Goal: Task Accomplishment & Management: Manage account settings

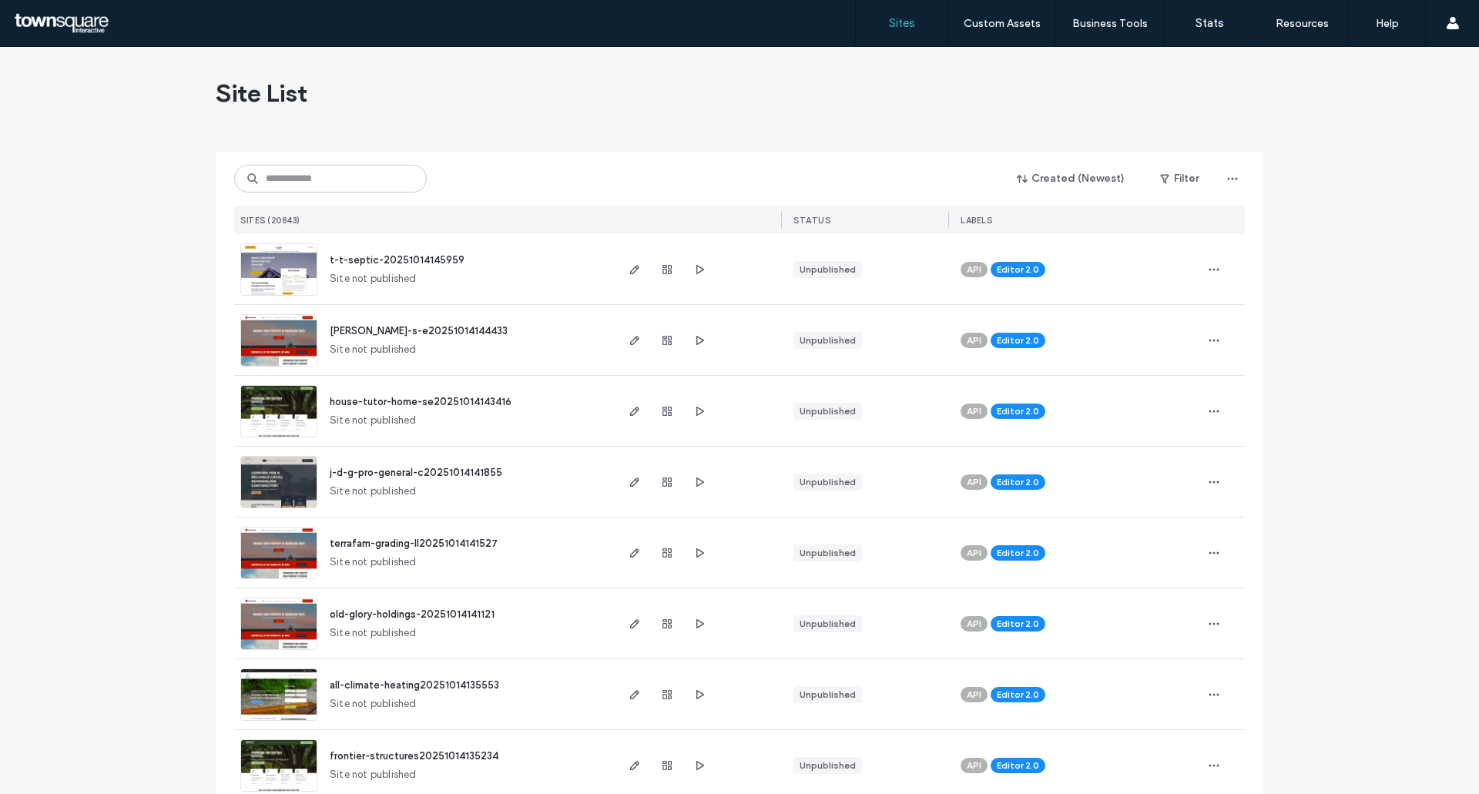
click at [323, 159] on div "Created (Newest) Filter SITES (20843) STATUS LABELS" at bounding box center [739, 193] width 1011 height 82
click at [334, 203] on div "Created (Newest) Filter SITES (20843) STATUS LABELS" at bounding box center [739, 193] width 1011 height 82
click at [327, 176] on input at bounding box center [330, 179] width 193 height 28
paste input "**********"
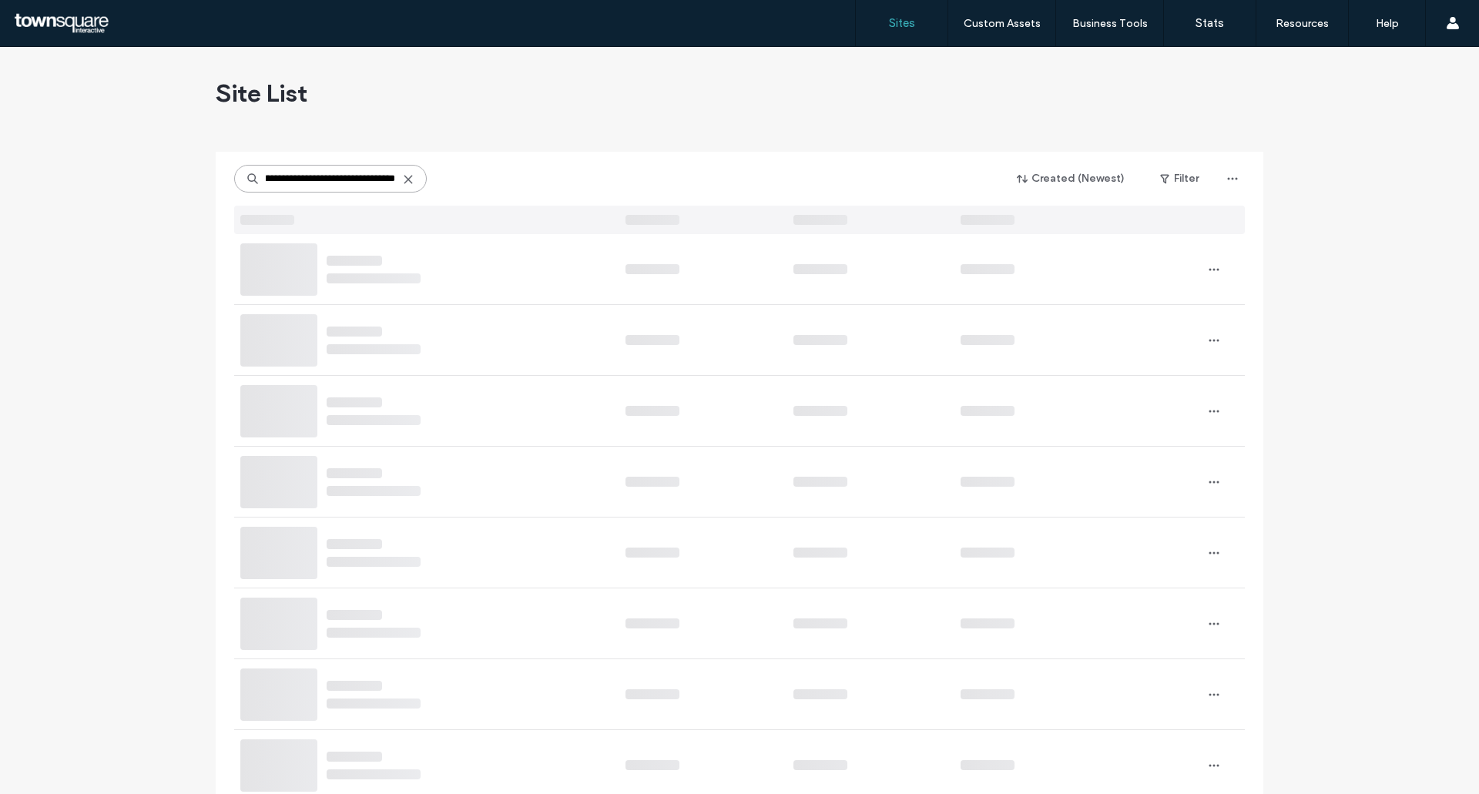
type input "**********"
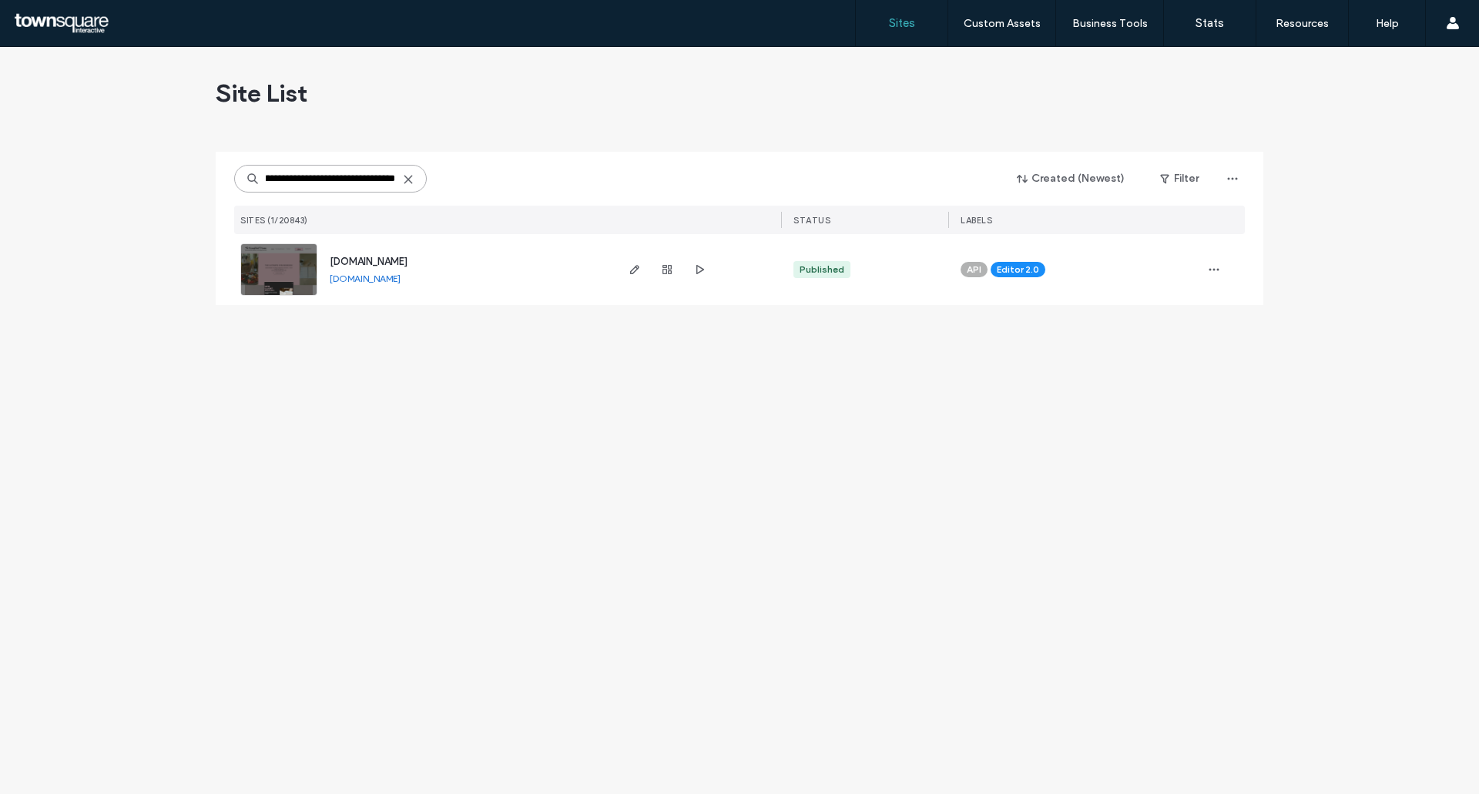
scroll to position [0, 0]
click at [379, 259] on span "[DOMAIN_NAME]" at bounding box center [369, 262] width 78 height 12
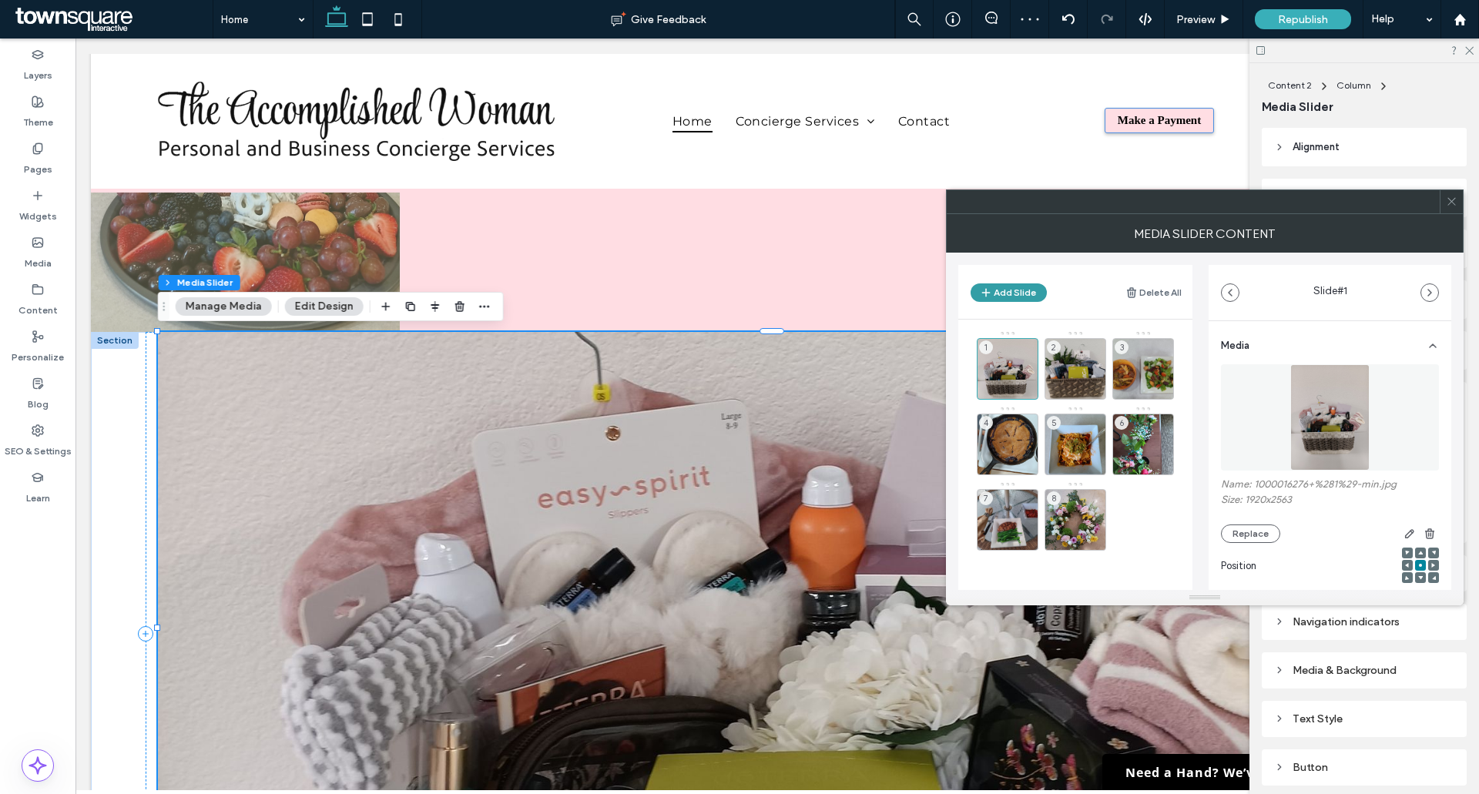
click at [1013, 284] on button "Add Slide" at bounding box center [1009, 293] width 76 height 18
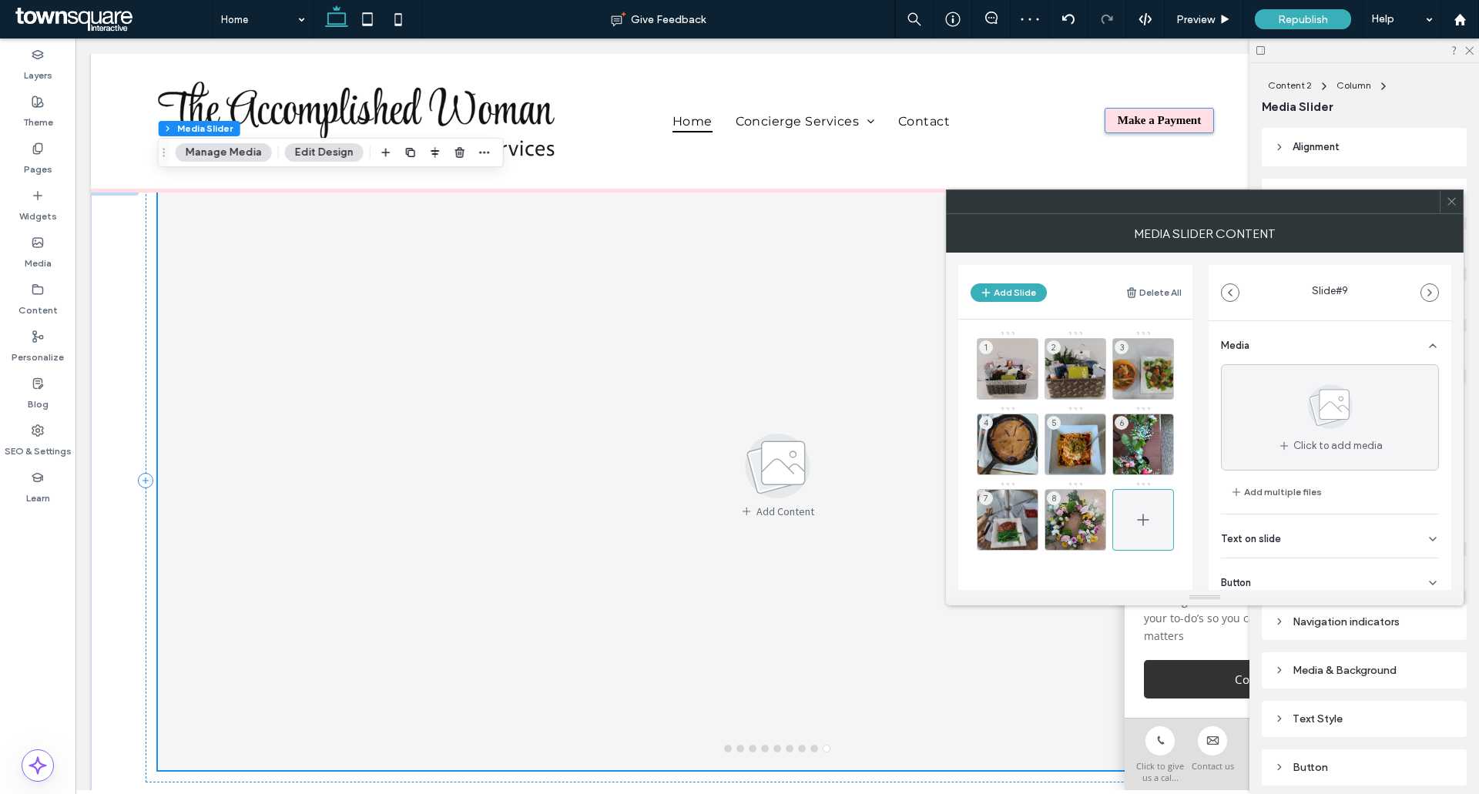
scroll to position [477, 0]
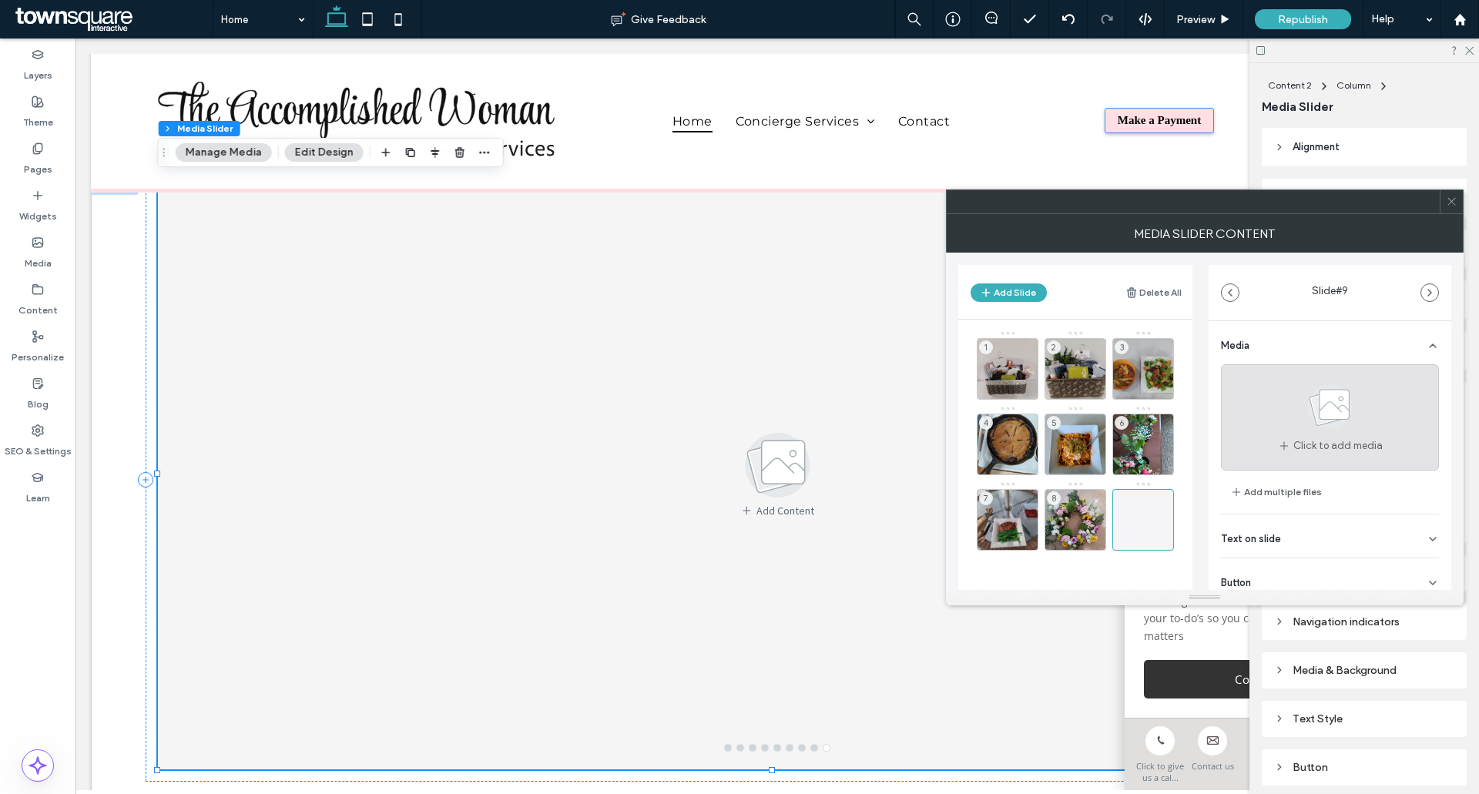
click at [1297, 448] on span "Click to add media" at bounding box center [1337, 445] width 89 height 15
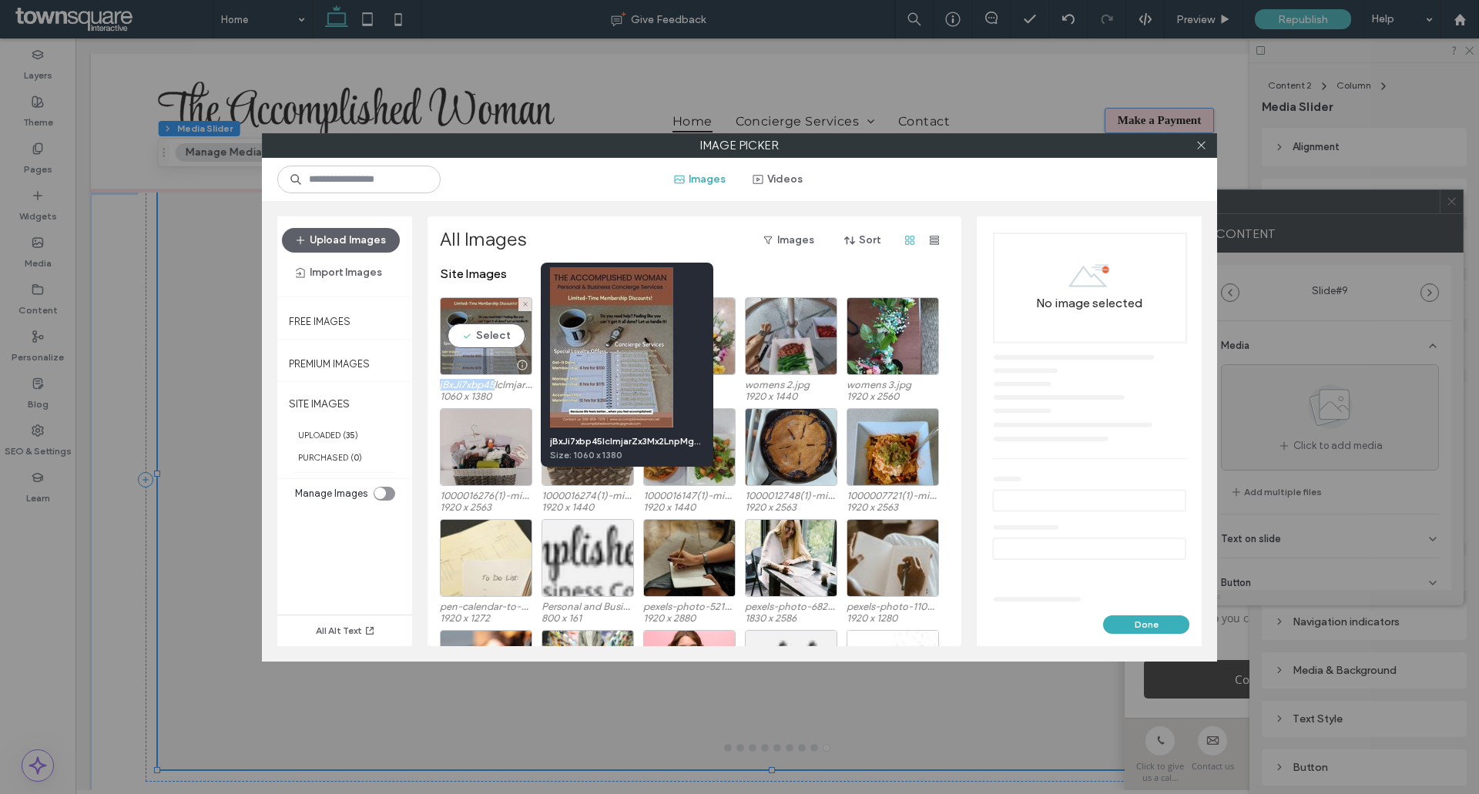
drag, startPoint x: 522, startPoint y: 363, endPoint x: 494, endPoint y: 384, distance: 34.7
click at [494, 384] on div "Select jBxJi7xbp45lclmjarZx3Mx2LnpMgaThfA-min-18844711.jpg 1060 x 1380" at bounding box center [486, 348] width 92 height 103
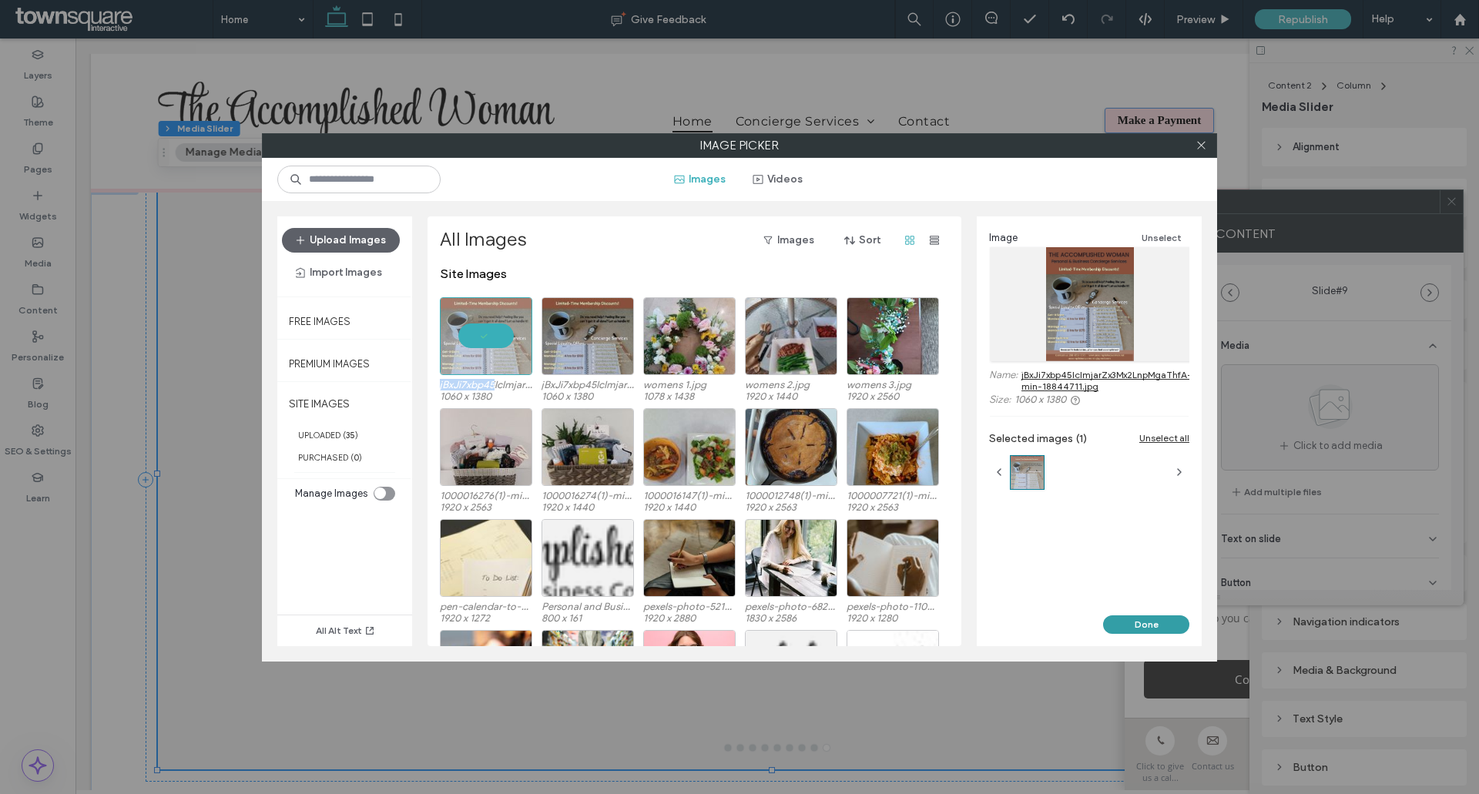
click at [1148, 622] on button "Done" at bounding box center [1146, 625] width 86 height 18
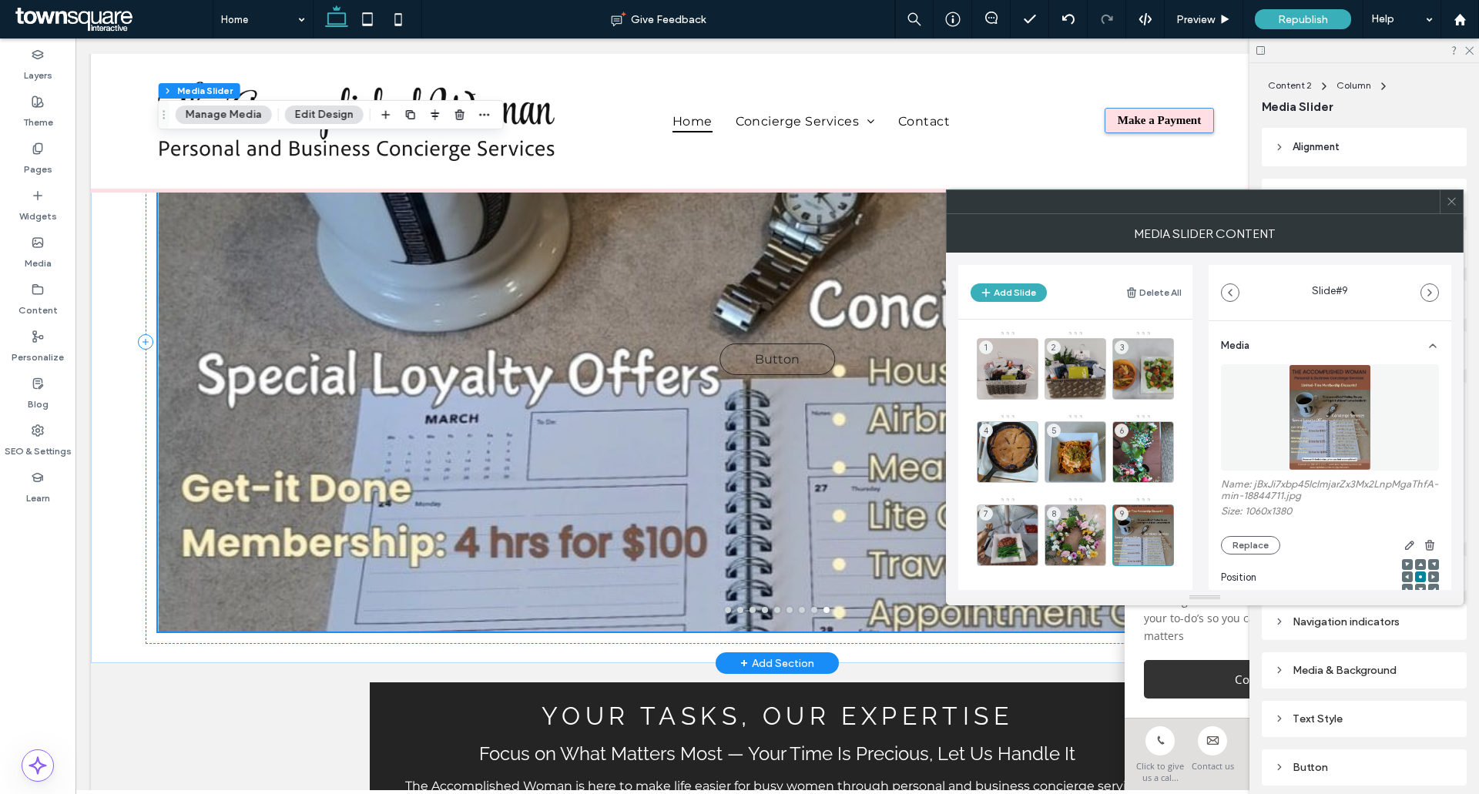
scroll to position [708, 0]
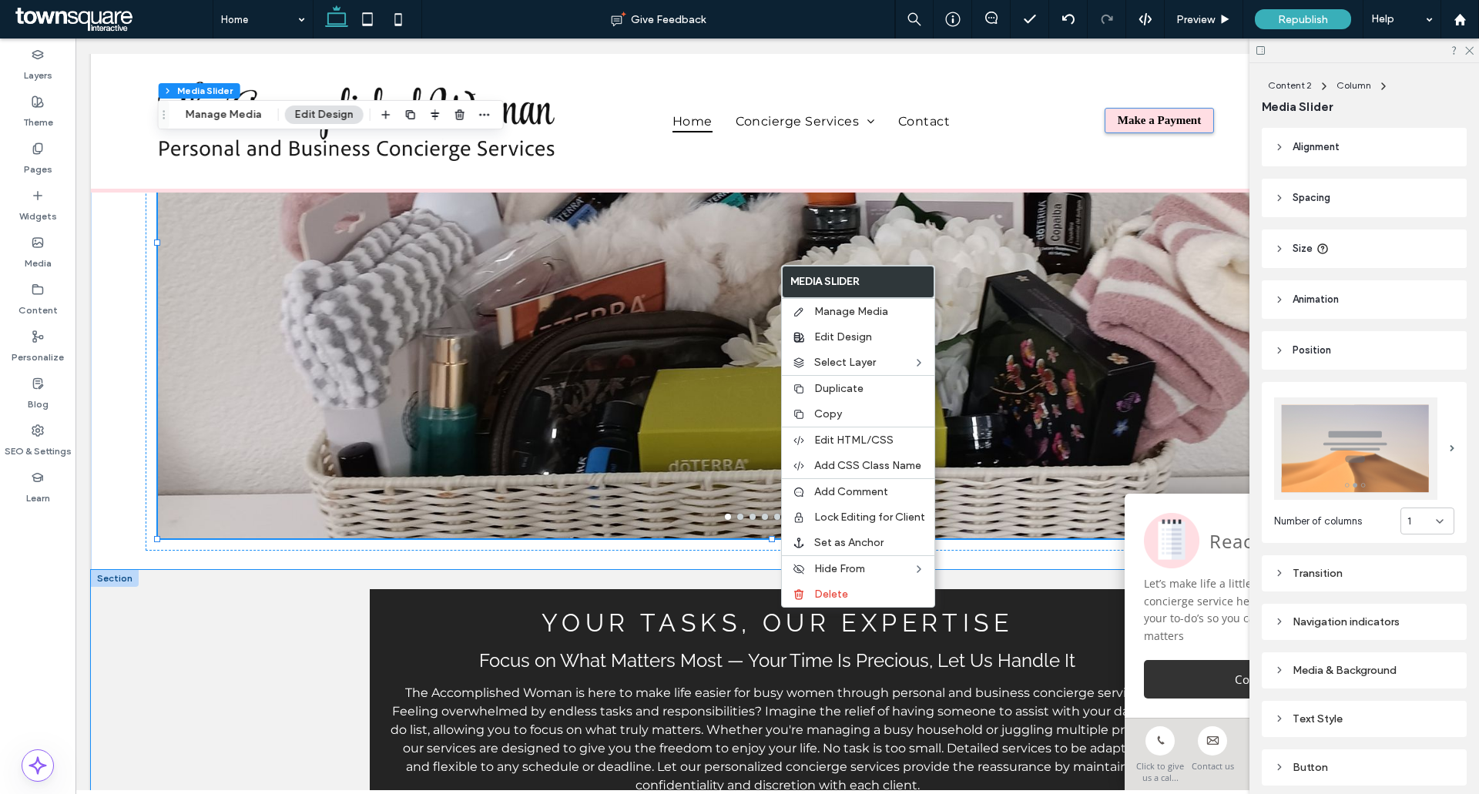
click at [626, 574] on div "Your tasks, our expertise Focus on What Matters Most — Your Time Is Precious, L…" at bounding box center [777, 732] width 924 height 324
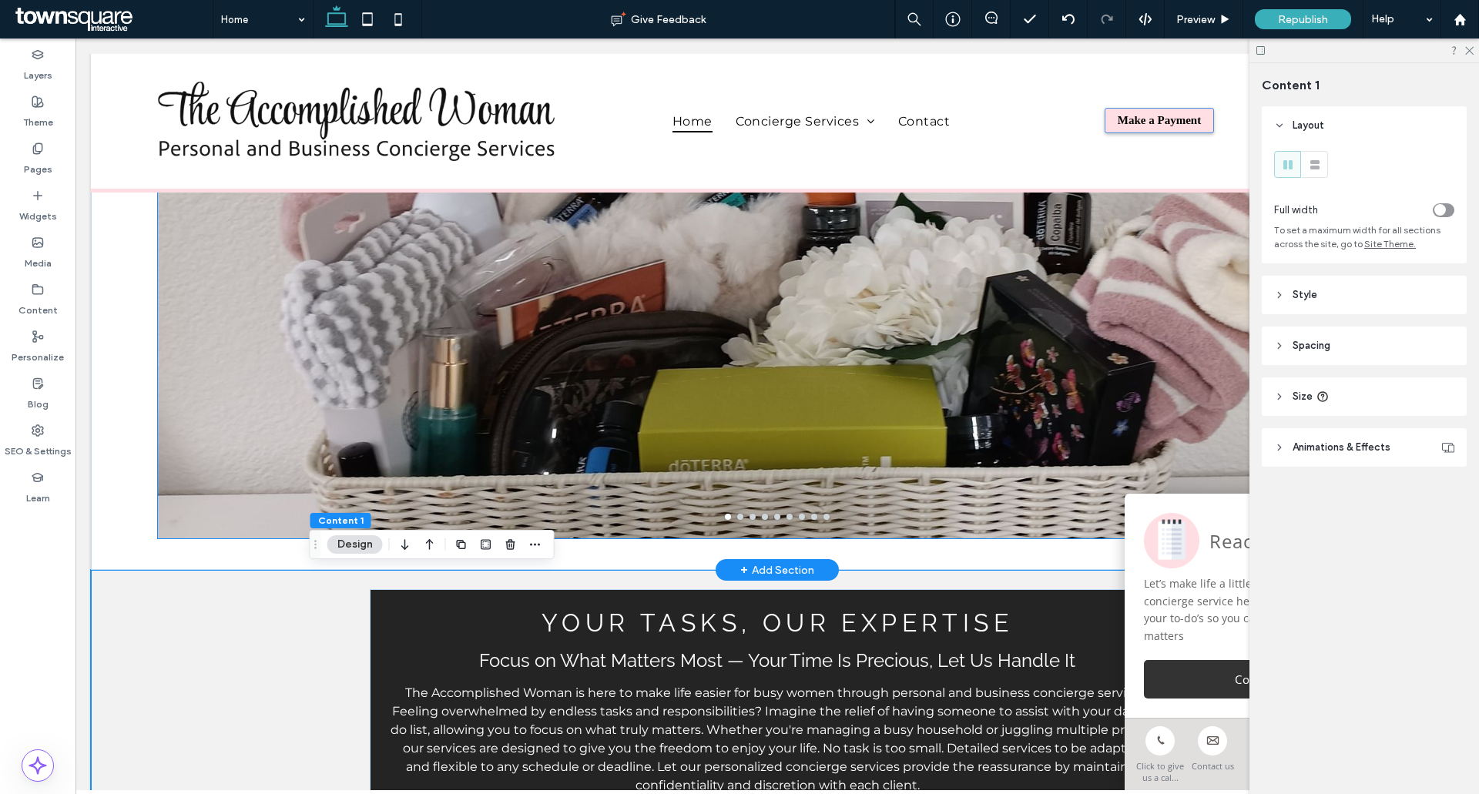
click at [824, 515] on button "go to slide 9" at bounding box center [827, 517] width 6 height 6
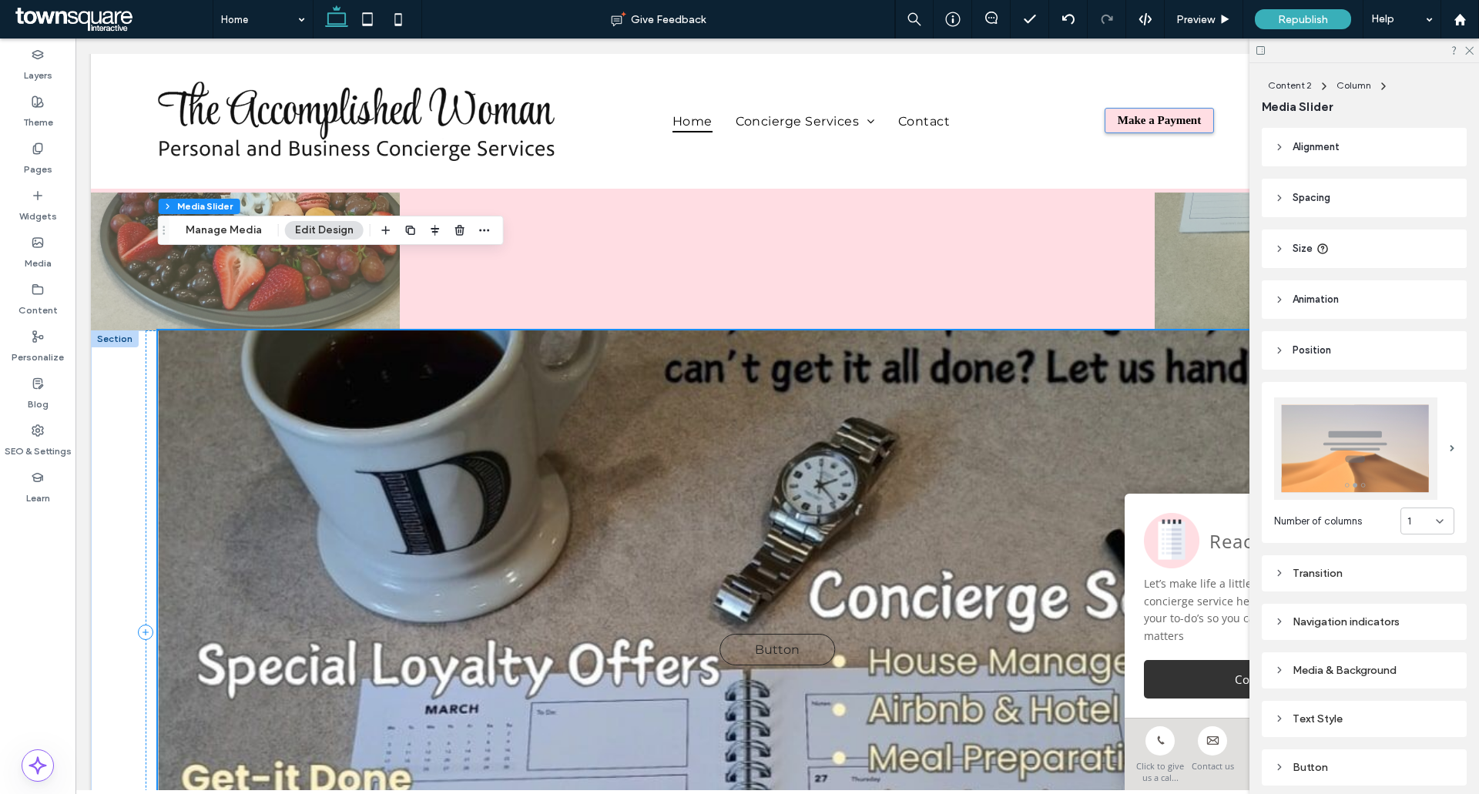
scroll to position [400, 0]
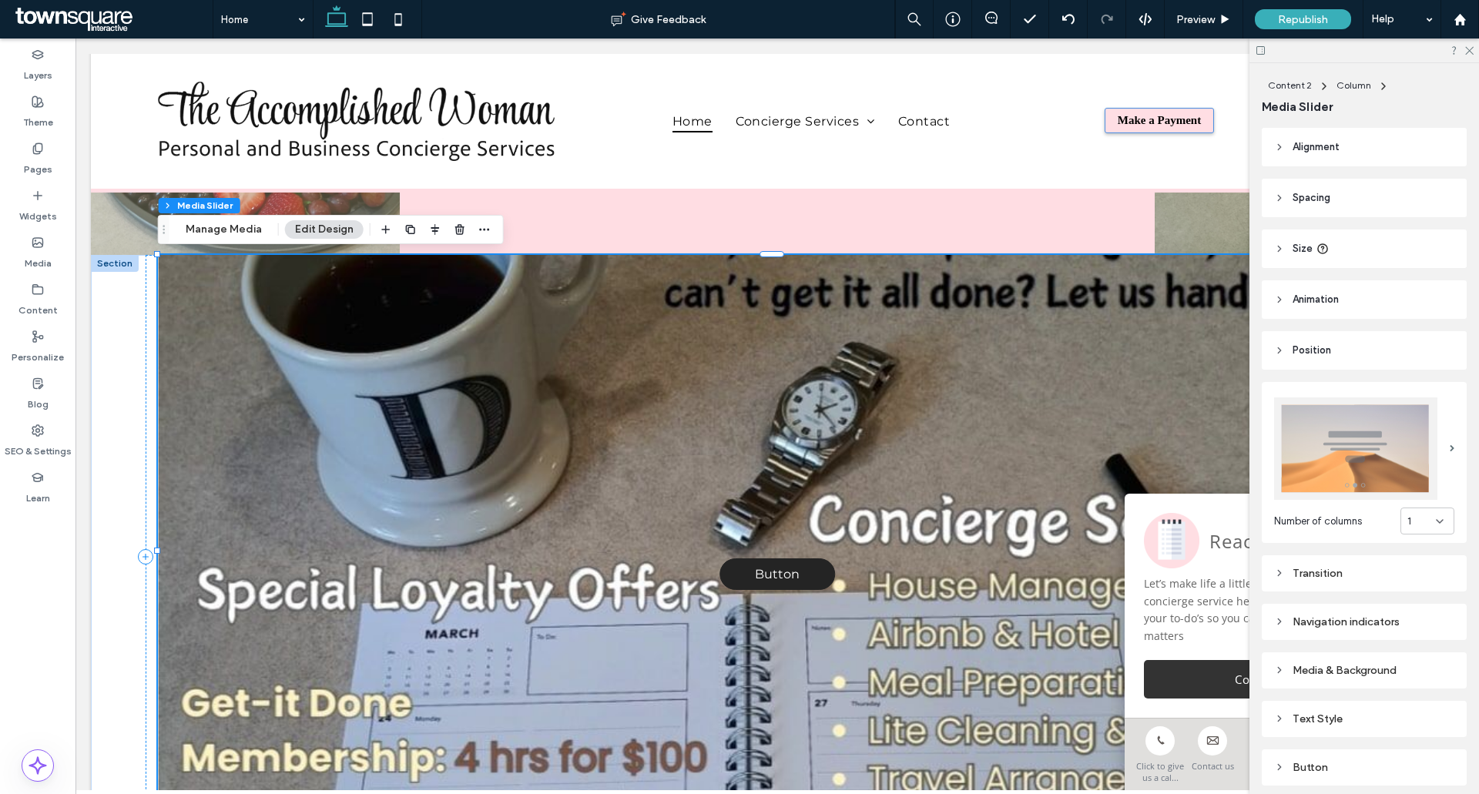
click at [775, 576] on span "Button" at bounding box center [777, 574] width 83 height 30
click at [771, 575] on span "Button" at bounding box center [777, 574] width 83 height 30
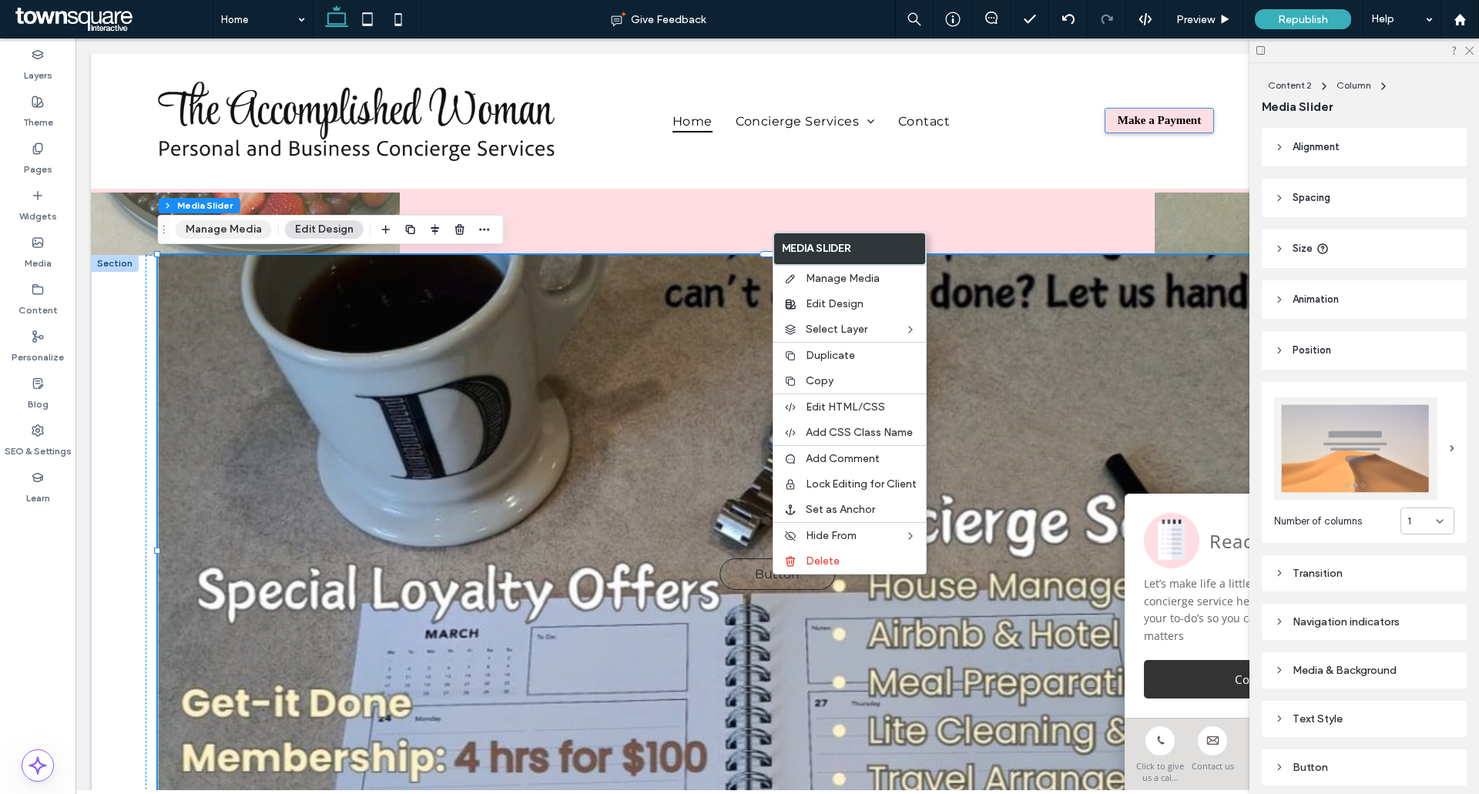
click at [207, 237] on button "Manage Media" at bounding box center [224, 229] width 96 height 18
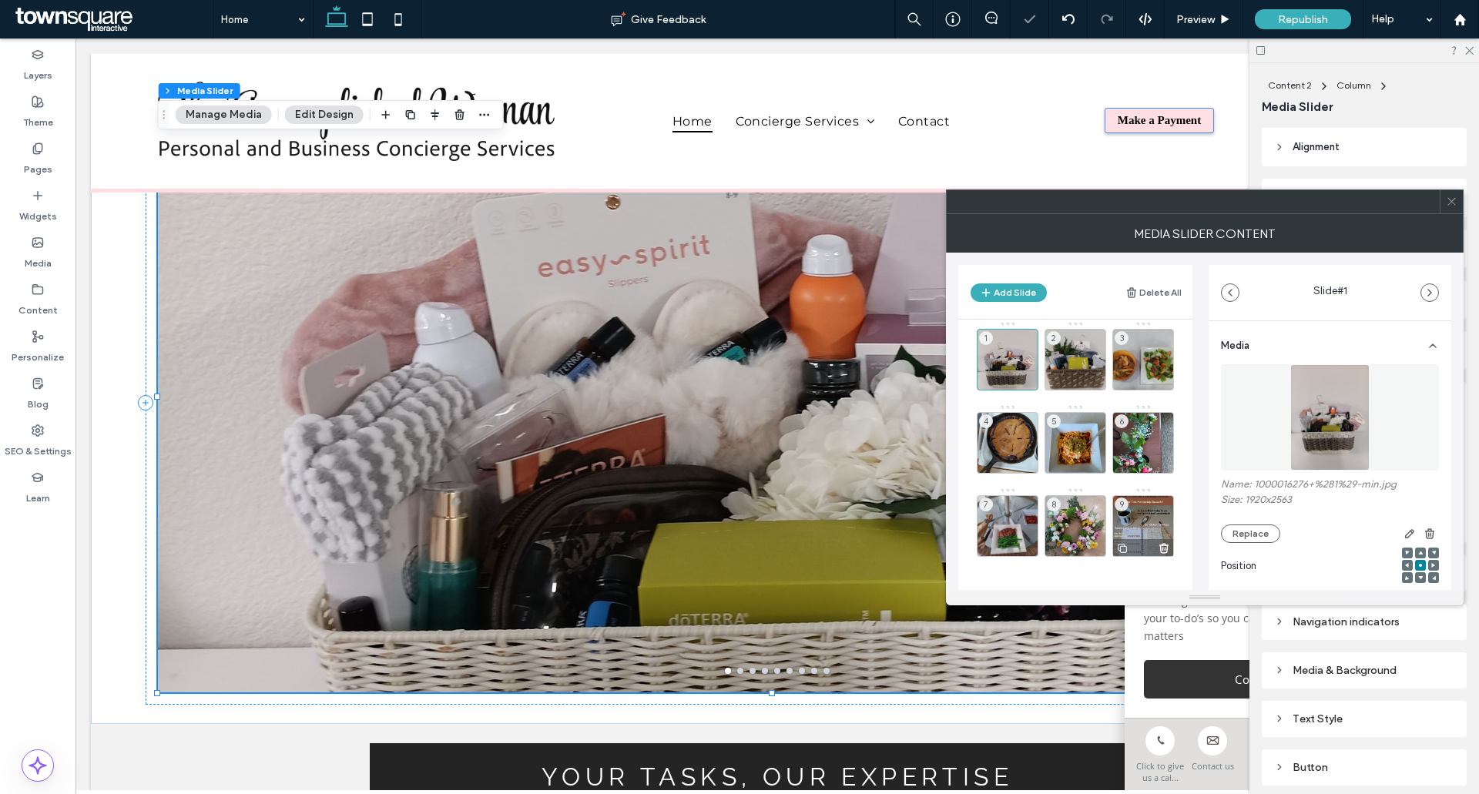
scroll to position [11, 0]
click at [1164, 547] on icon at bounding box center [1164, 547] width 12 height 14
click at [1451, 211] on span at bounding box center [1452, 201] width 12 height 23
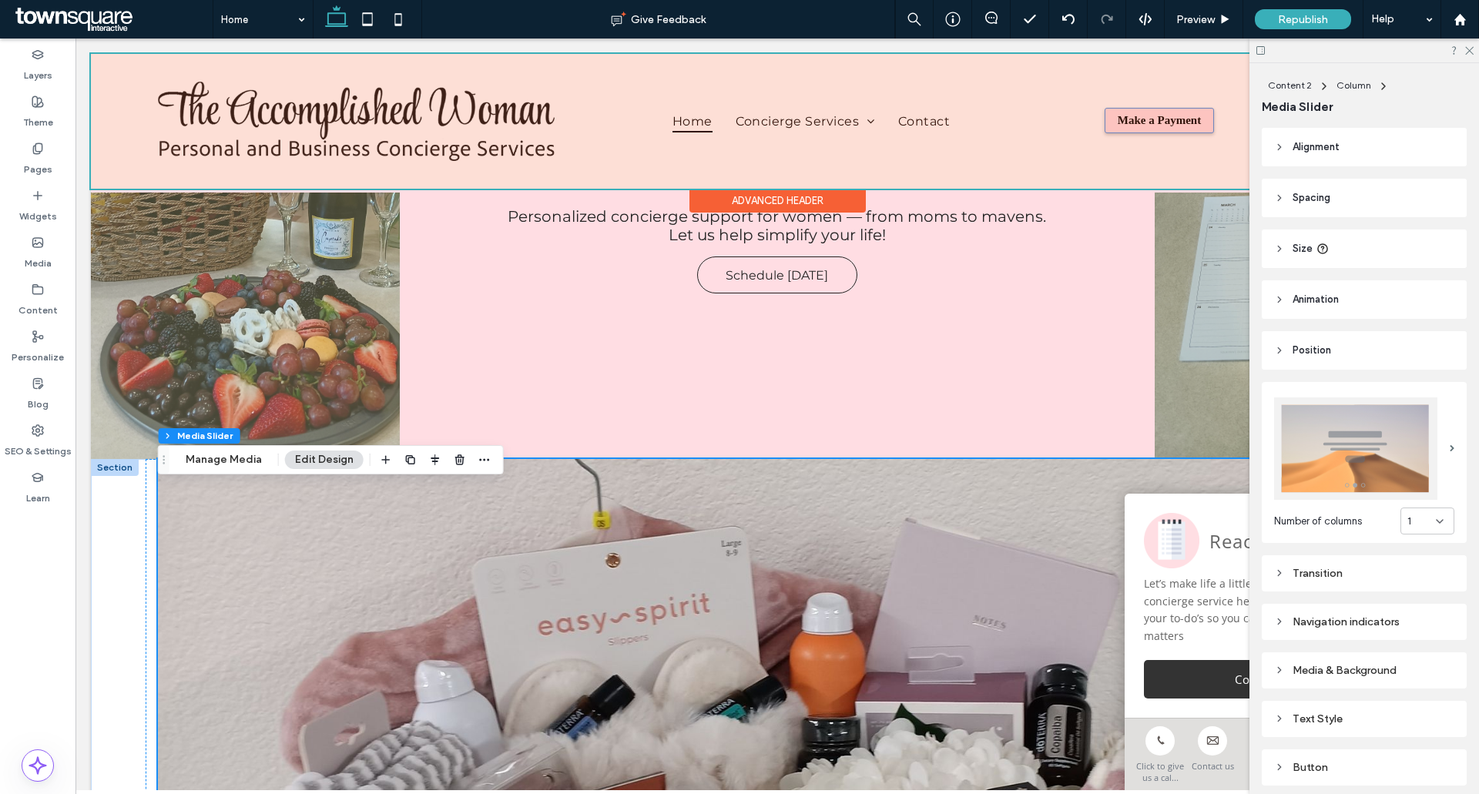
scroll to position [169, 0]
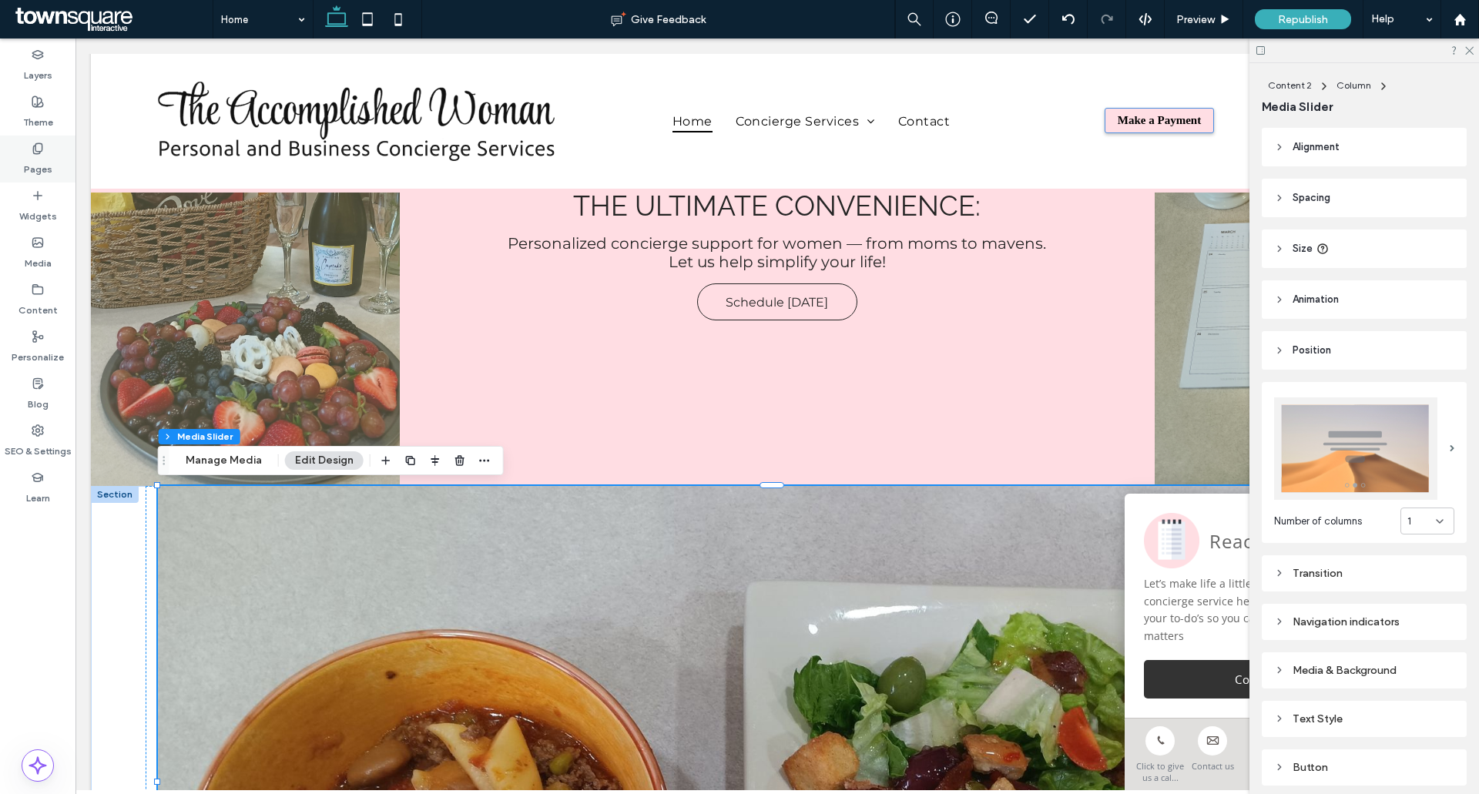
click at [44, 153] on div "Pages" at bounding box center [37, 159] width 75 height 47
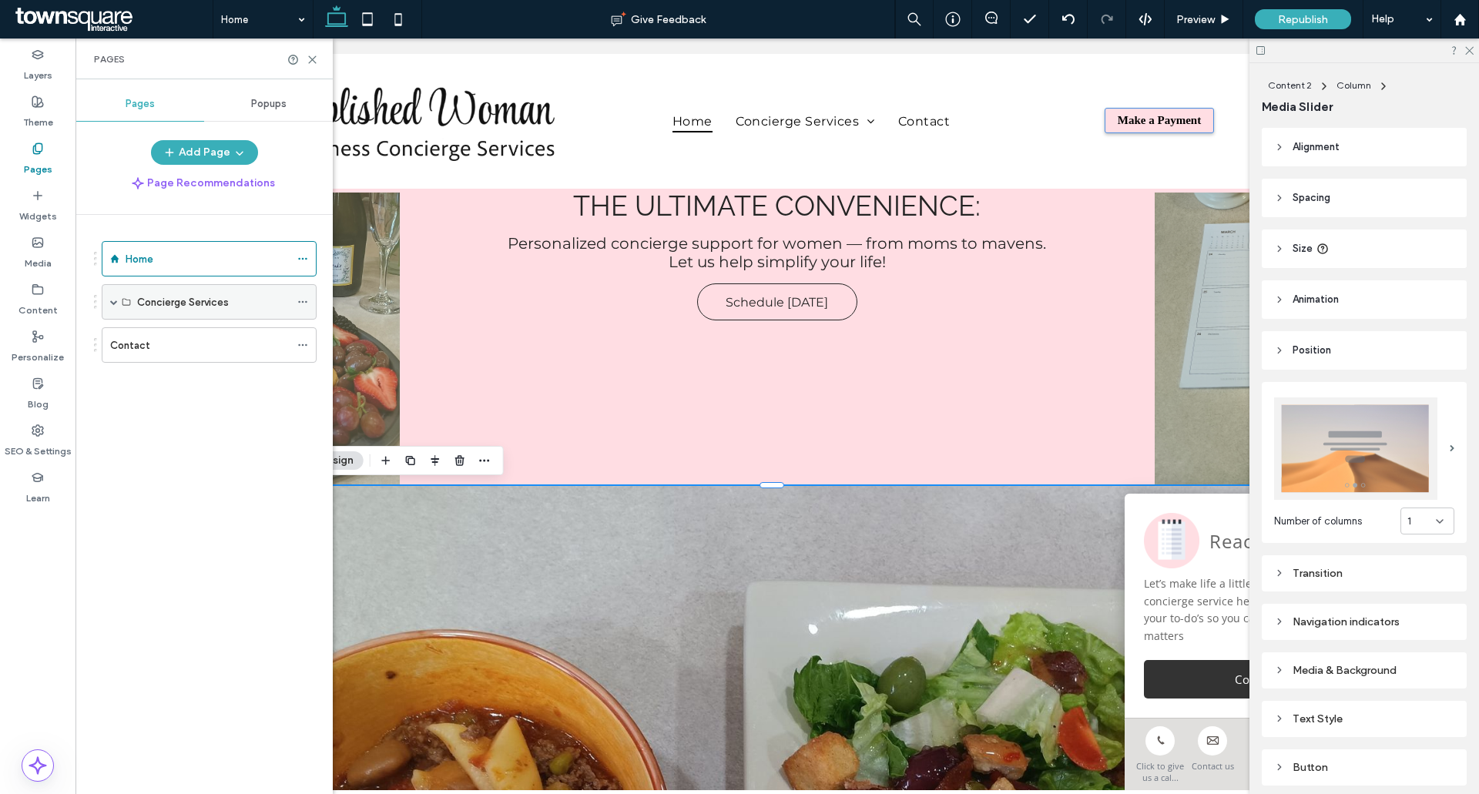
click at [304, 302] on icon at bounding box center [302, 302] width 11 height 11
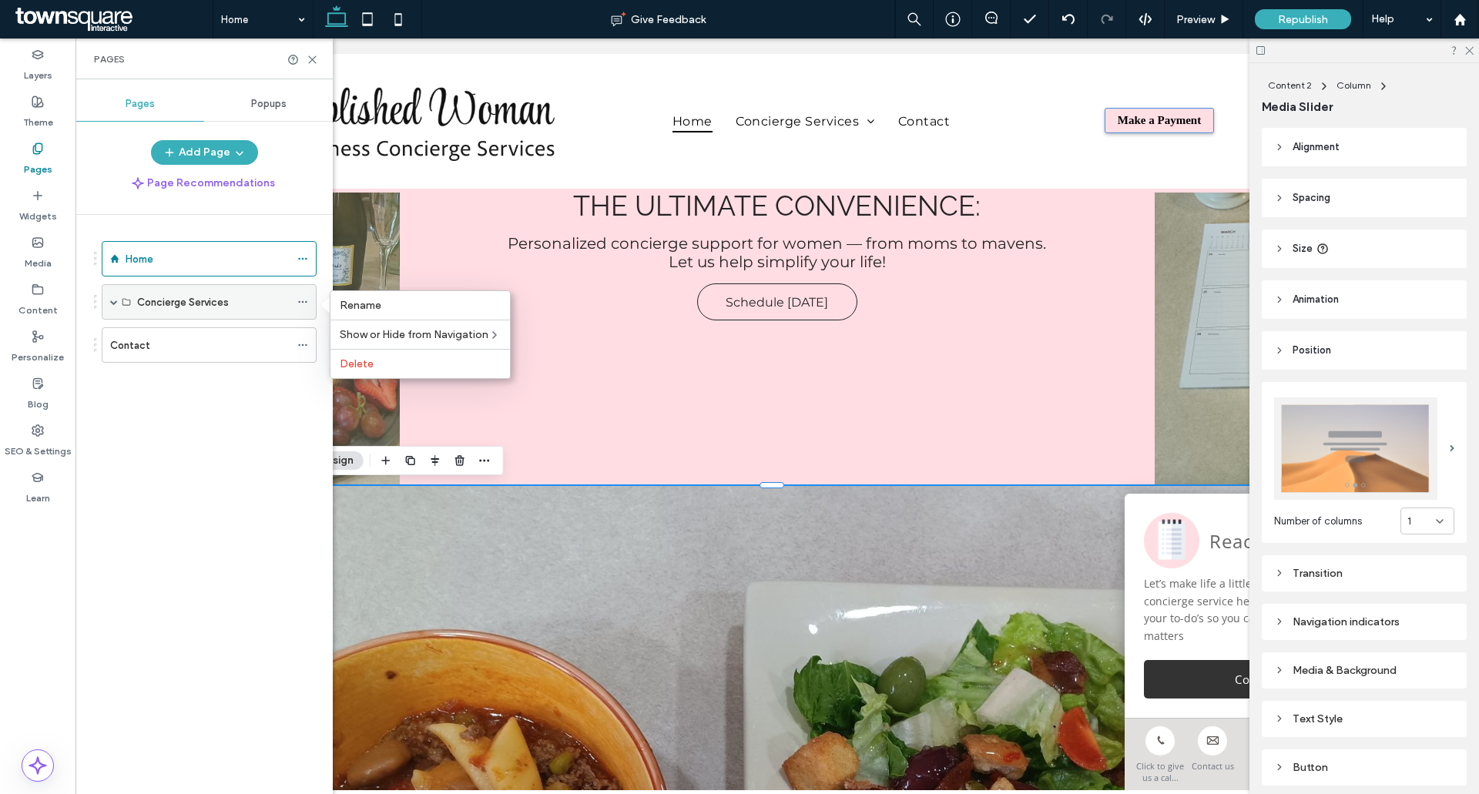
click at [260, 300] on div "Concierge Services" at bounding box center [213, 302] width 153 height 16
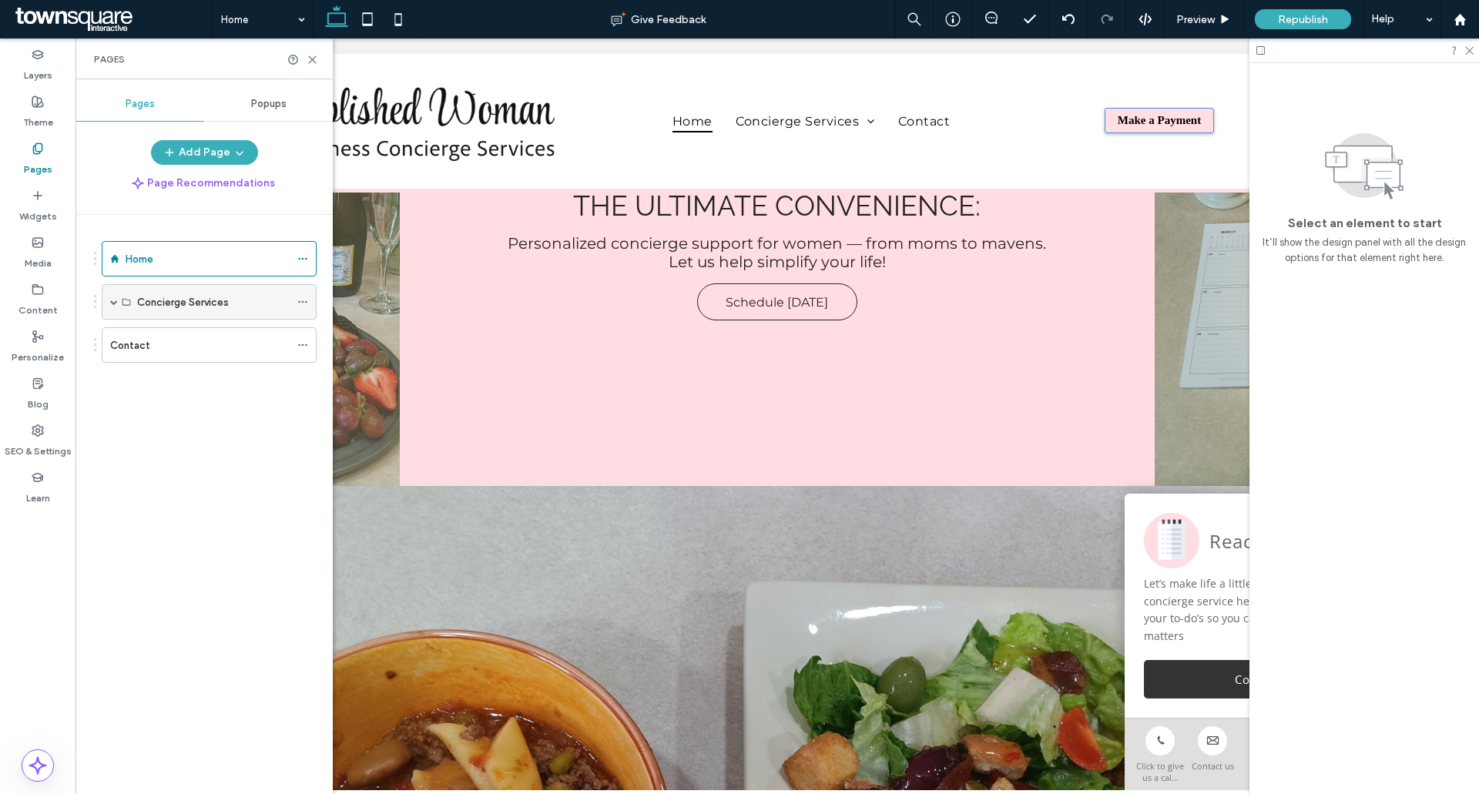
click at [229, 299] on div "Concierge Services" at bounding box center [213, 302] width 153 height 16
click at [115, 304] on span at bounding box center [114, 302] width 8 height 8
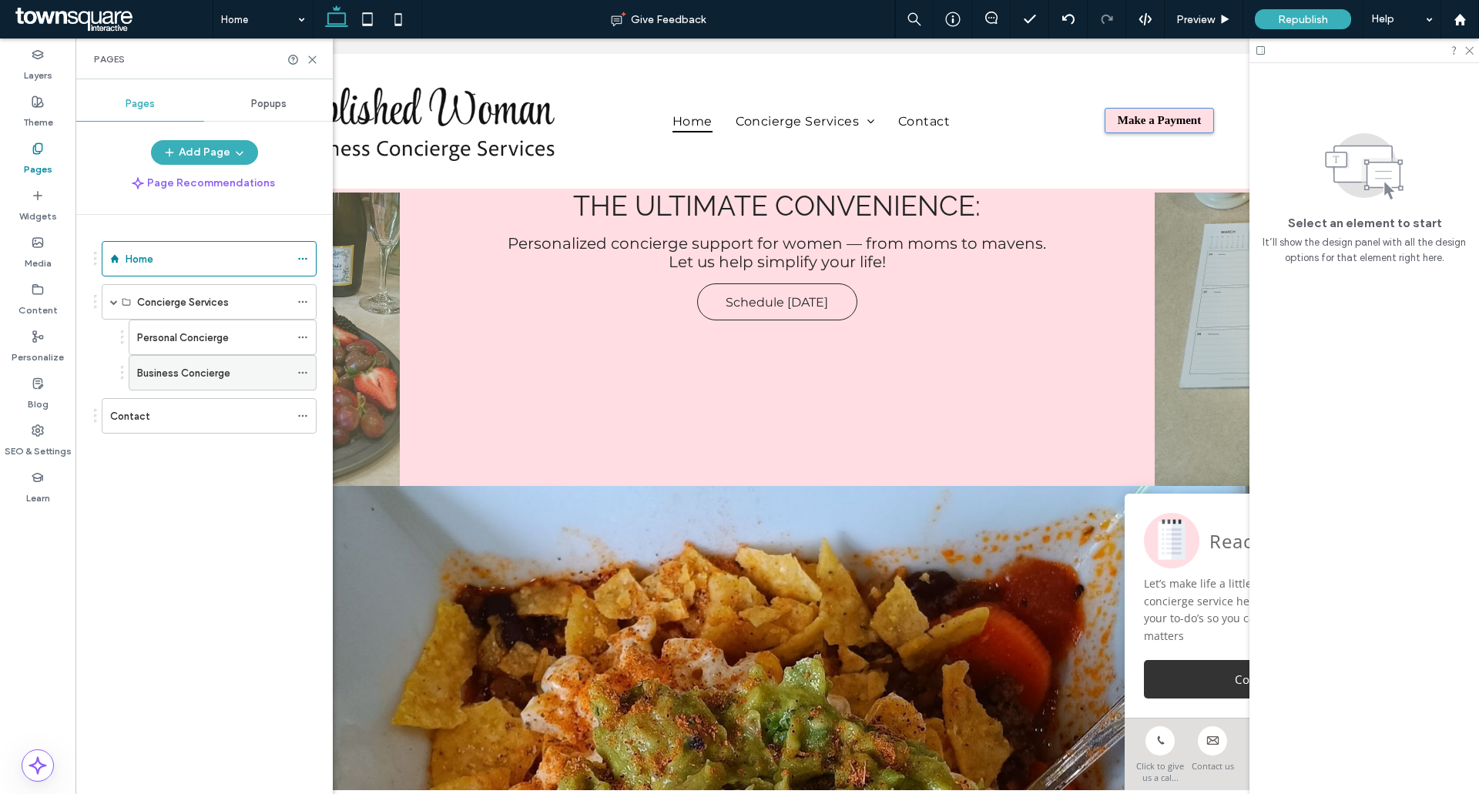
click at [297, 367] on icon at bounding box center [302, 372] width 11 height 11
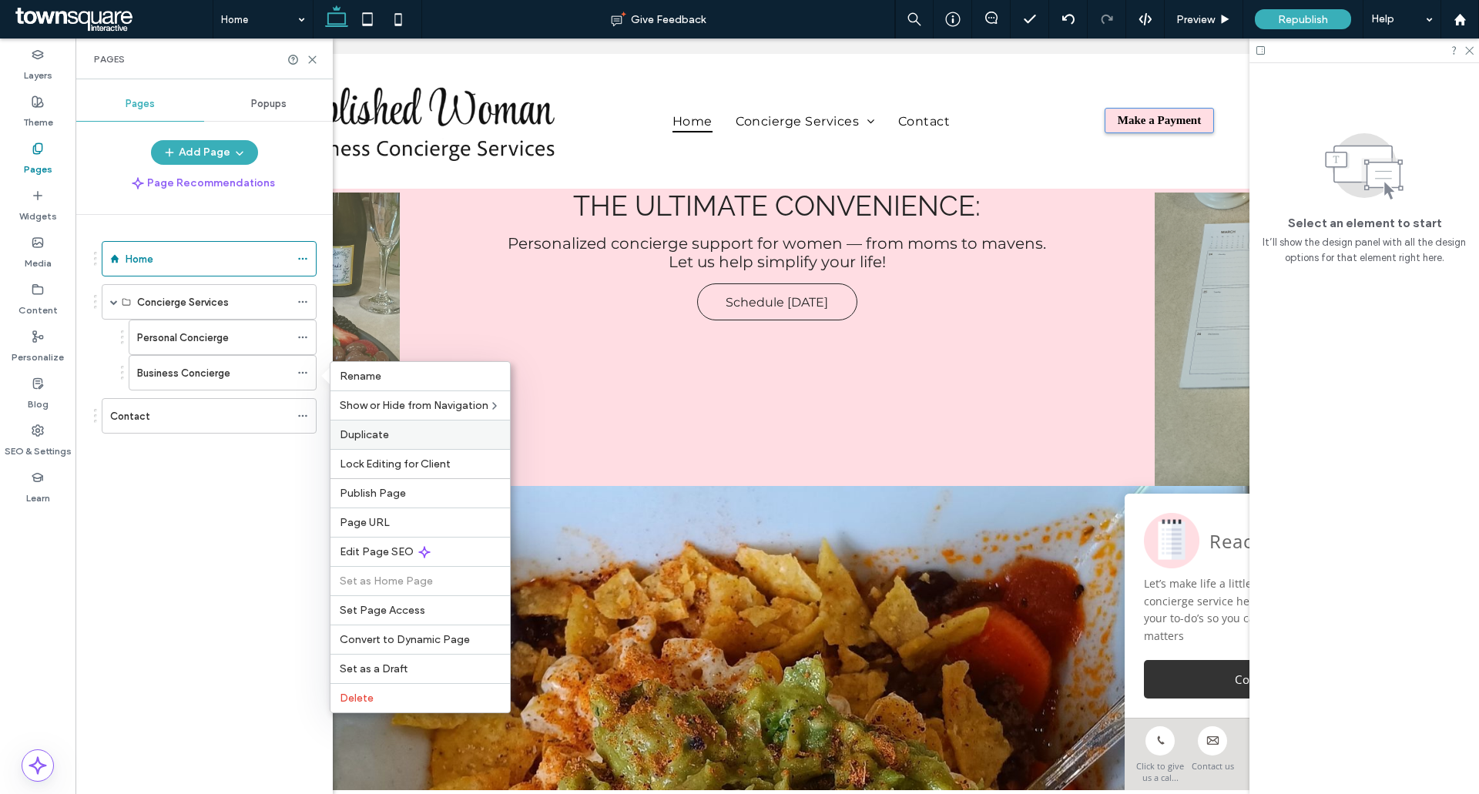
click at [411, 427] on div "Duplicate" at bounding box center [420, 434] width 180 height 29
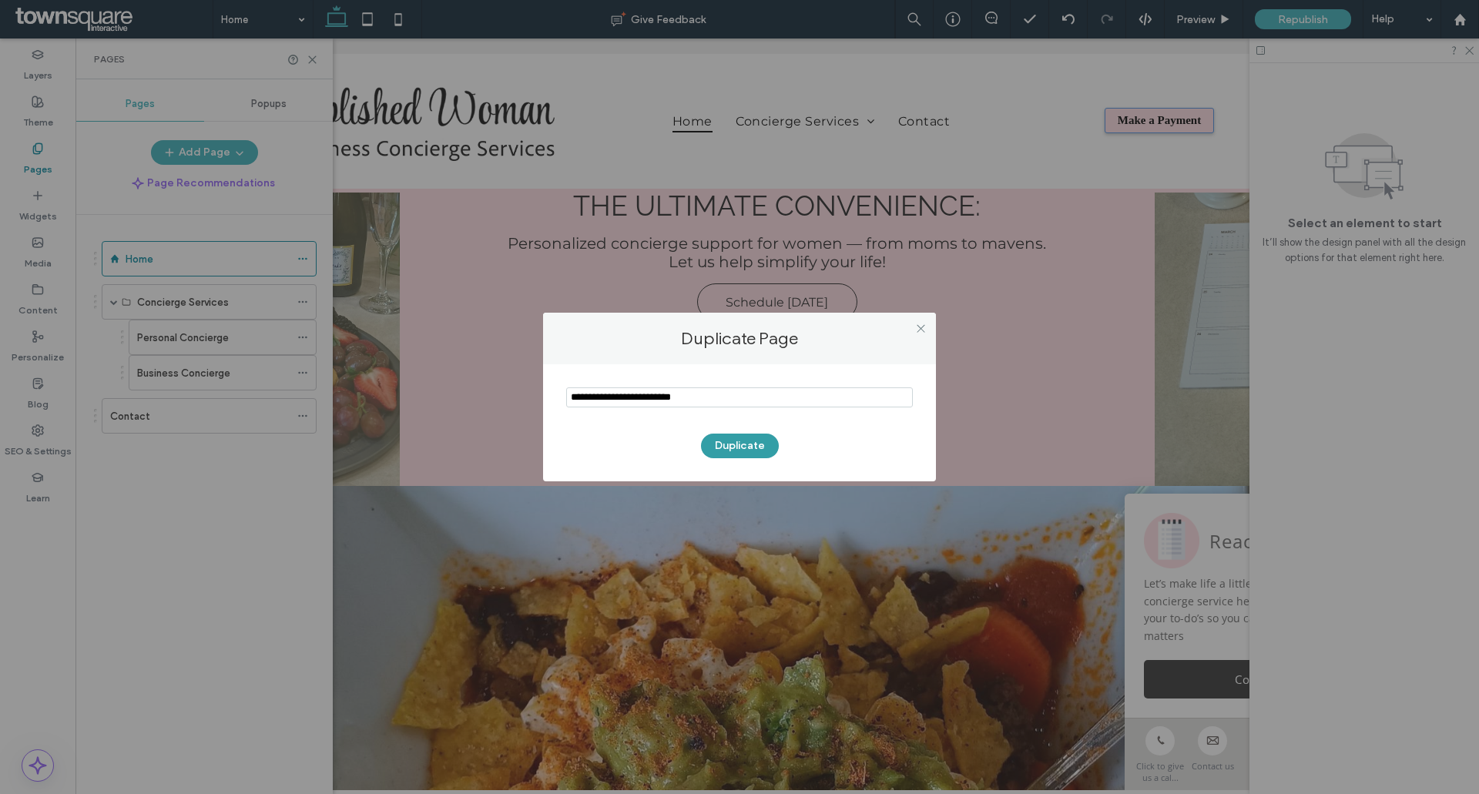
click at [733, 449] on button "Duplicate" at bounding box center [740, 446] width 78 height 25
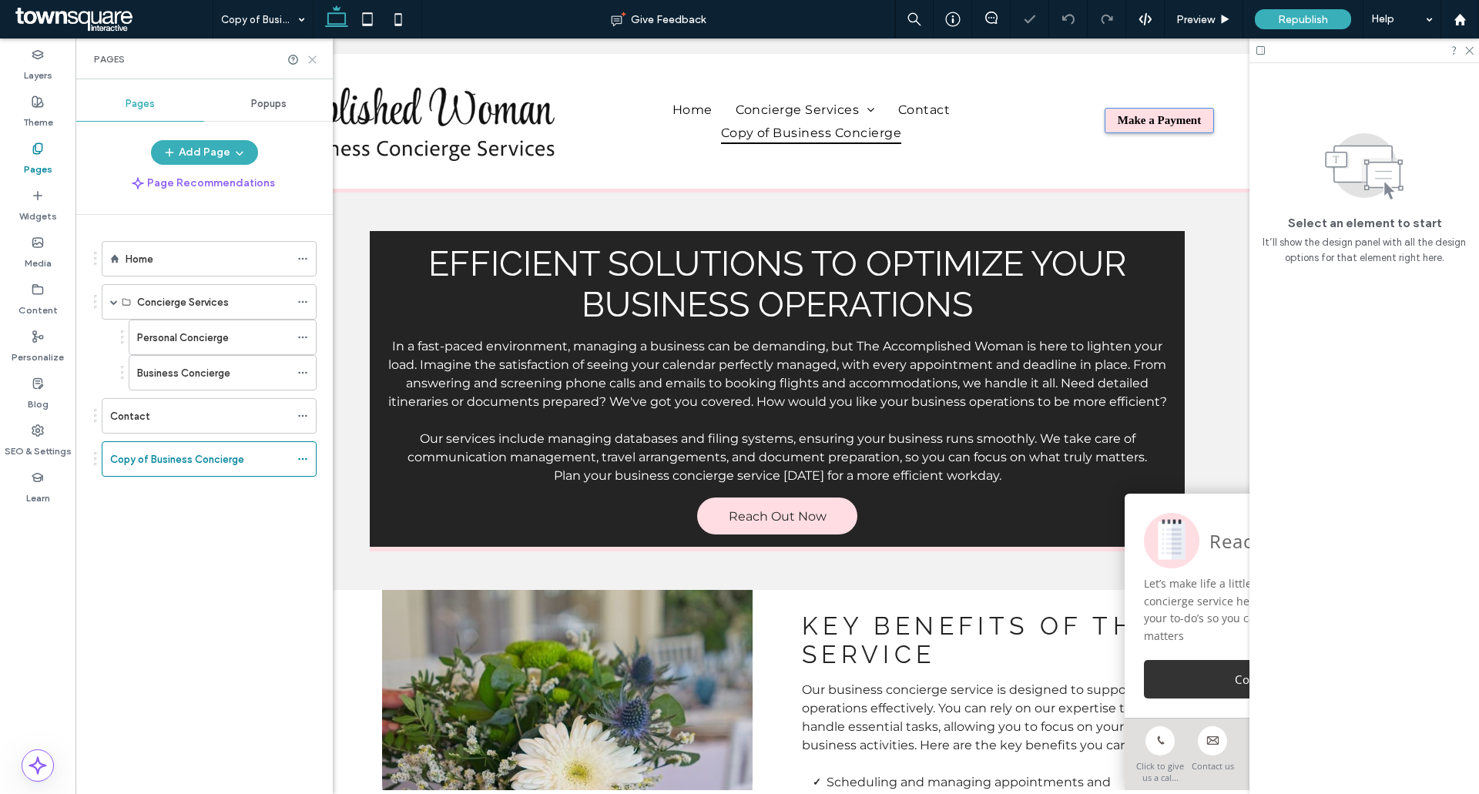
click at [307, 62] on icon at bounding box center [313, 60] width 12 height 12
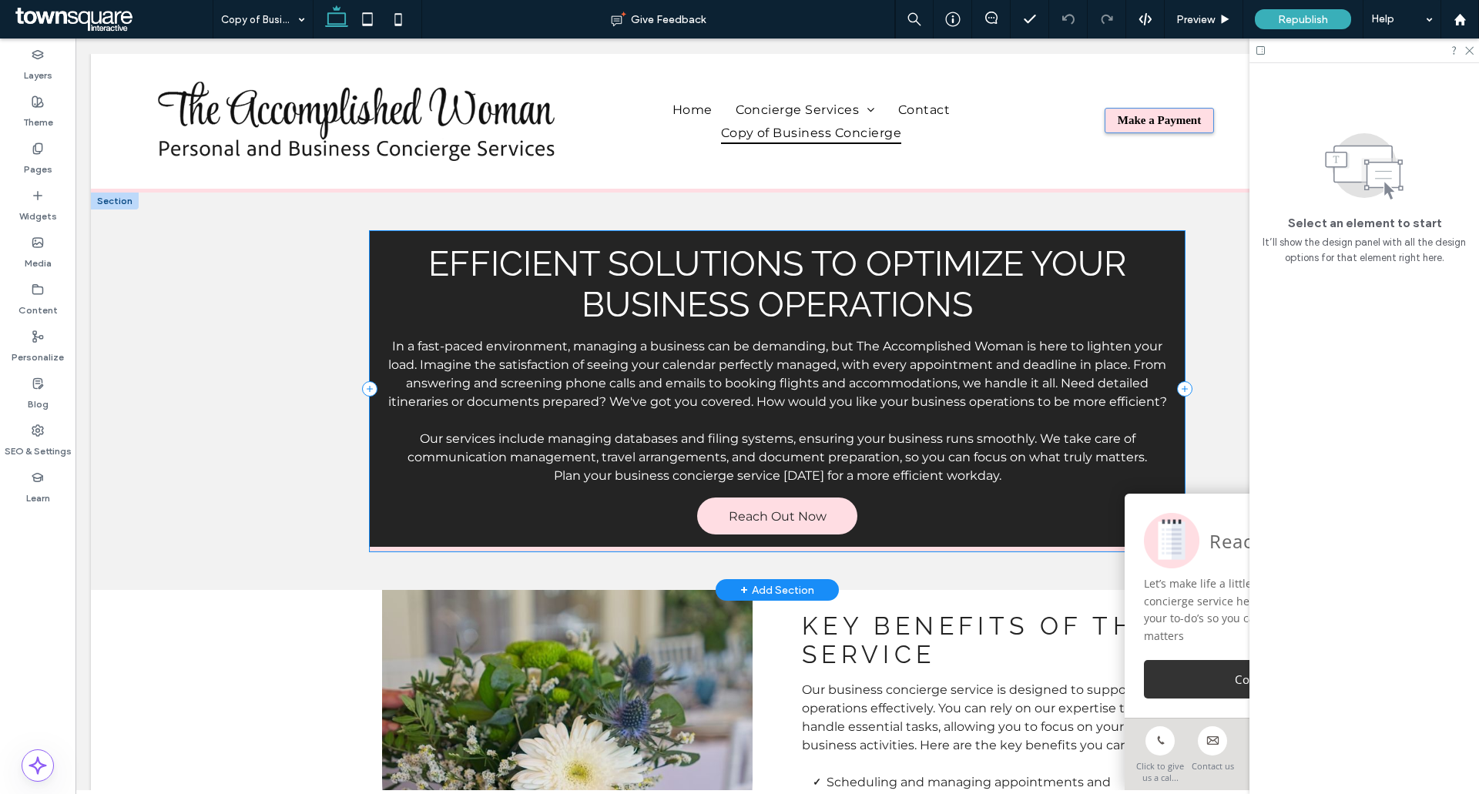
click at [370, 337] on div "Efficient Solutions to Optimize Your Business Operations In a fast-paced enviro…" at bounding box center [777, 391] width 814 height 320
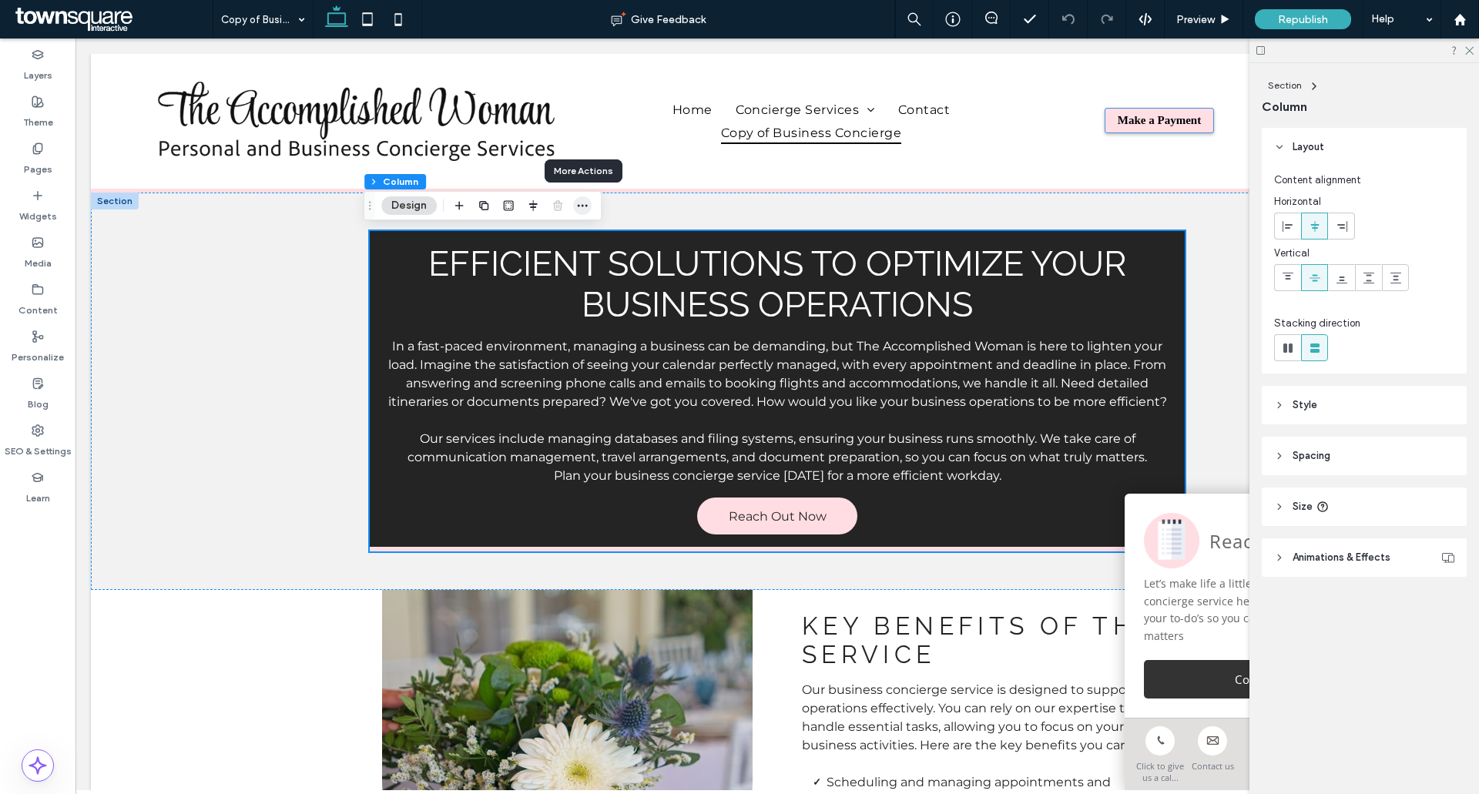
click at [585, 203] on icon "button" at bounding box center [582, 206] width 12 height 12
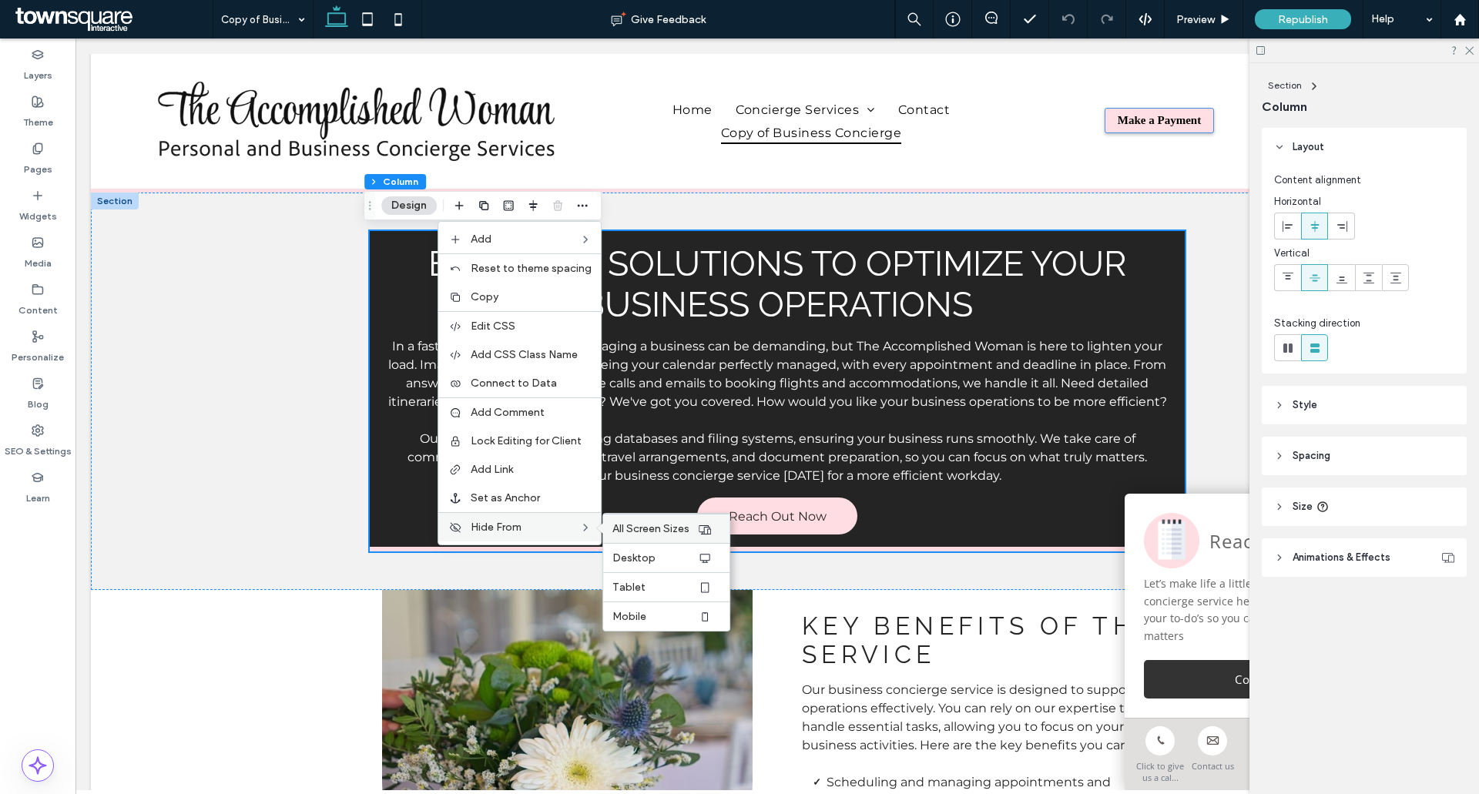
click at [636, 523] on span "All Screen Sizes" at bounding box center [650, 528] width 77 height 13
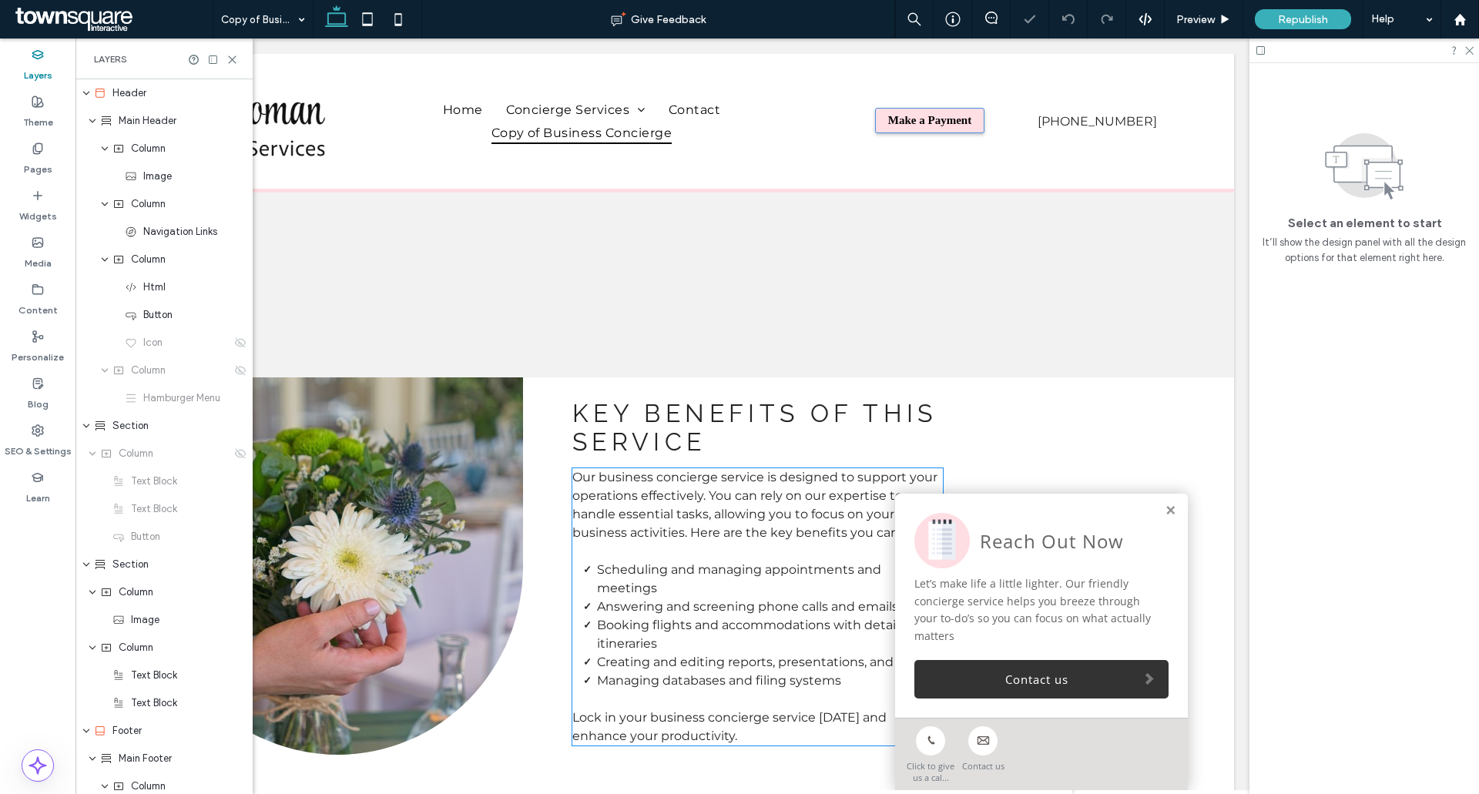
scroll to position [17, 0]
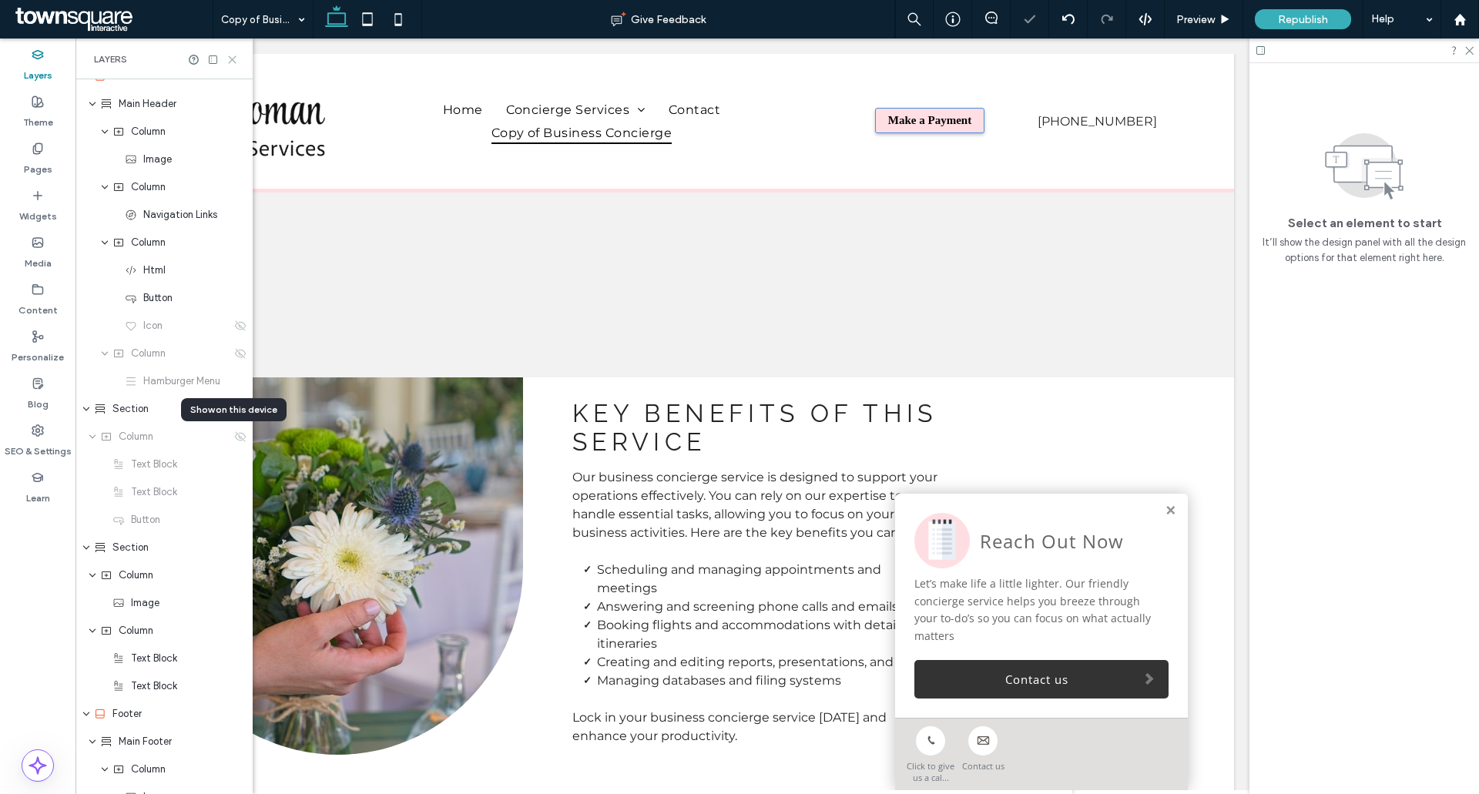
click at [231, 59] on icon at bounding box center [232, 60] width 12 height 12
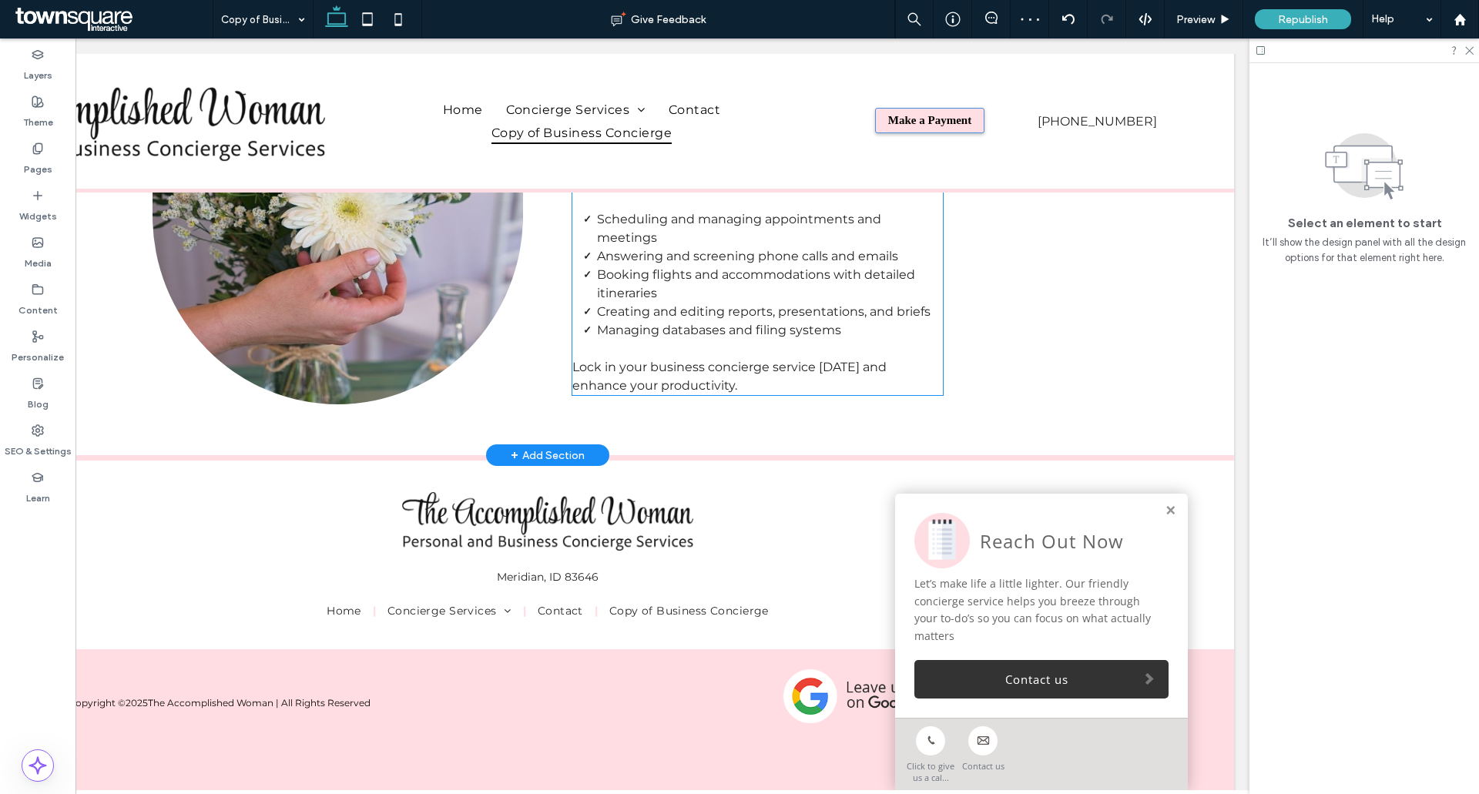
scroll to position [374, 0]
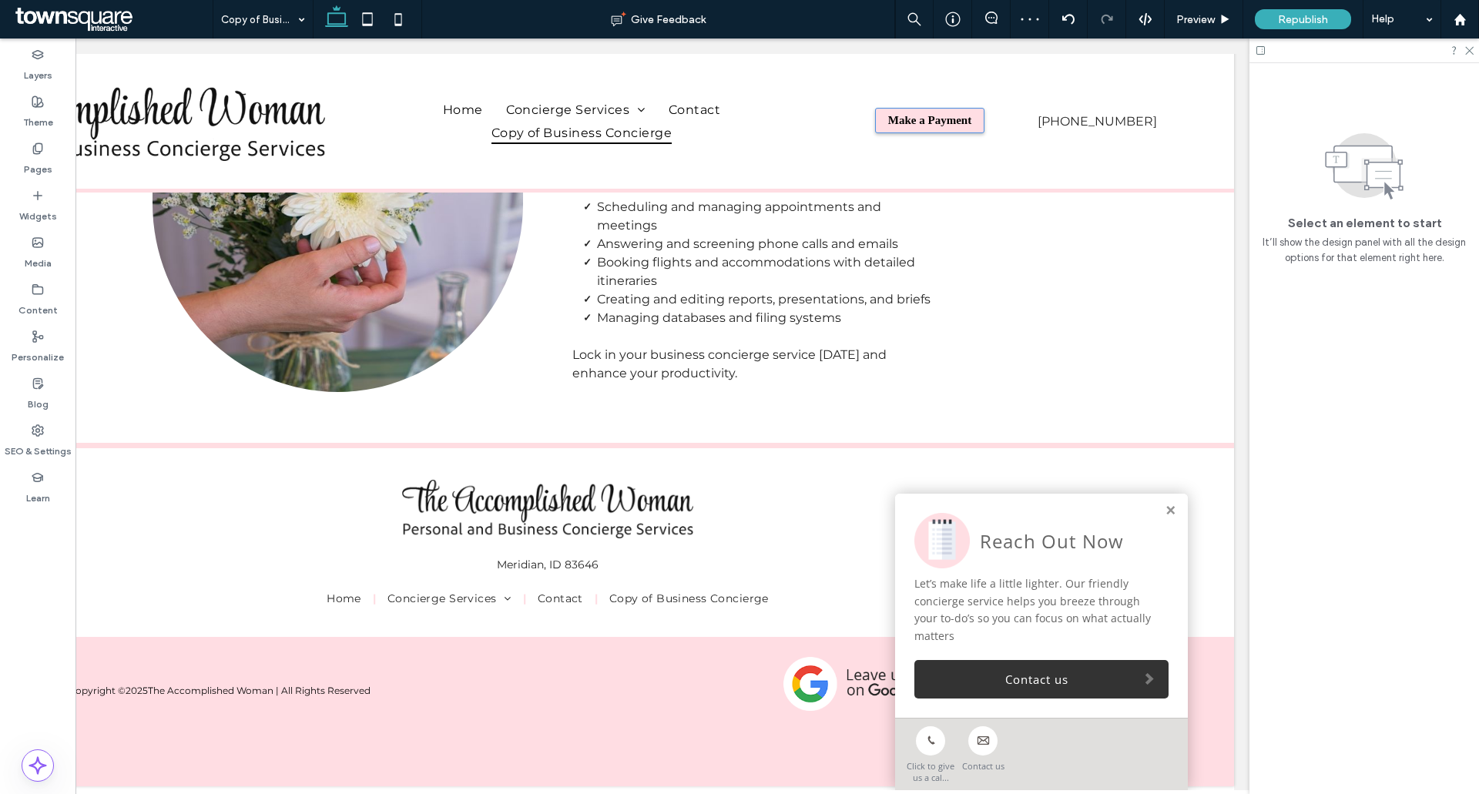
click at [1475, 48] on div at bounding box center [1365, 51] width 230 height 24
click at [1471, 49] on use at bounding box center [1469, 51] width 8 height 8
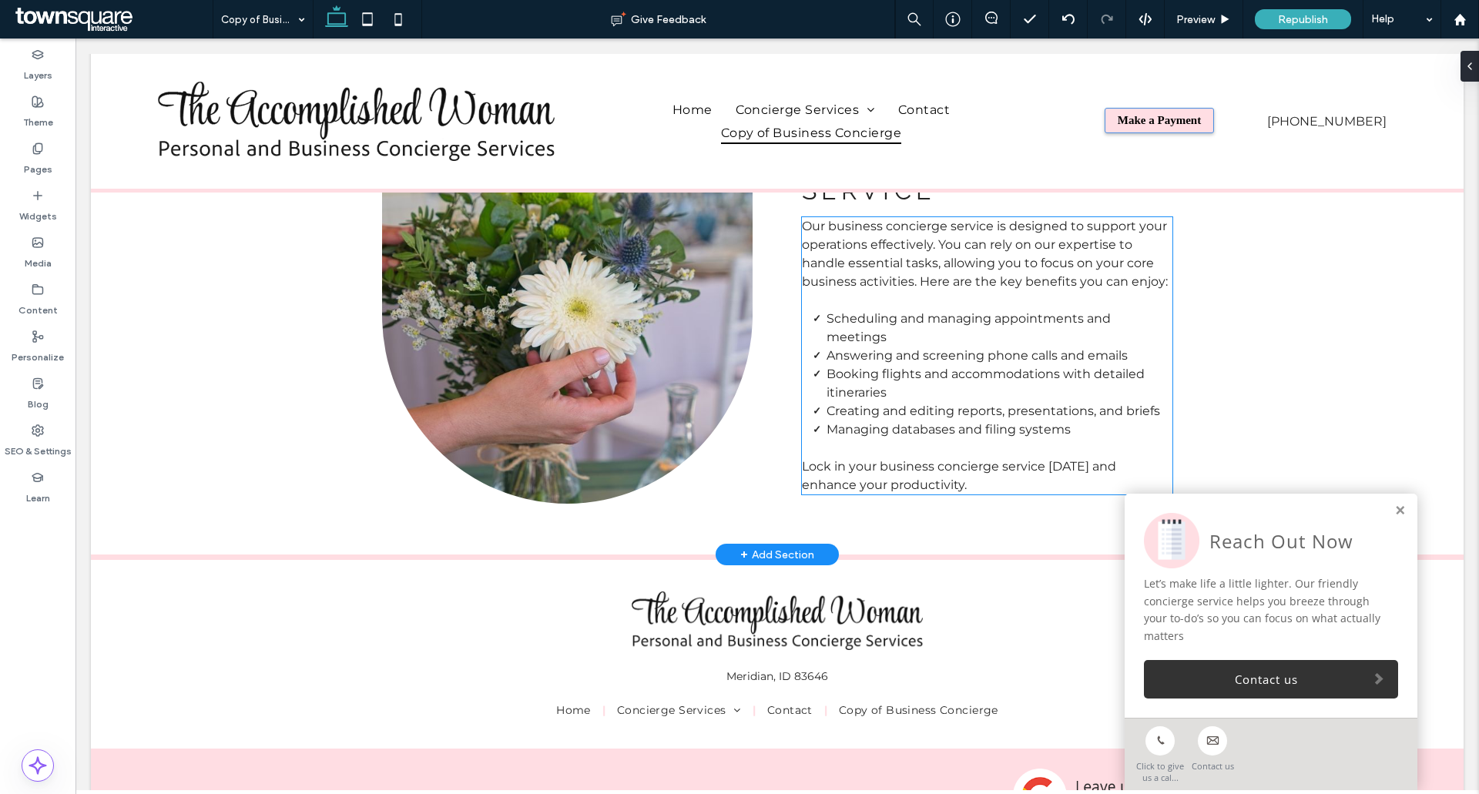
scroll to position [132, 0]
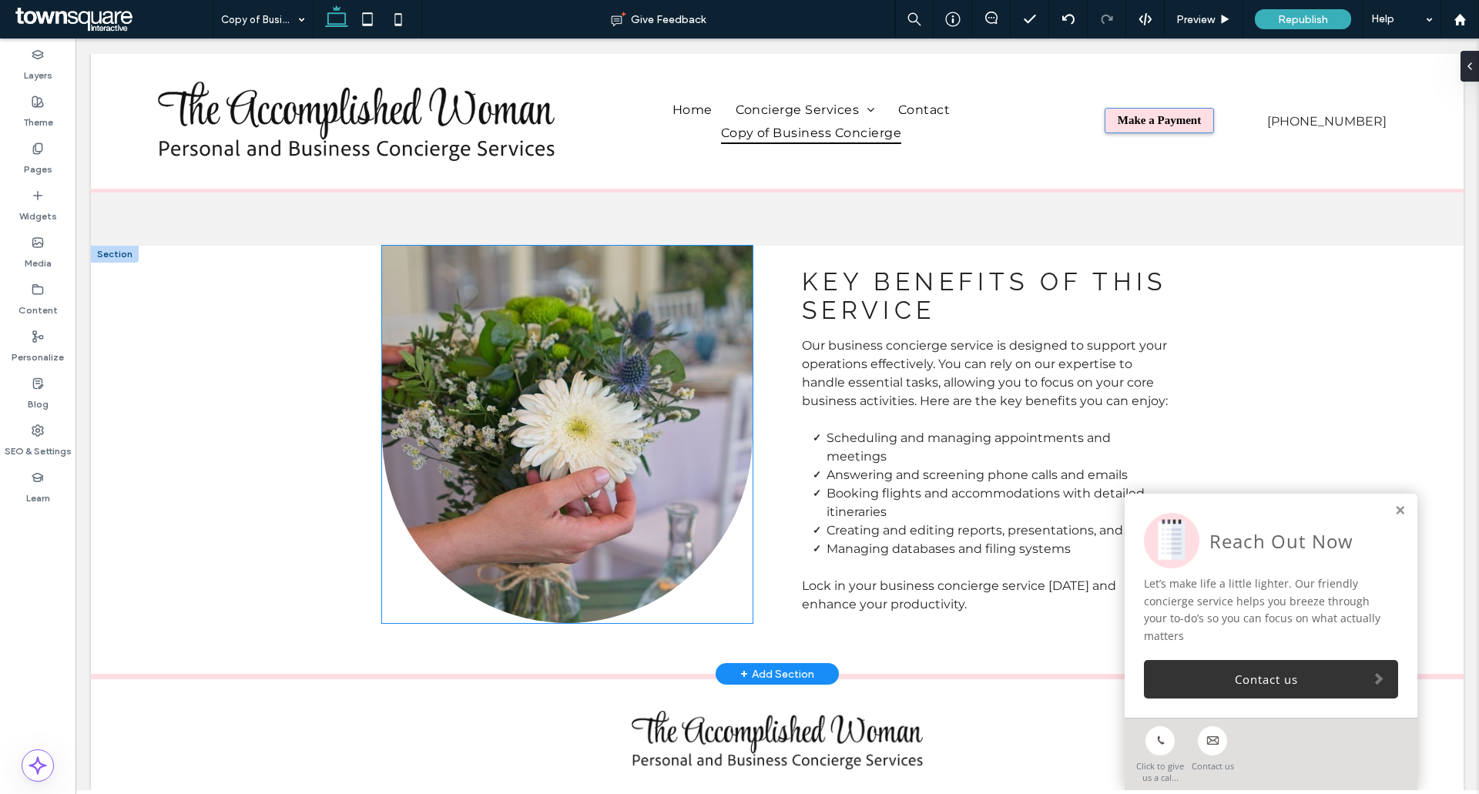
click at [625, 330] on img at bounding box center [567, 434] width 371 height 377
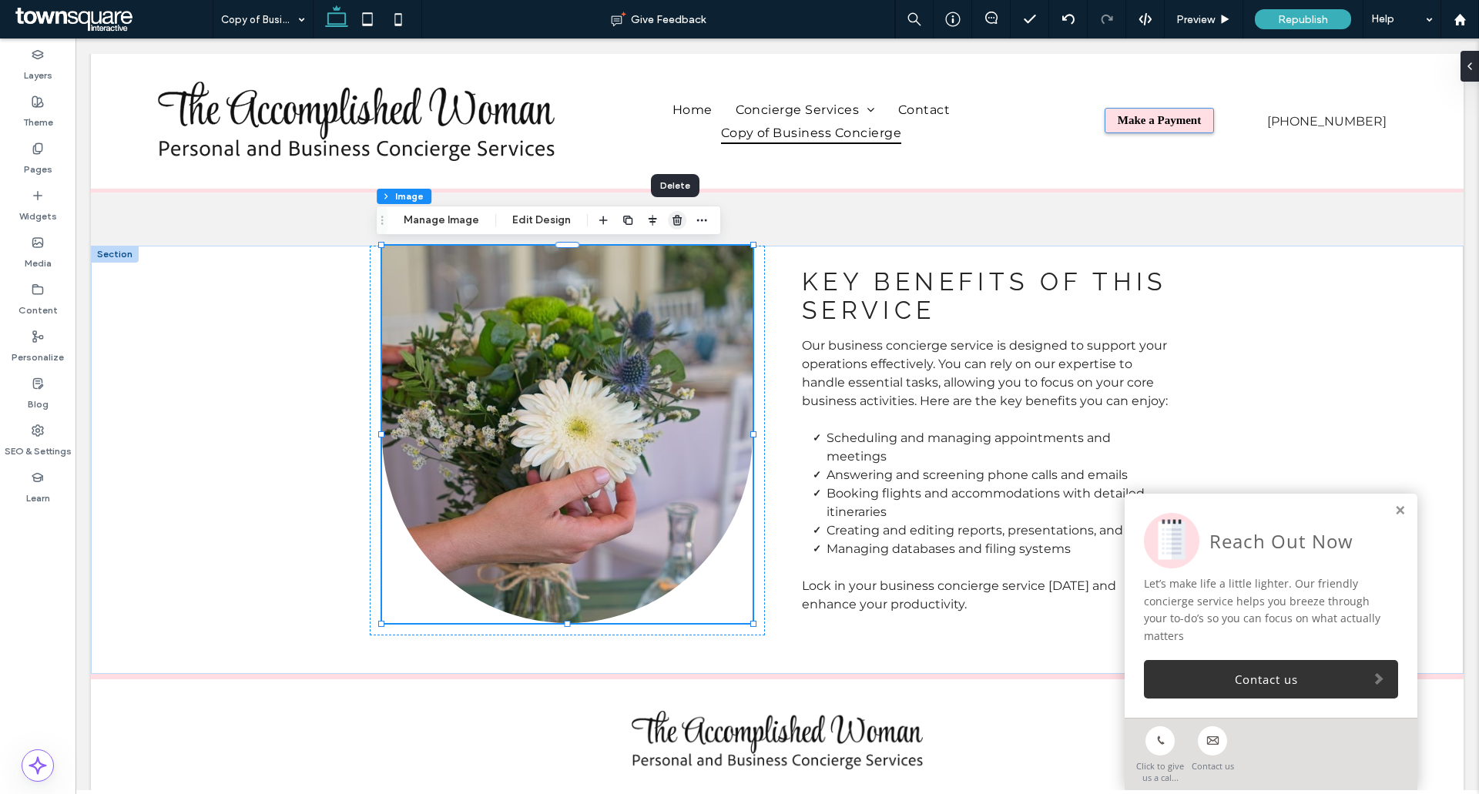
click at [673, 218] on use "button" at bounding box center [677, 220] width 9 height 10
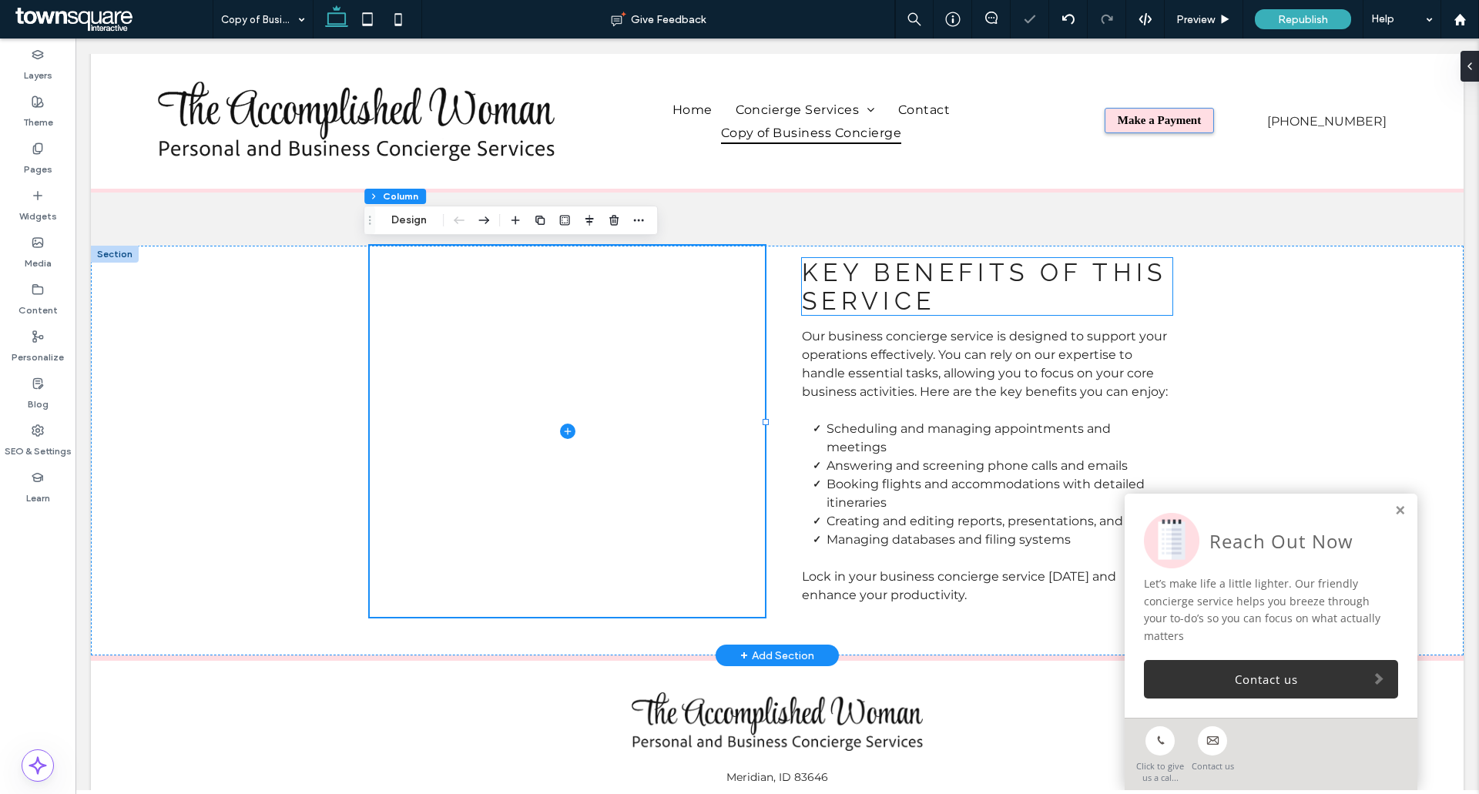
click at [913, 284] on span "Key Benefits of This Service" at bounding box center [984, 286] width 365 height 57
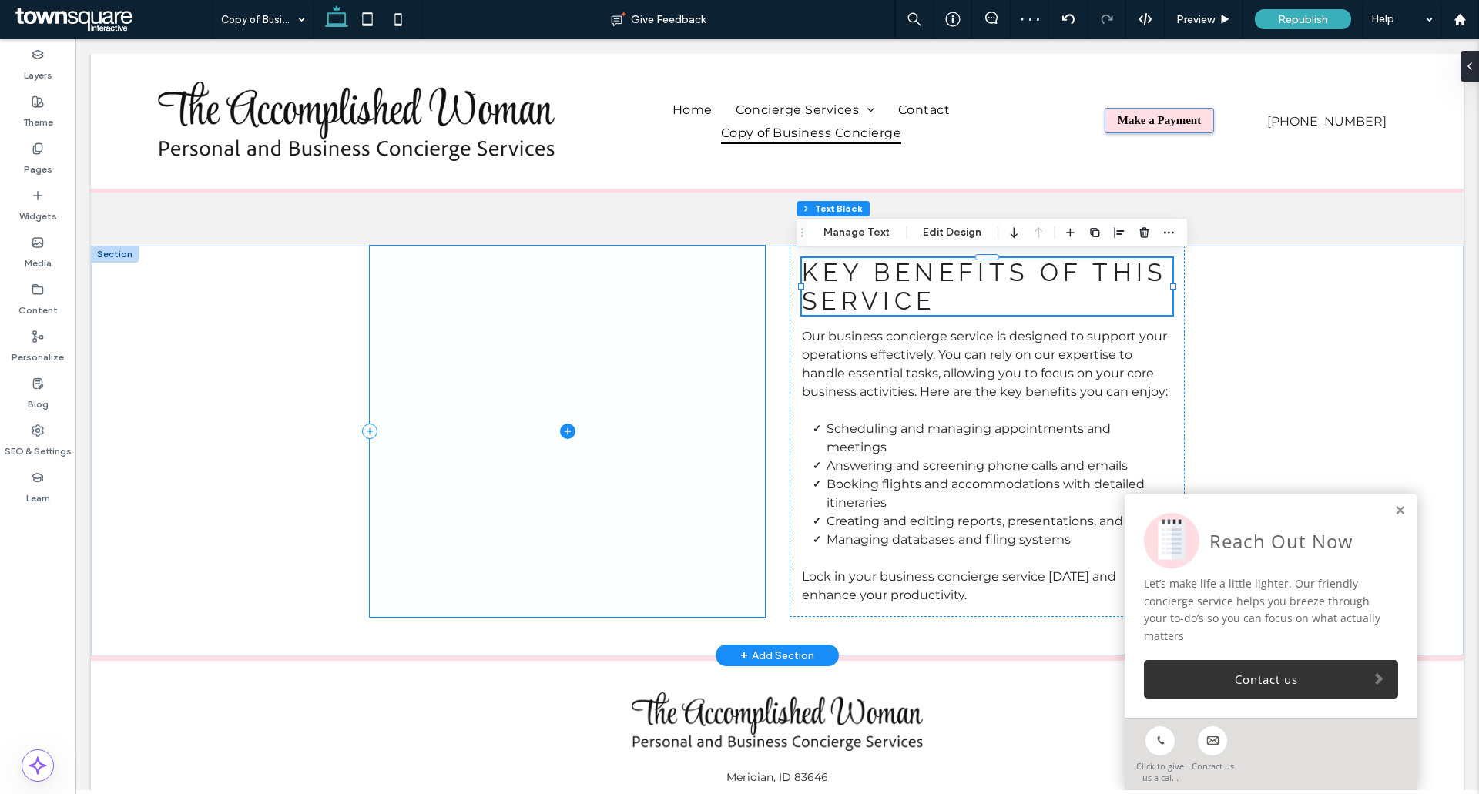
click at [651, 371] on span at bounding box center [567, 431] width 395 height 371
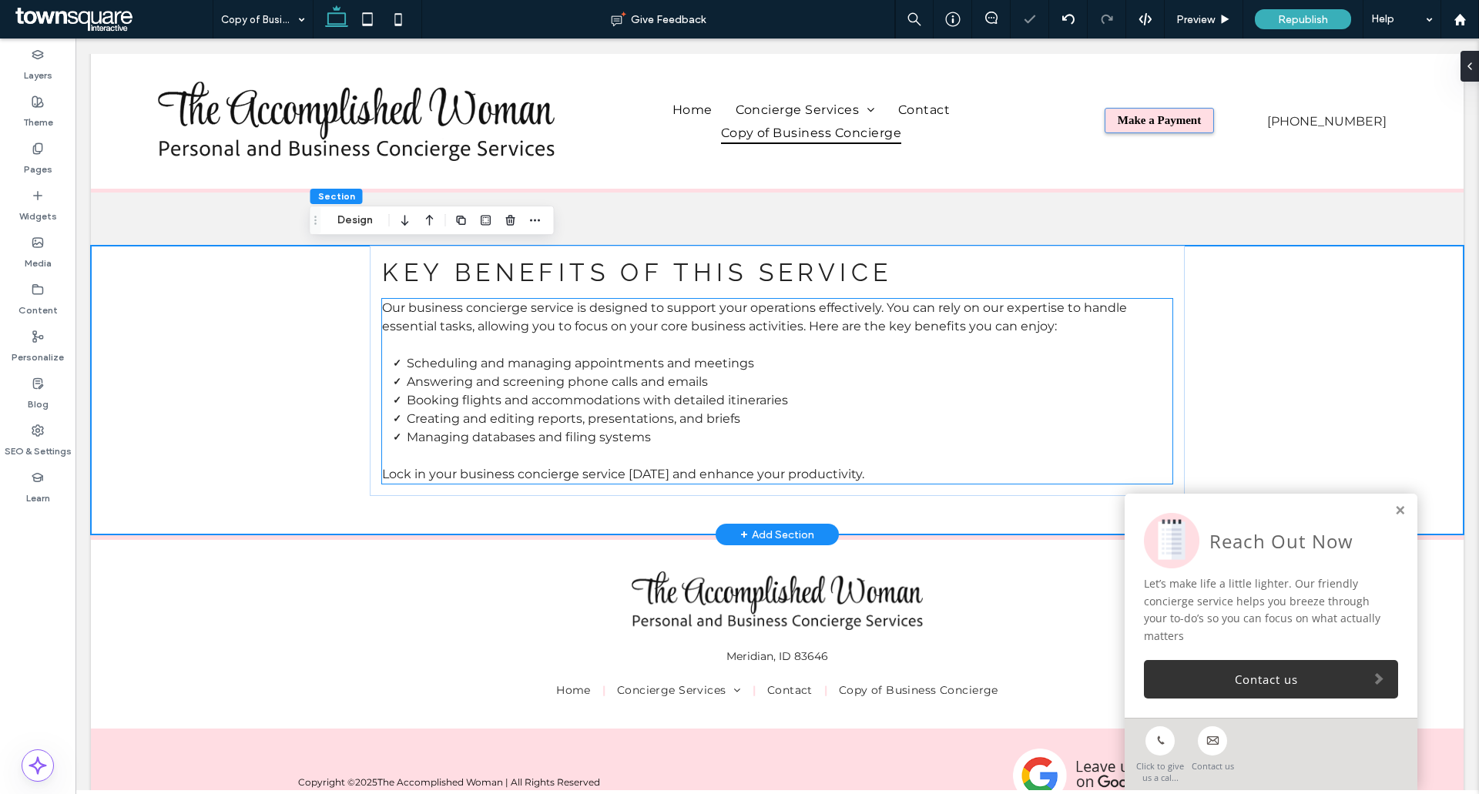
click at [769, 381] on li "Answering and screening phone calls and emails" at bounding box center [789, 382] width 765 height 18
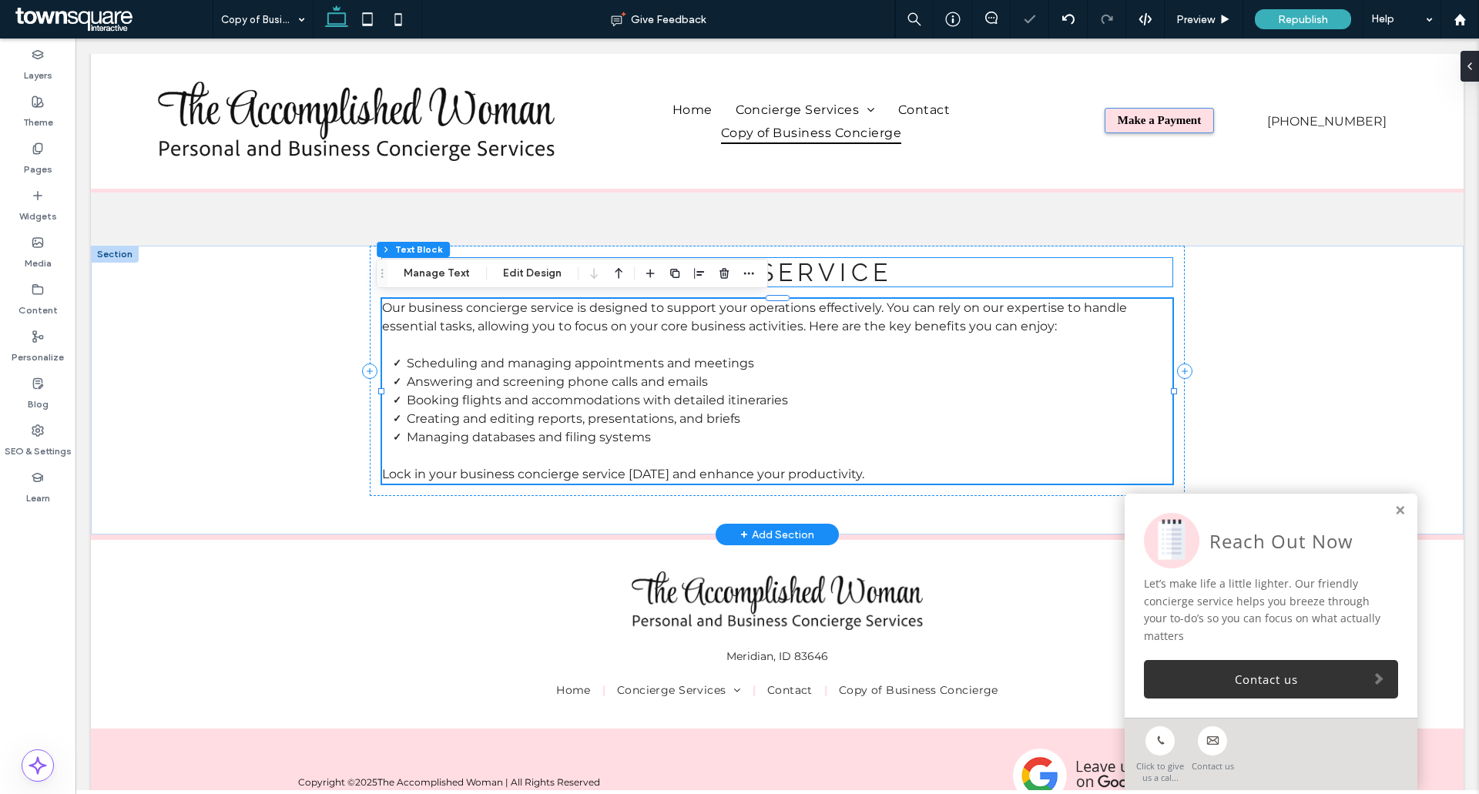
click at [884, 277] on span "Key Benefits of This Service" at bounding box center [637, 272] width 510 height 29
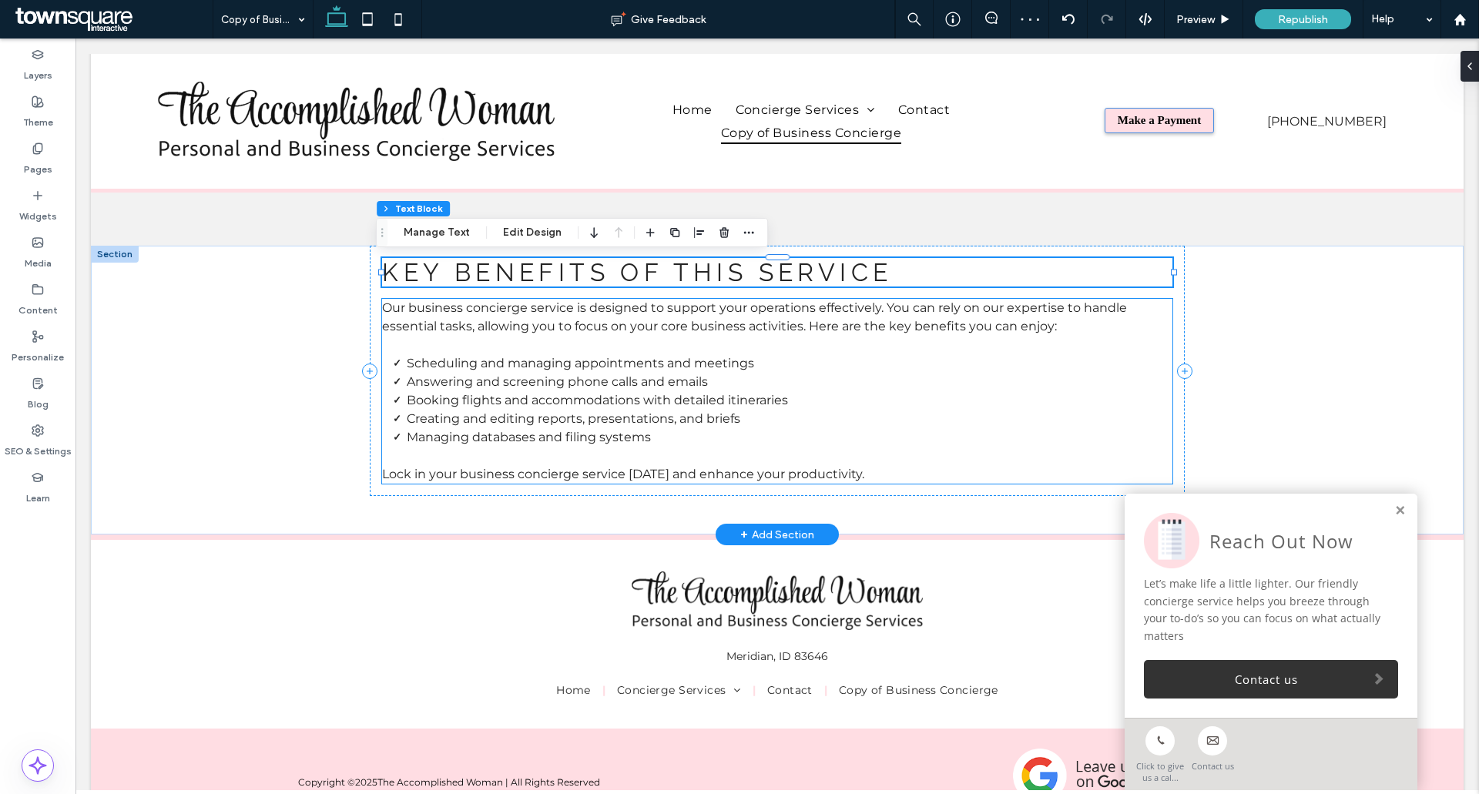
click at [884, 396] on li "Booking flights and accommodations with detailed itineraries" at bounding box center [789, 400] width 765 height 18
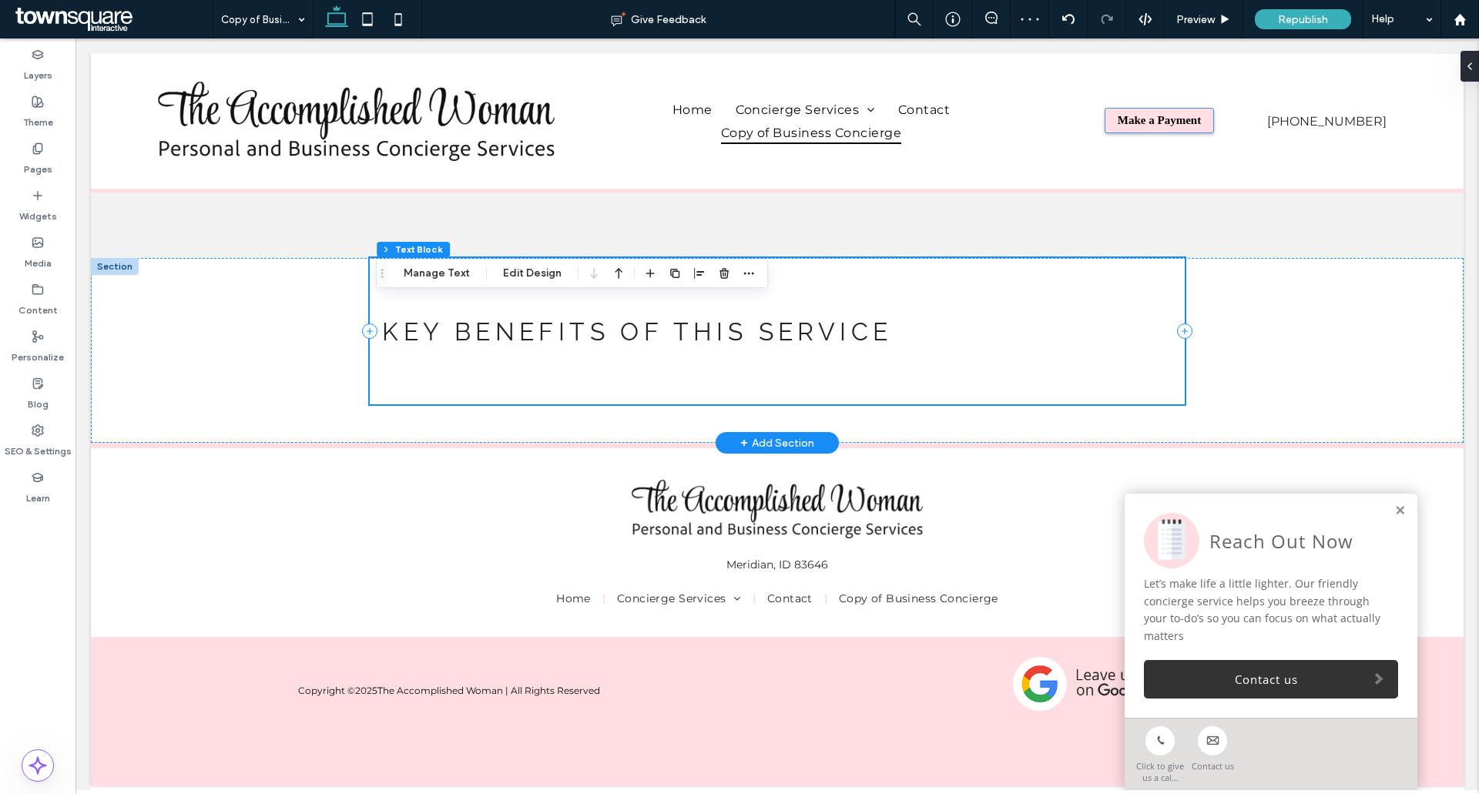
scroll to position [119, 0]
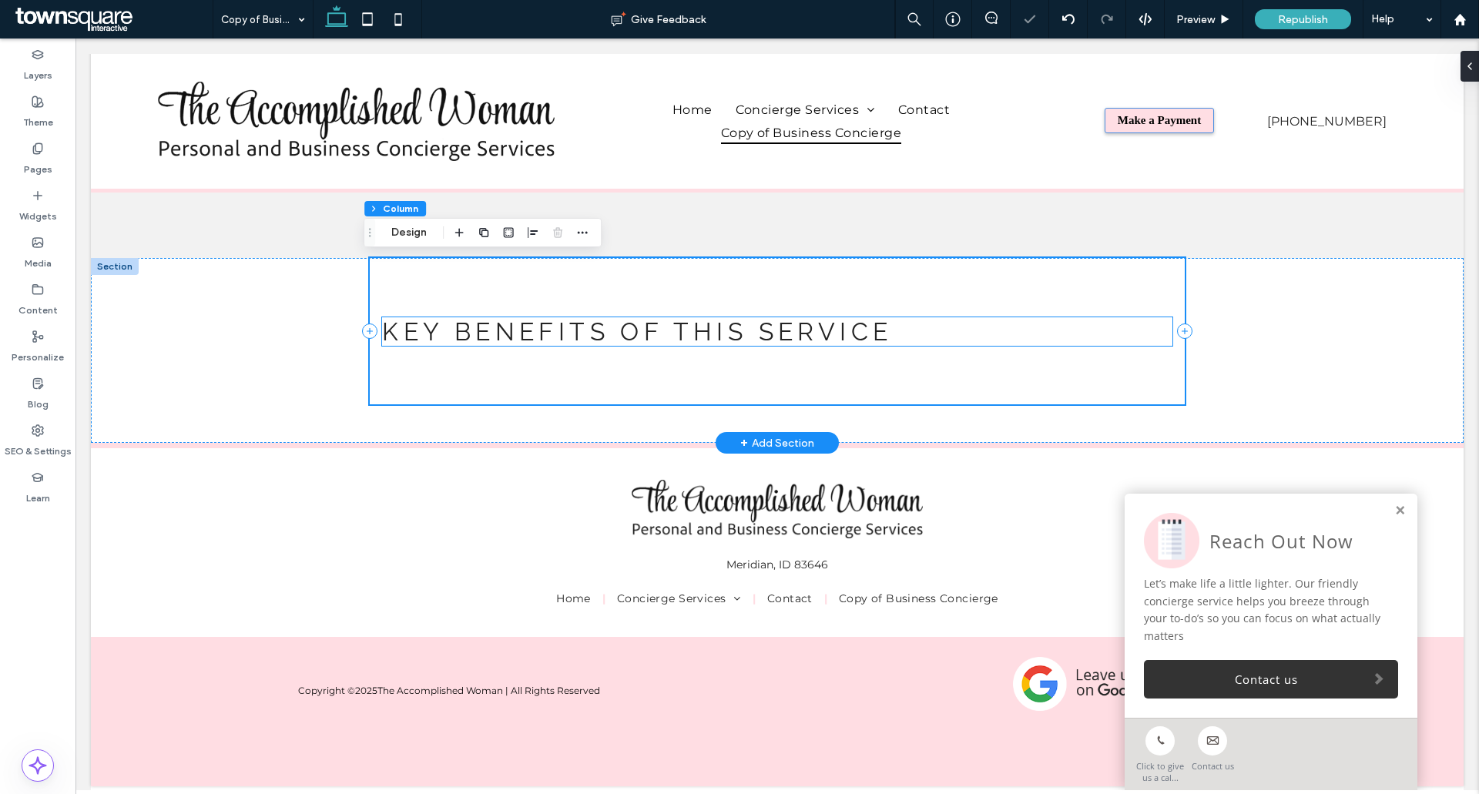
click at [794, 334] on span "Key Benefits of This Service" at bounding box center [637, 331] width 510 height 29
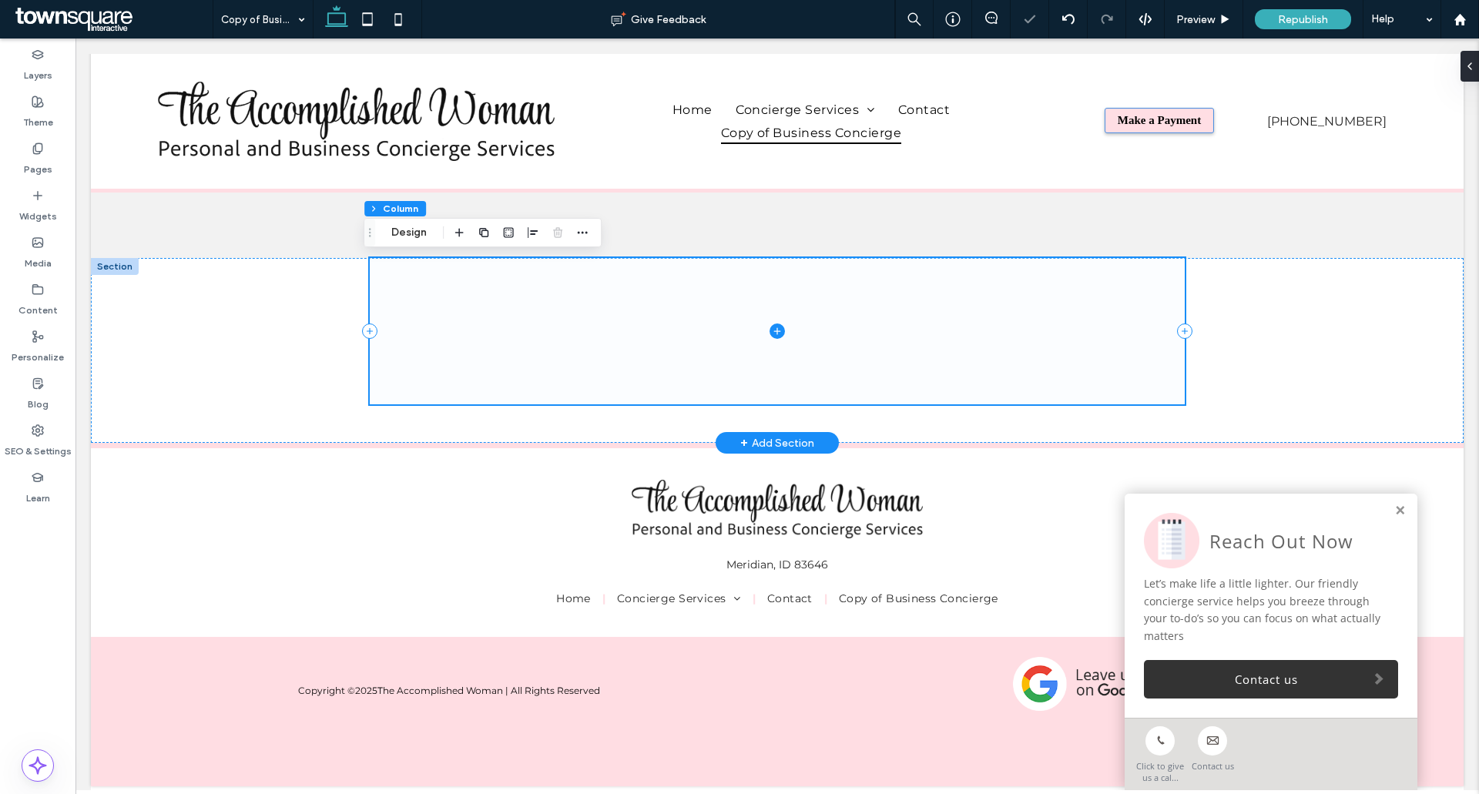
click at [459, 330] on span at bounding box center [777, 331] width 814 height 146
click at [398, 223] on button "Design" at bounding box center [408, 232] width 55 height 18
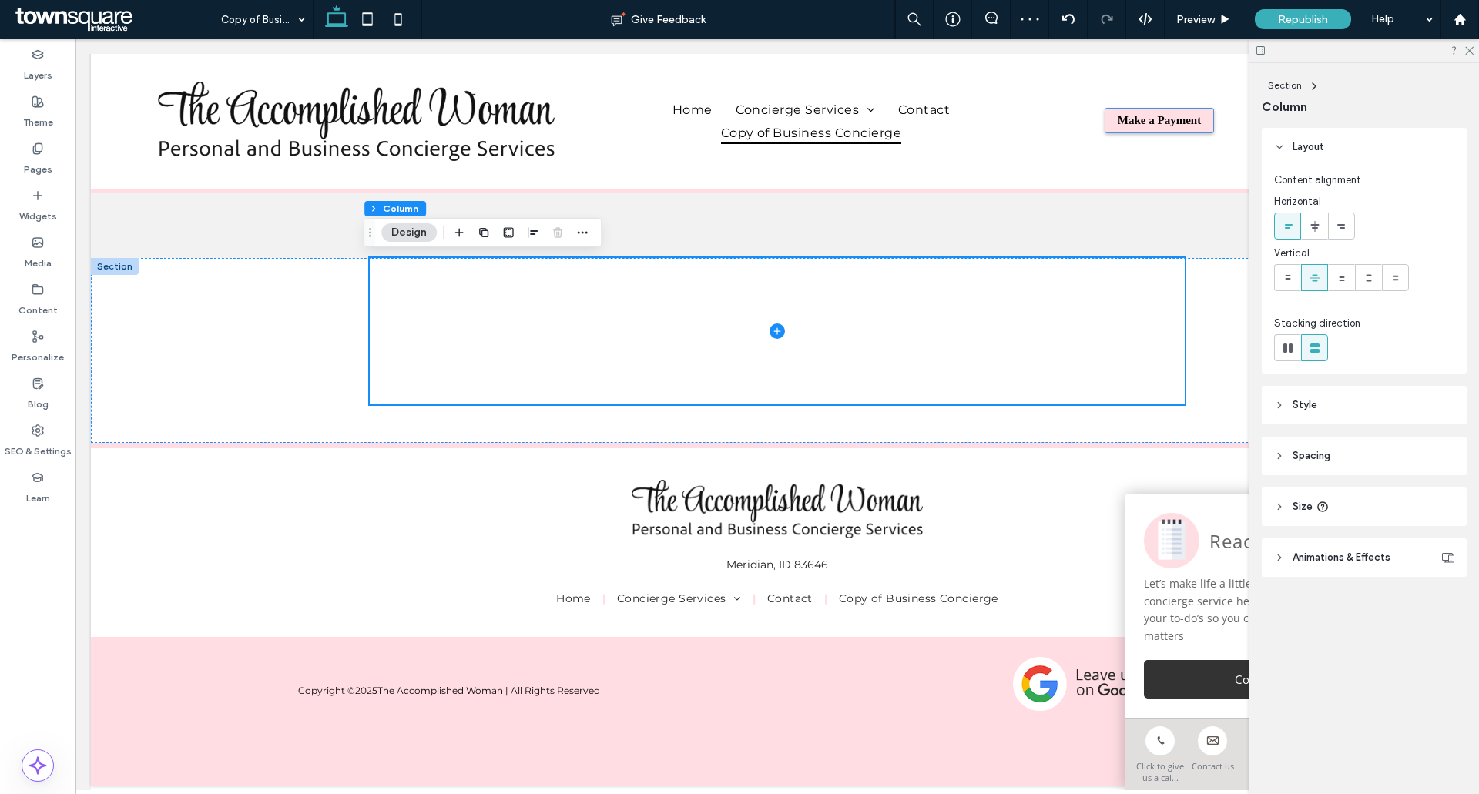
click at [1328, 450] on span "Spacing" at bounding box center [1312, 455] width 38 height 15
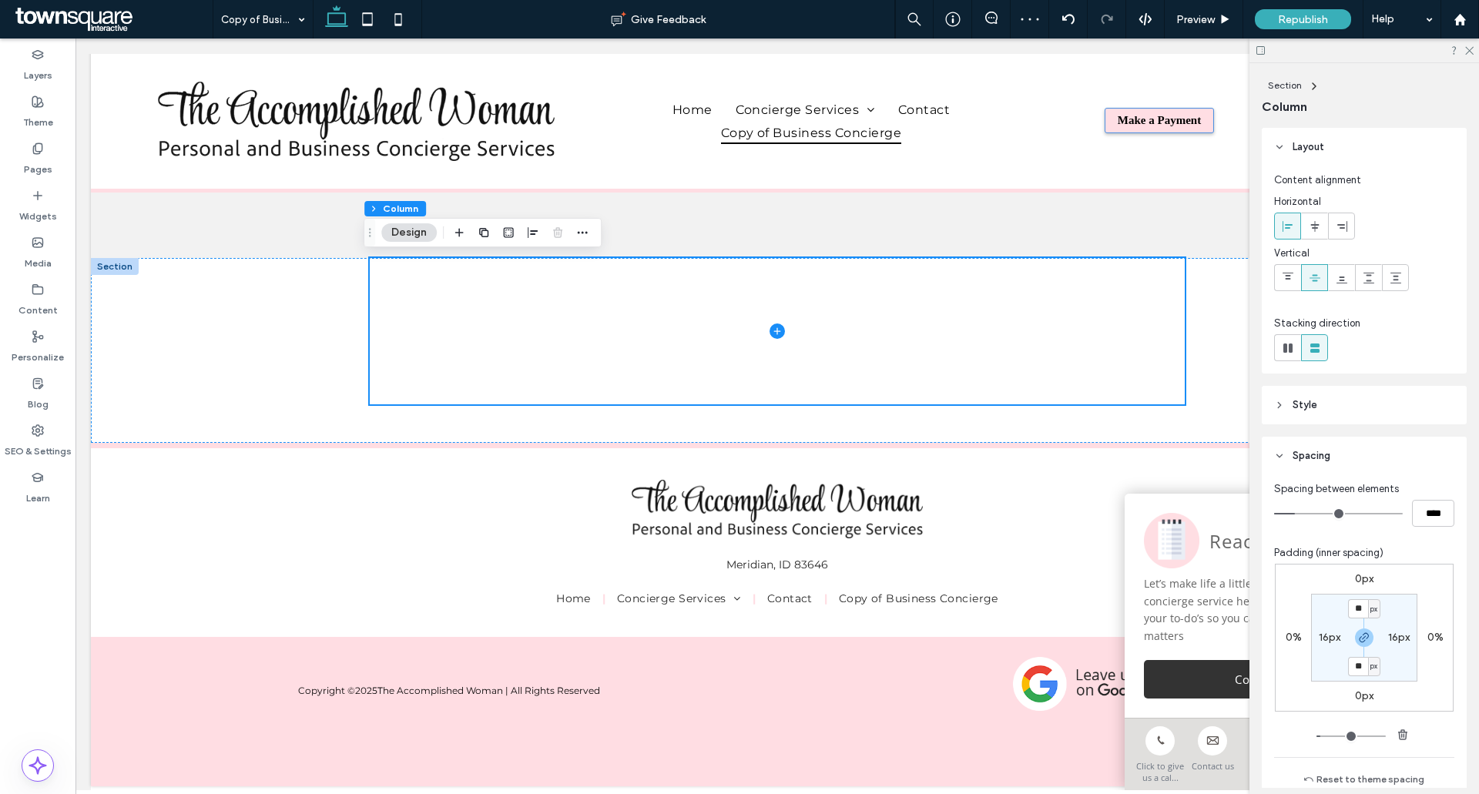
click at [1314, 407] on span "Style" at bounding box center [1305, 405] width 25 height 15
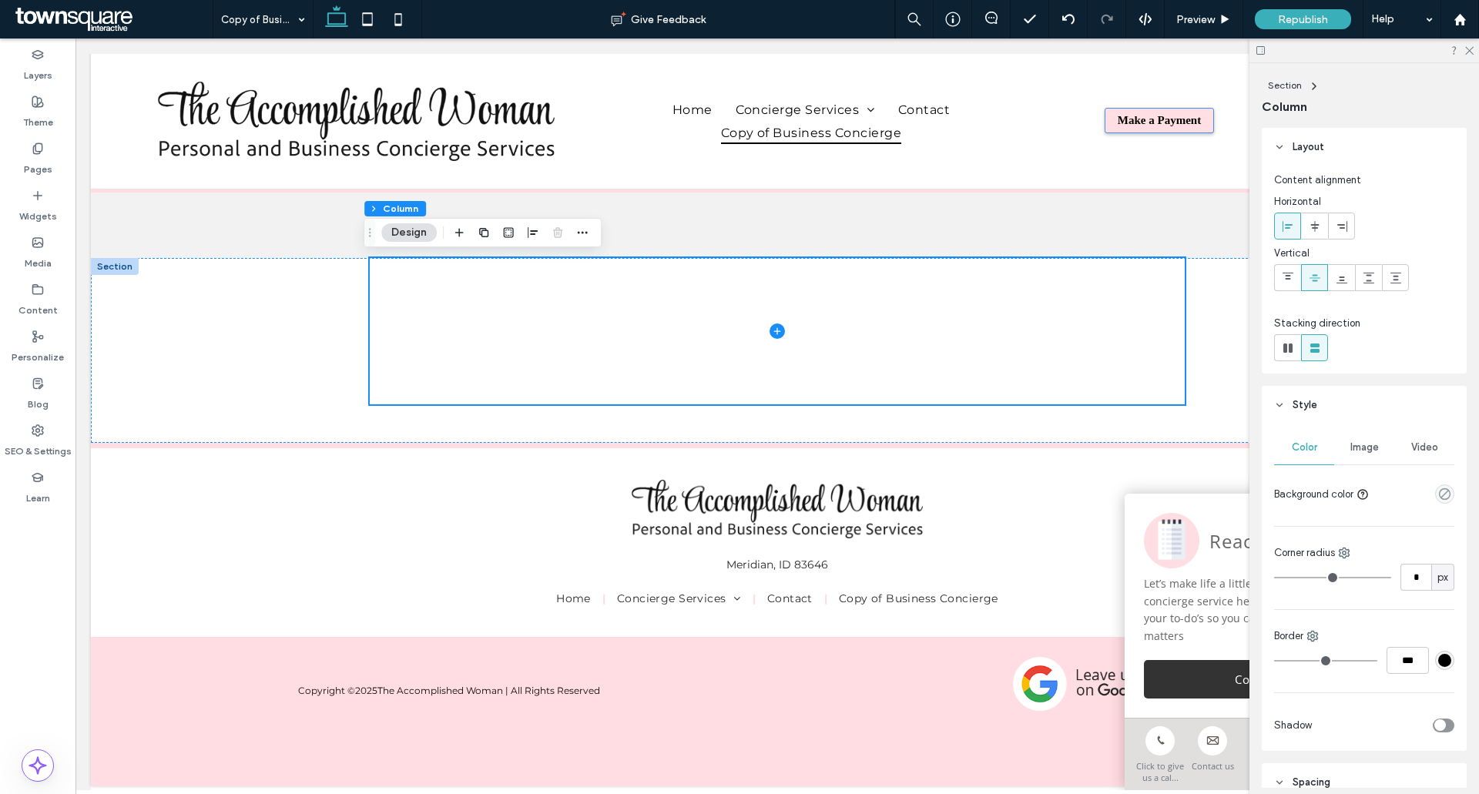
click at [1369, 451] on span "Image" at bounding box center [1365, 447] width 29 height 12
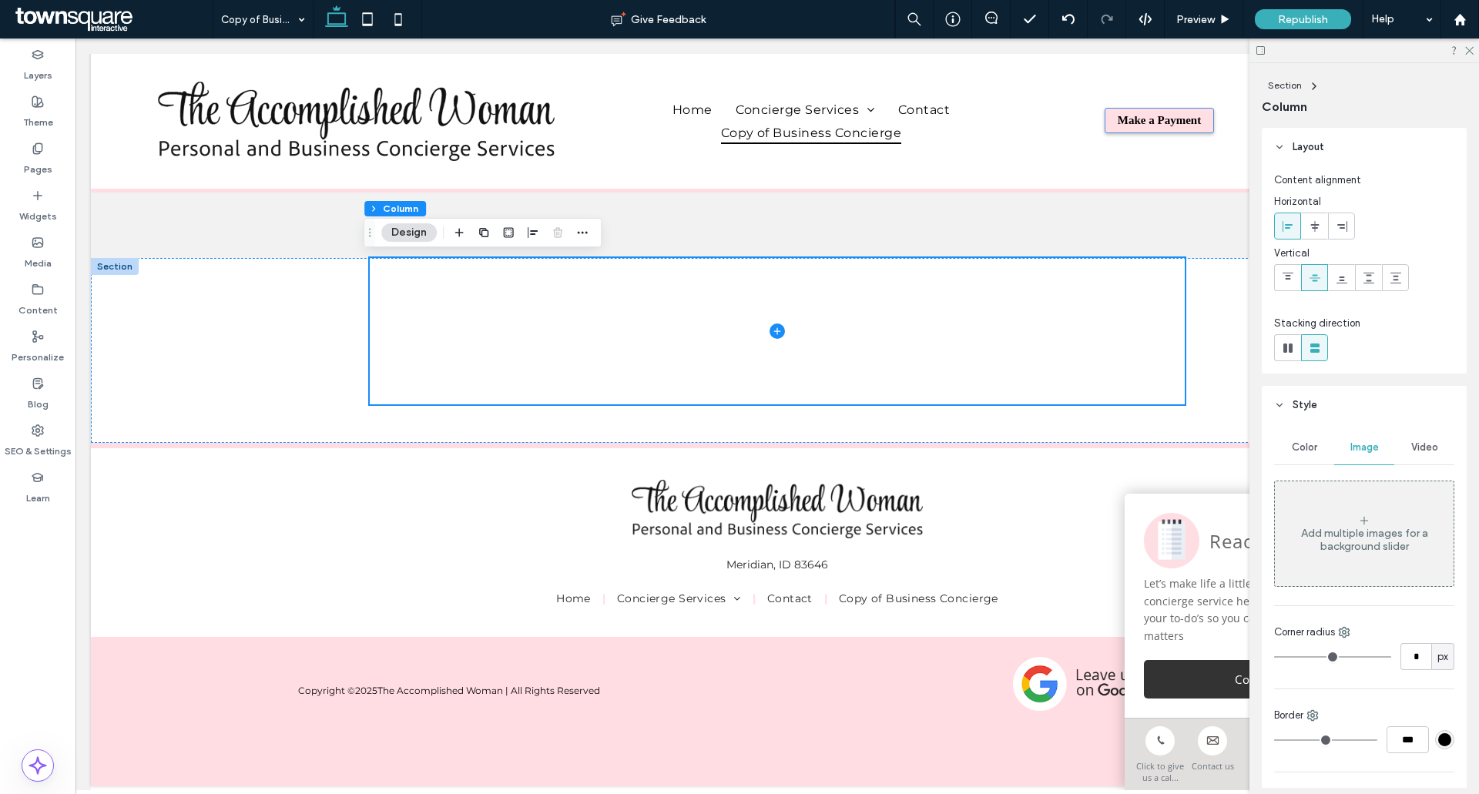
click at [1370, 526] on div "Add multiple images for a background slider" at bounding box center [1364, 534] width 179 height 102
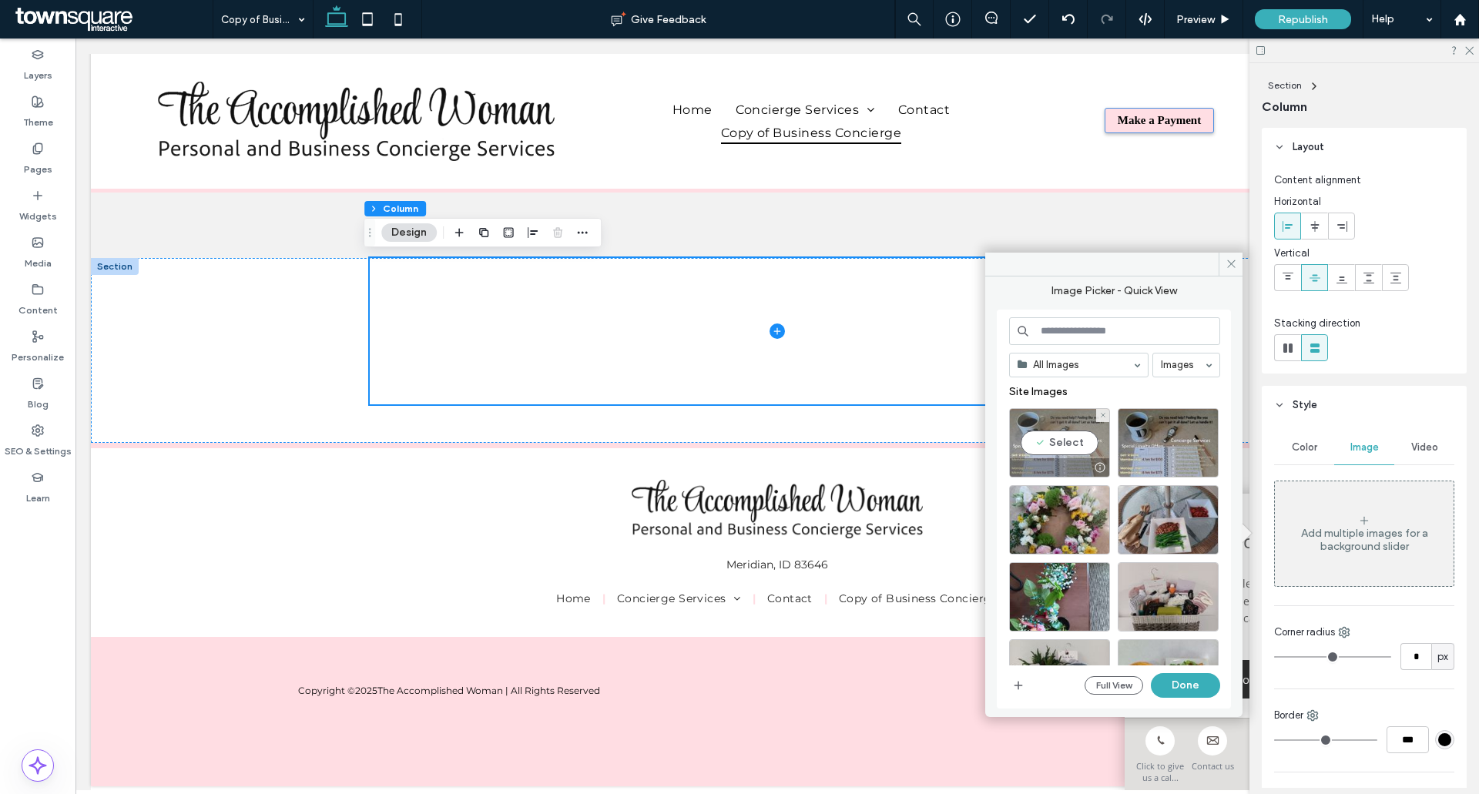
click at [1074, 445] on div "Select" at bounding box center [1059, 442] width 101 height 69
click at [1186, 685] on button "Done" at bounding box center [1185, 685] width 69 height 25
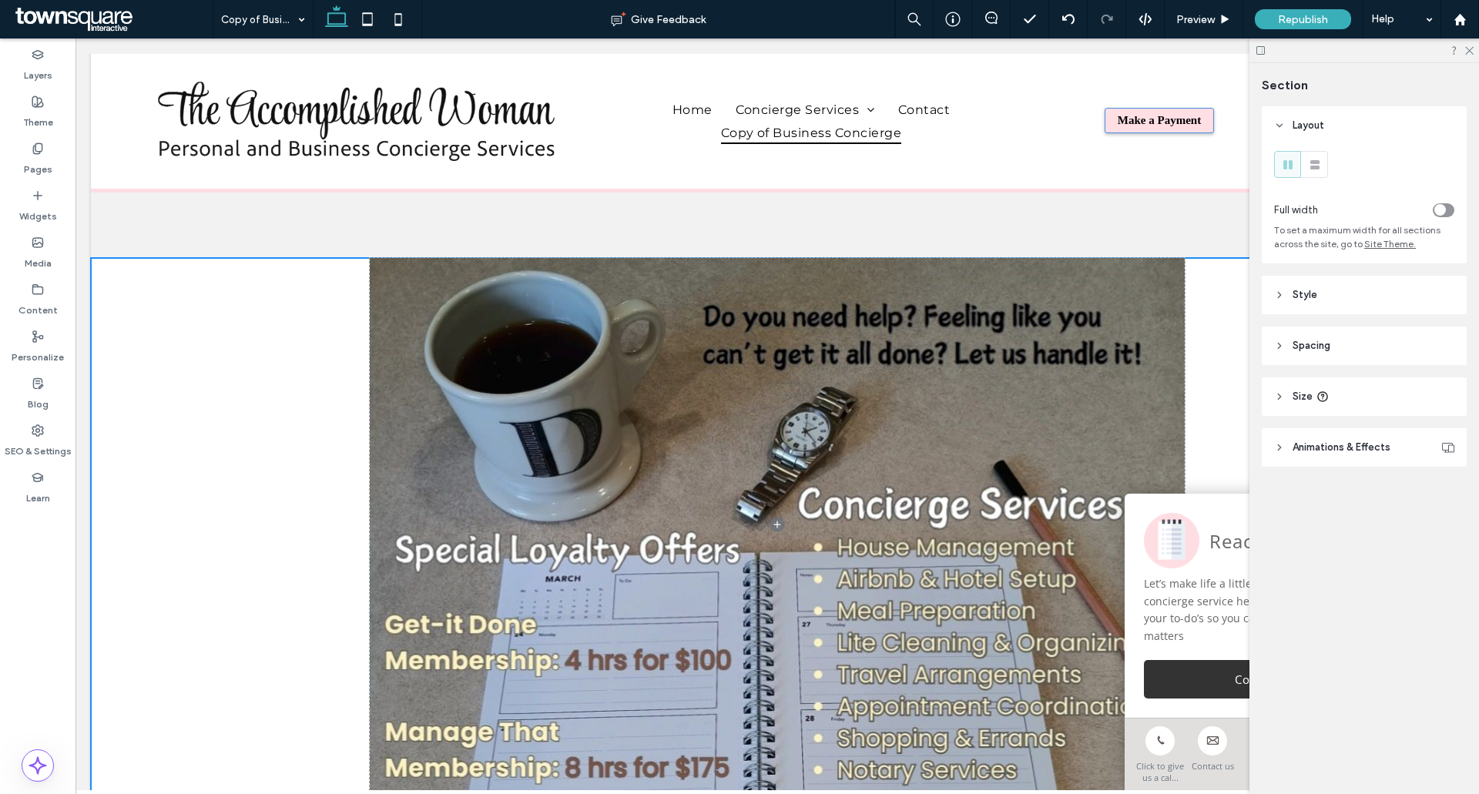
drag, startPoint x: 877, startPoint y: 445, endPoint x: 881, endPoint y: 830, distance: 386.0
click at [881, 794] on html "**********" at bounding box center [777, 547] width 1404 height 1257
type input "***"
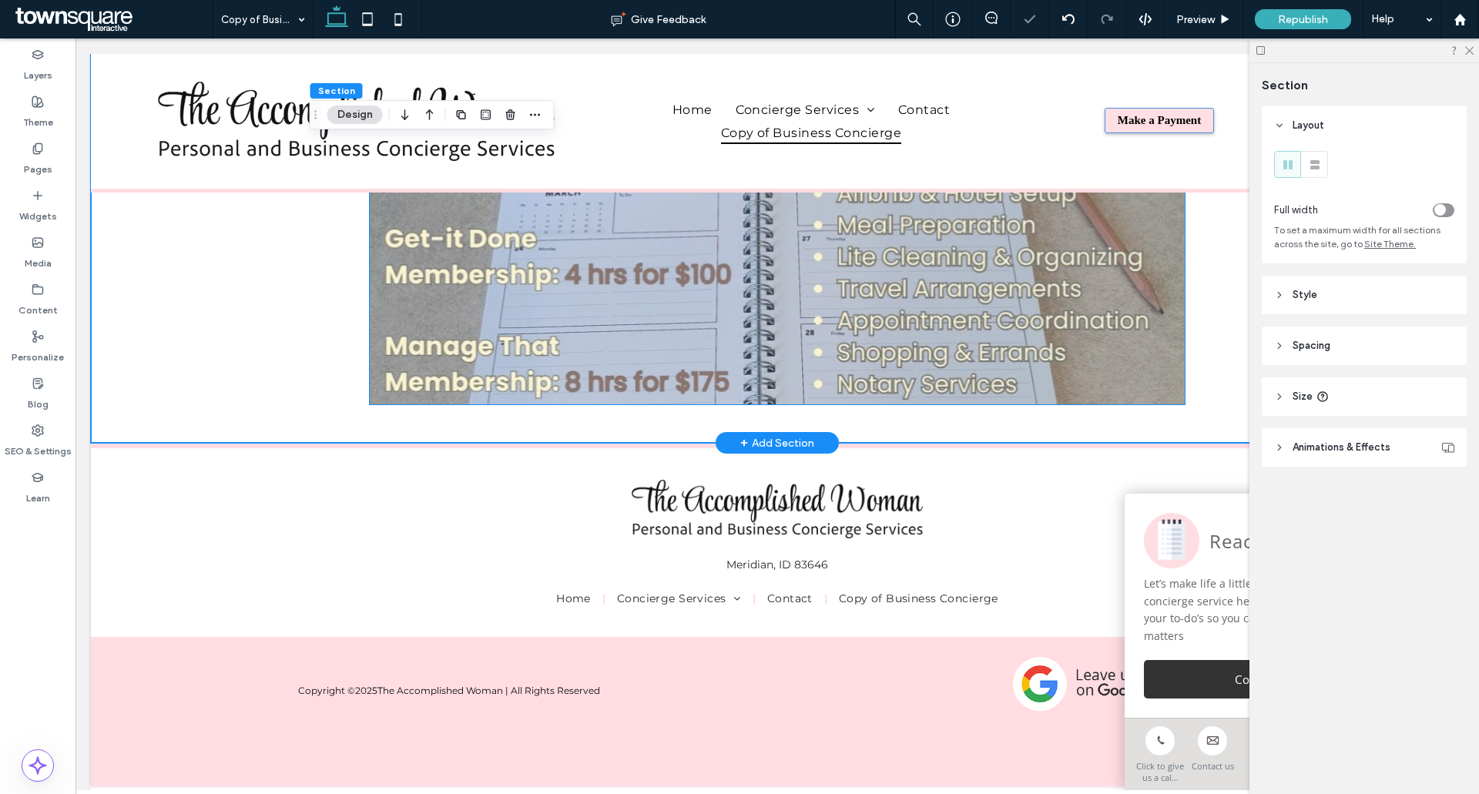
scroll to position [517, 0]
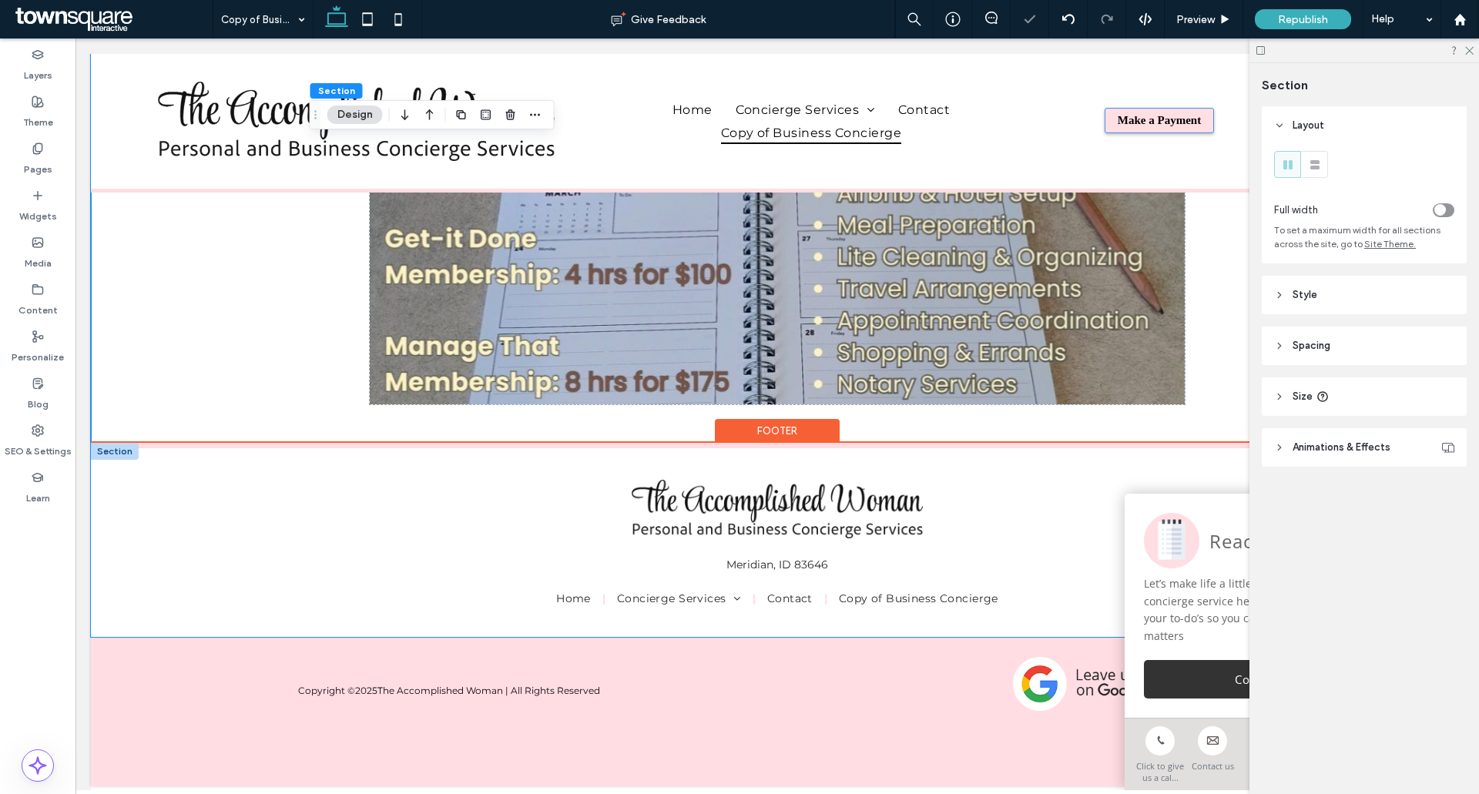
click at [904, 443] on div "Meridian, ID 83646 Home Concierge Services Personal Concierge Business Concierg…" at bounding box center [777, 540] width 1373 height 194
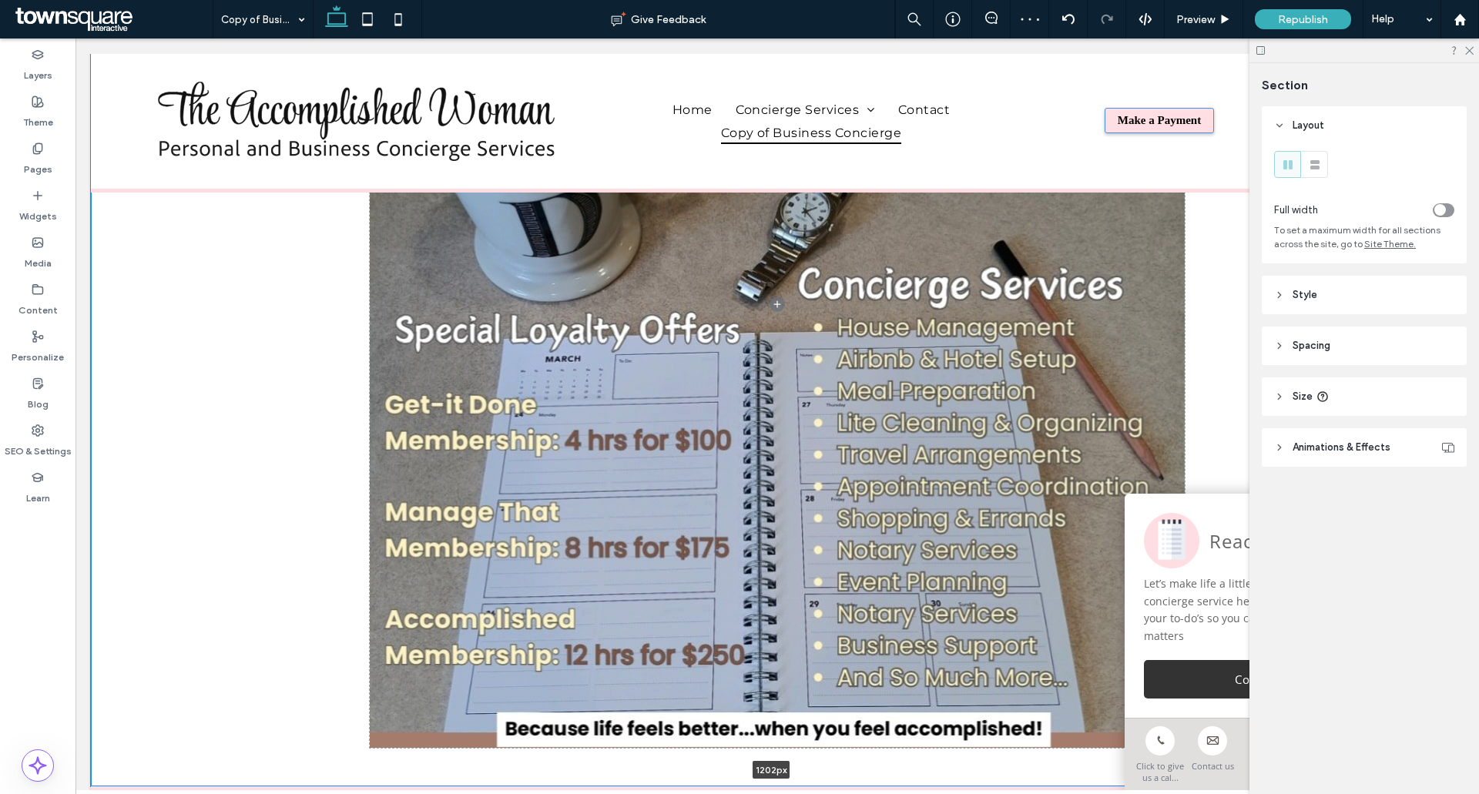
drag, startPoint x: 923, startPoint y: 428, endPoint x: 934, endPoint y: 783, distance: 355.3
click at [934, 783] on html "**********" at bounding box center [777, 328] width 1404 height 1612
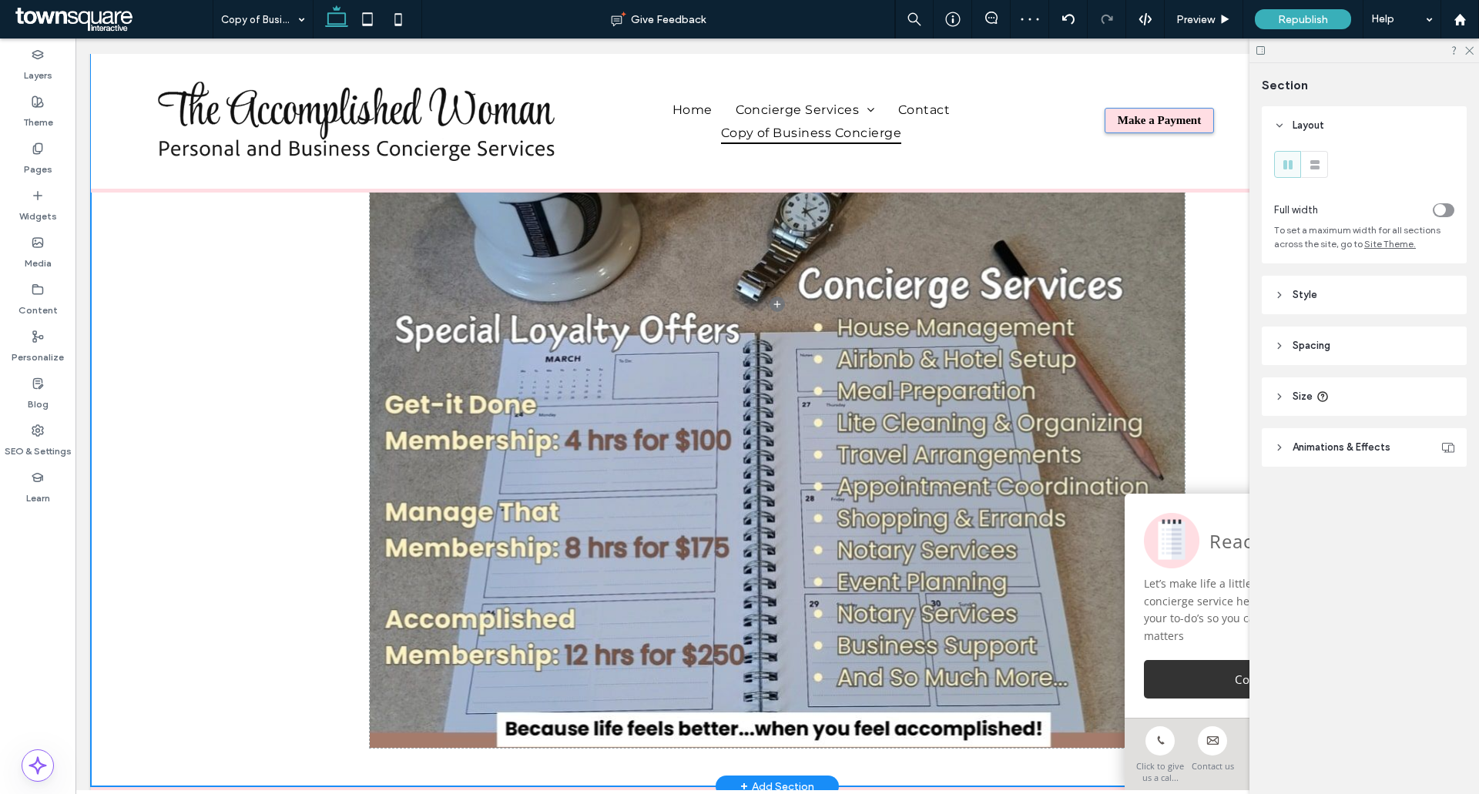
type input "****"
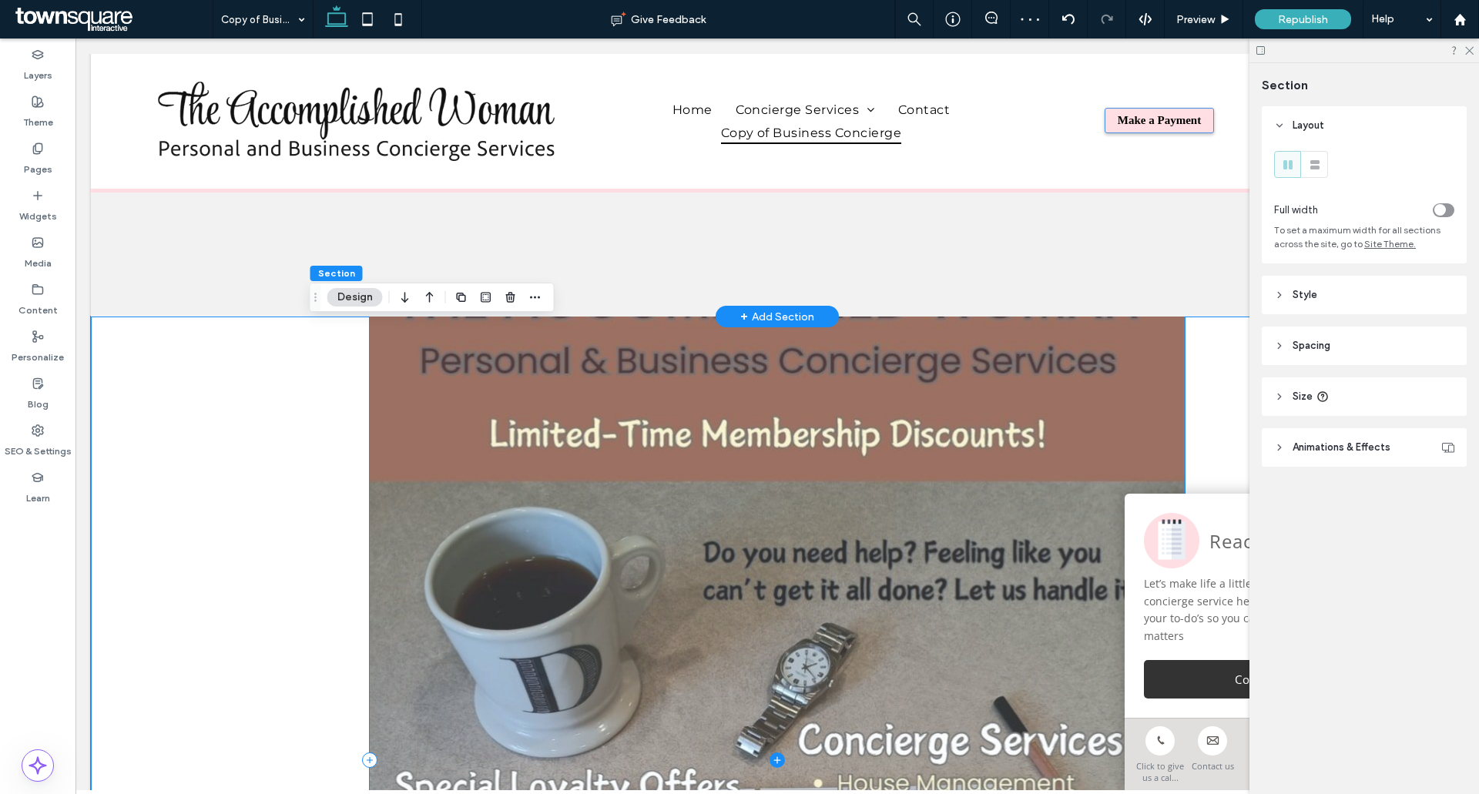
scroll to position [55, 0]
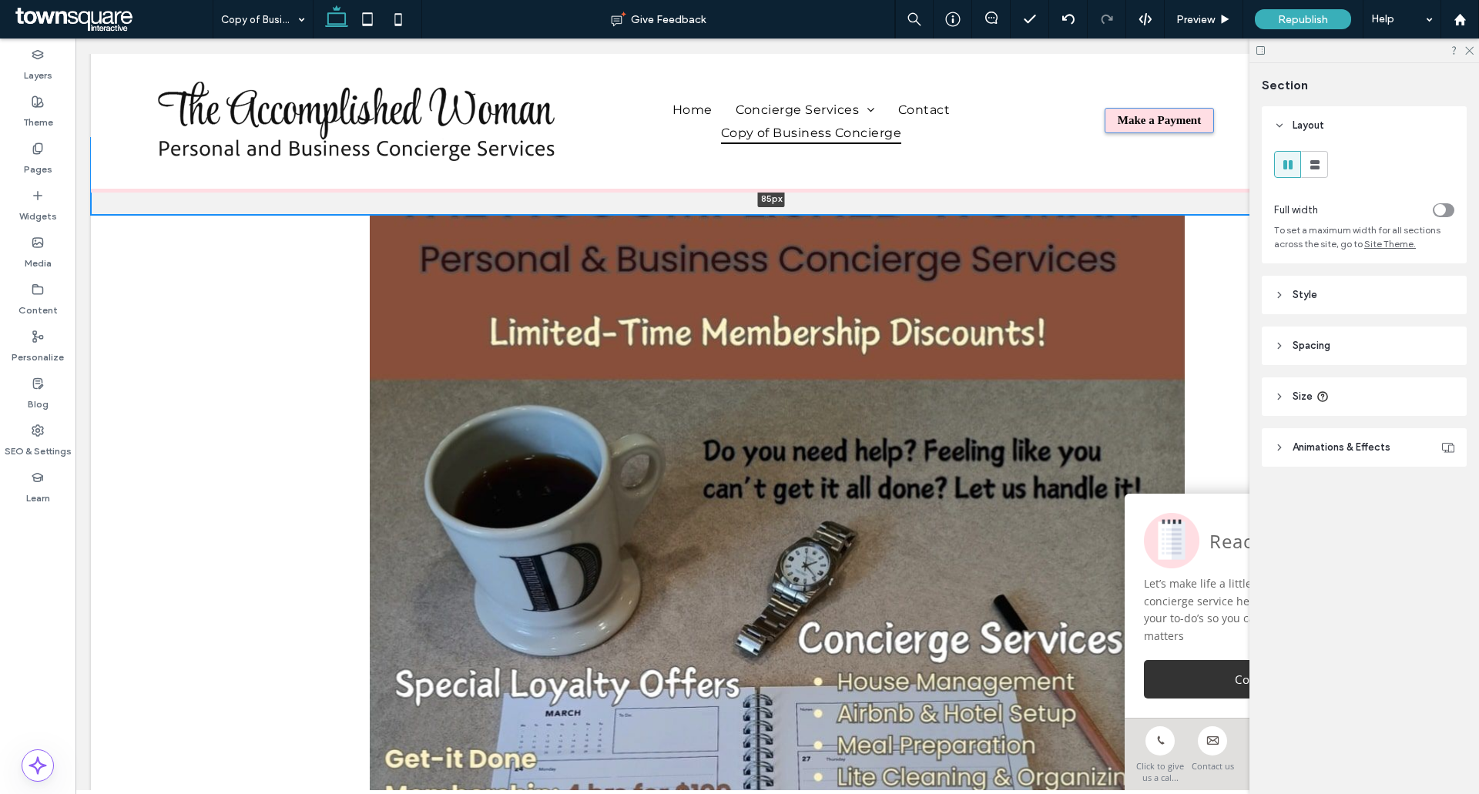
drag, startPoint x: 575, startPoint y: 320, endPoint x: 569, endPoint y: 200, distance: 119.5
click at [569, 200] on div "Efficient Solutions to Optimize Your Business Operations In a fast-paced enviro…" at bounding box center [777, 176] width 1373 height 77
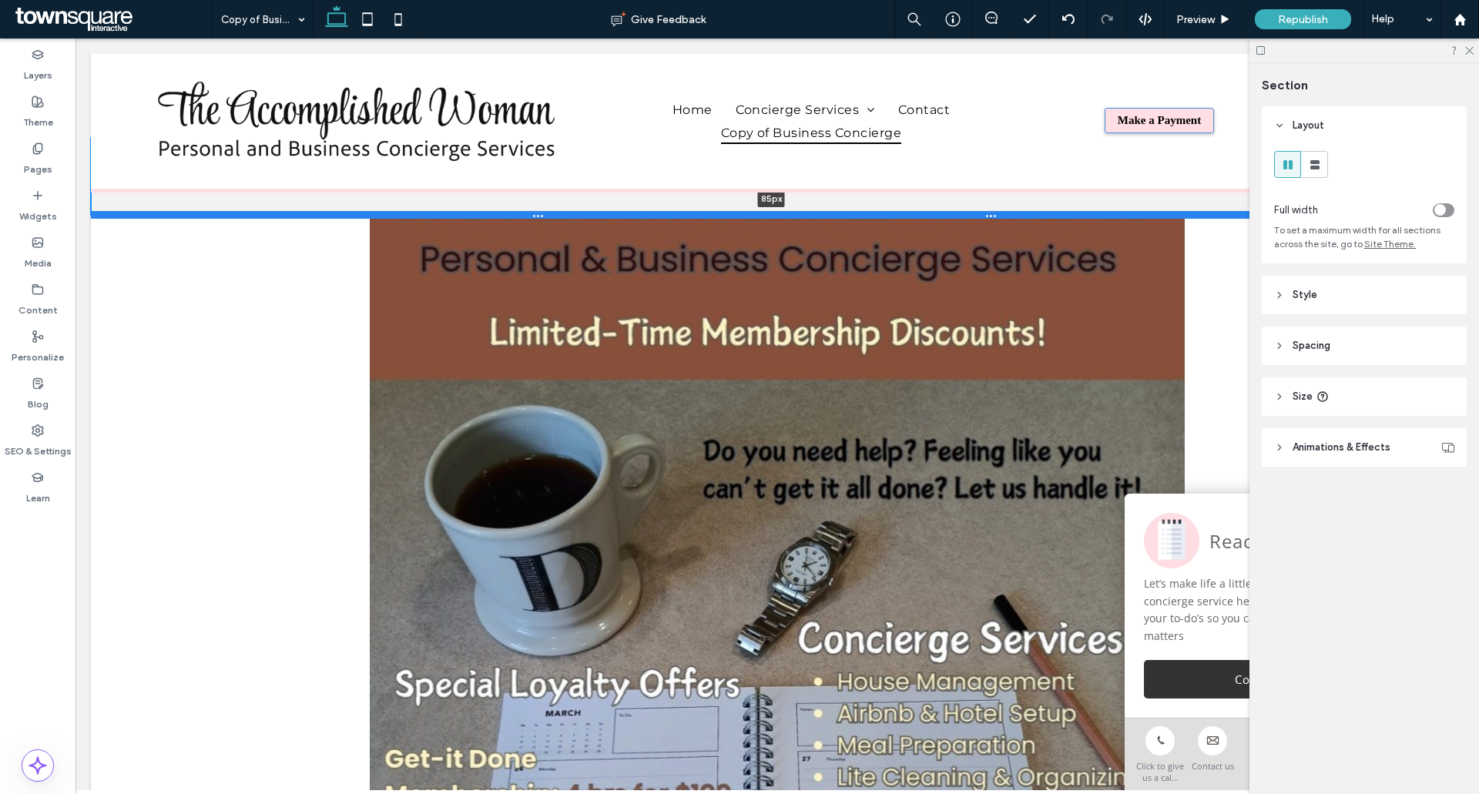
type input "**"
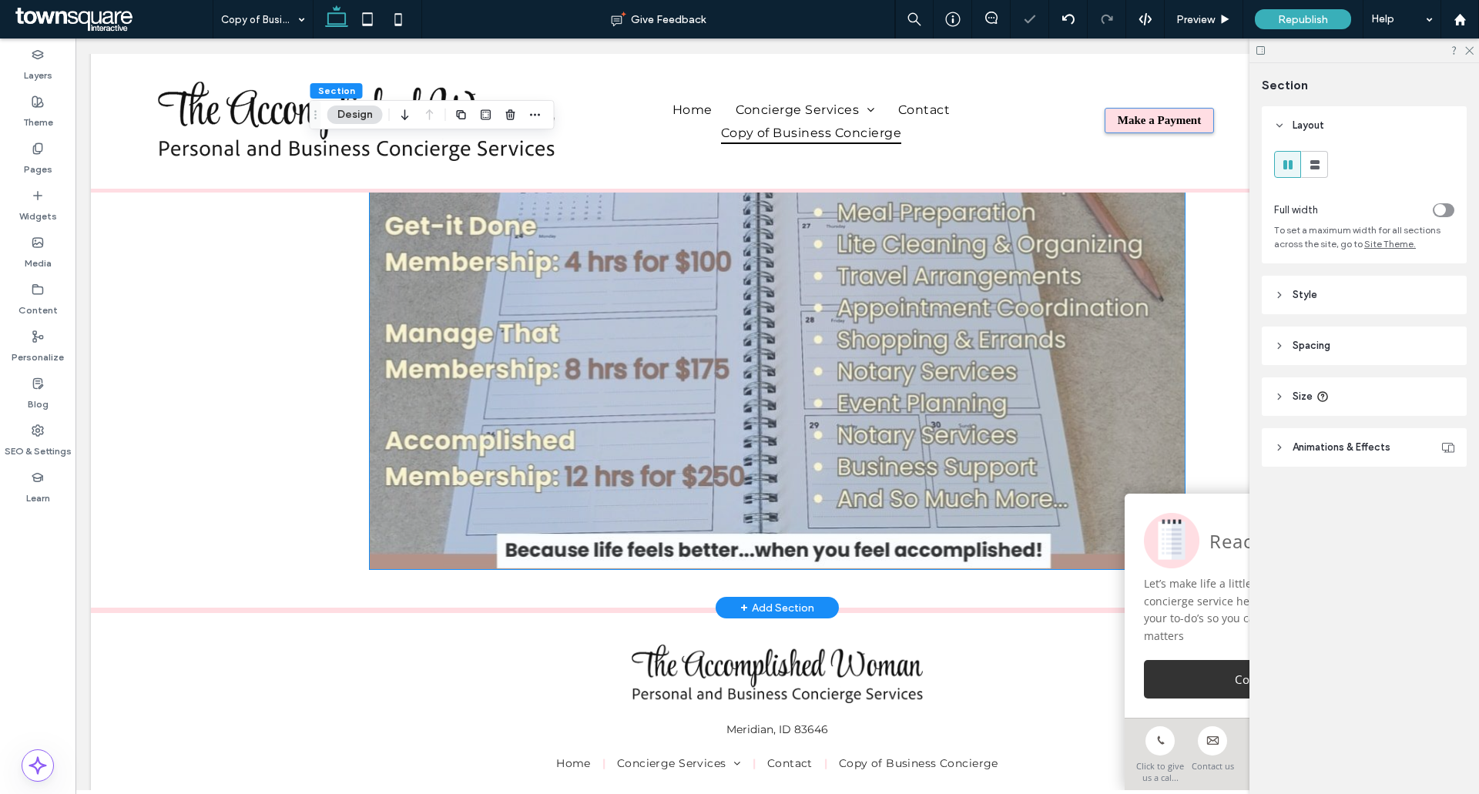
scroll to position [671, 0]
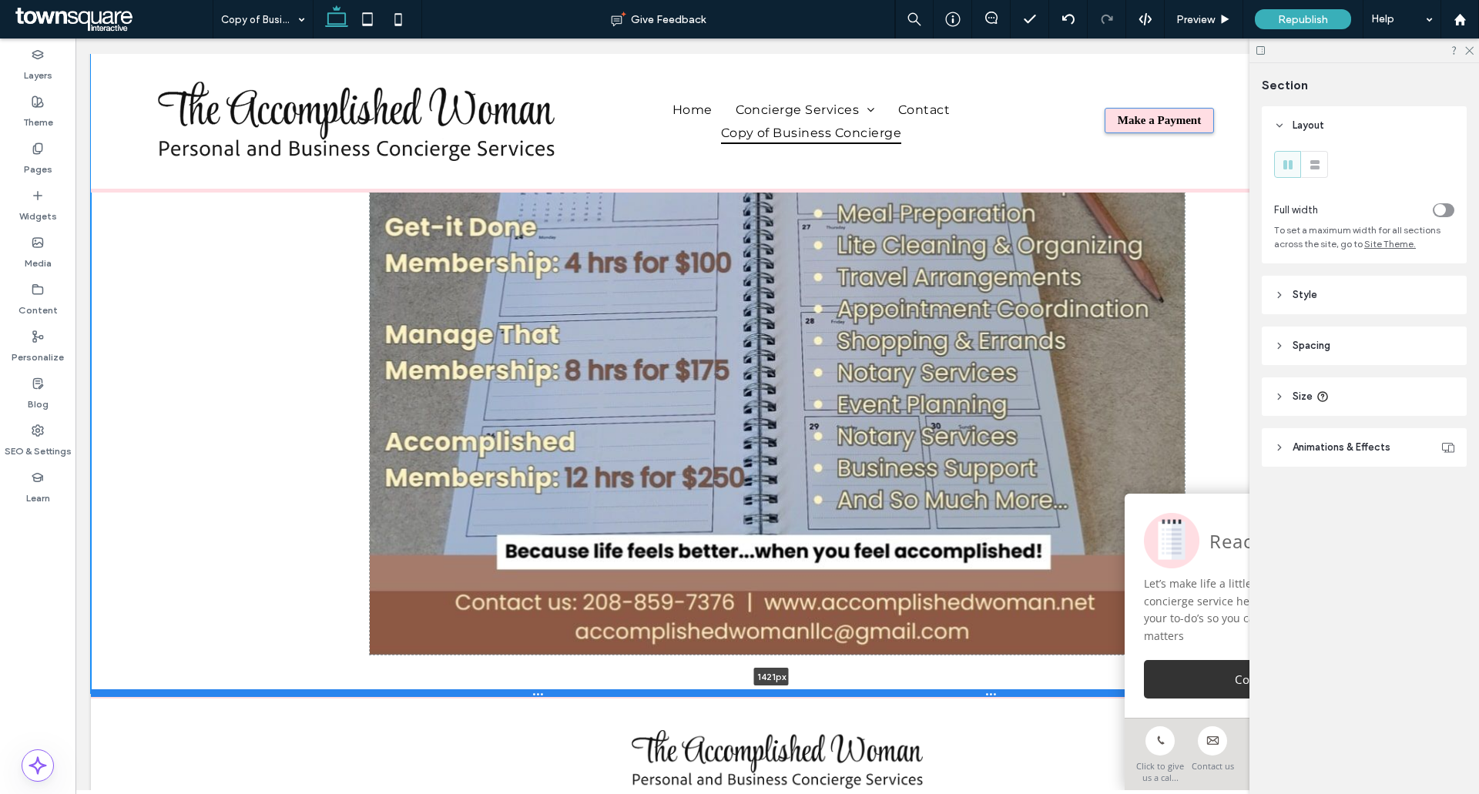
drag, startPoint x: 657, startPoint y: 526, endPoint x: 646, endPoint y: 693, distance: 166.8
click at [646, 693] on div at bounding box center [771, 694] width 1361 height 8
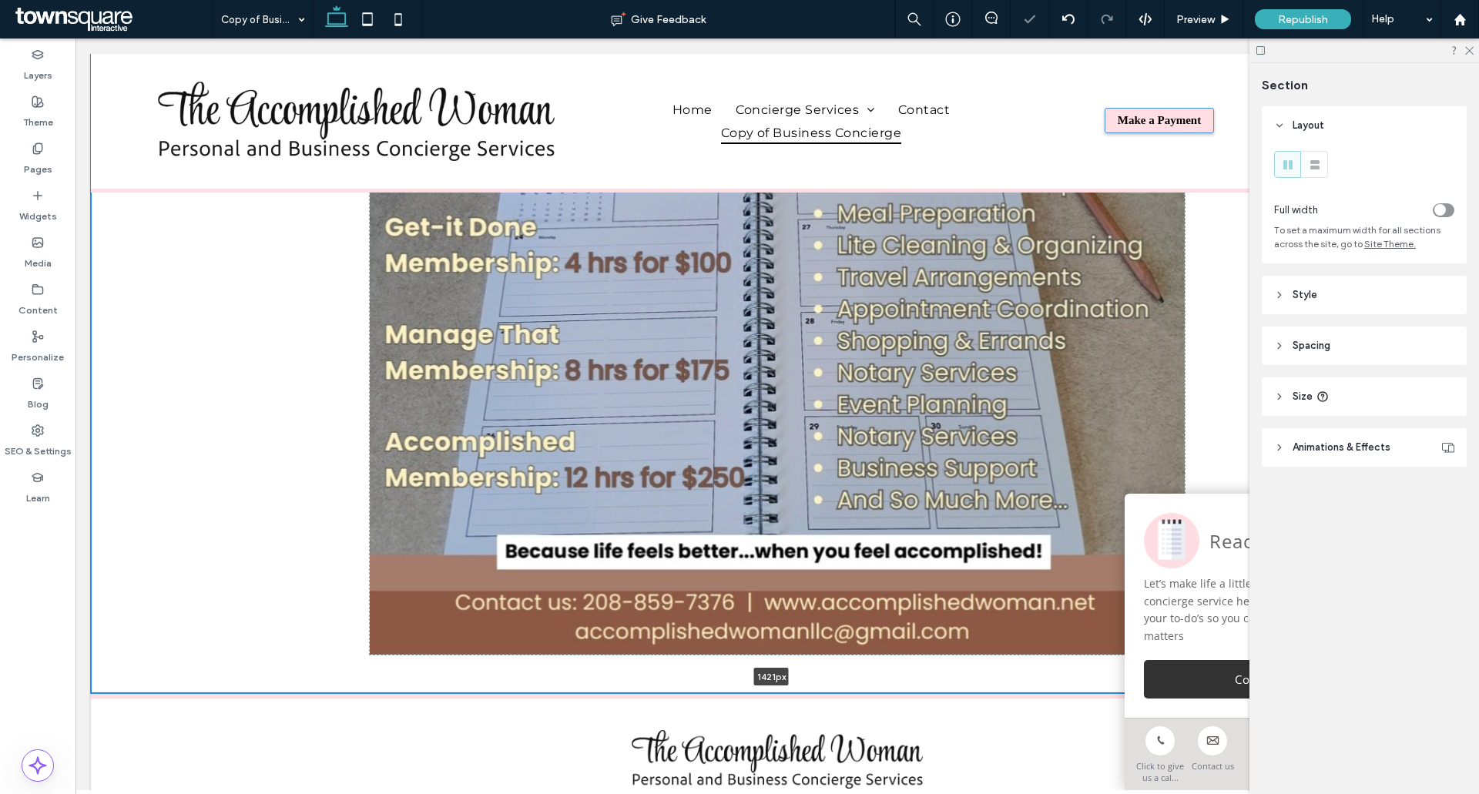
type input "****"
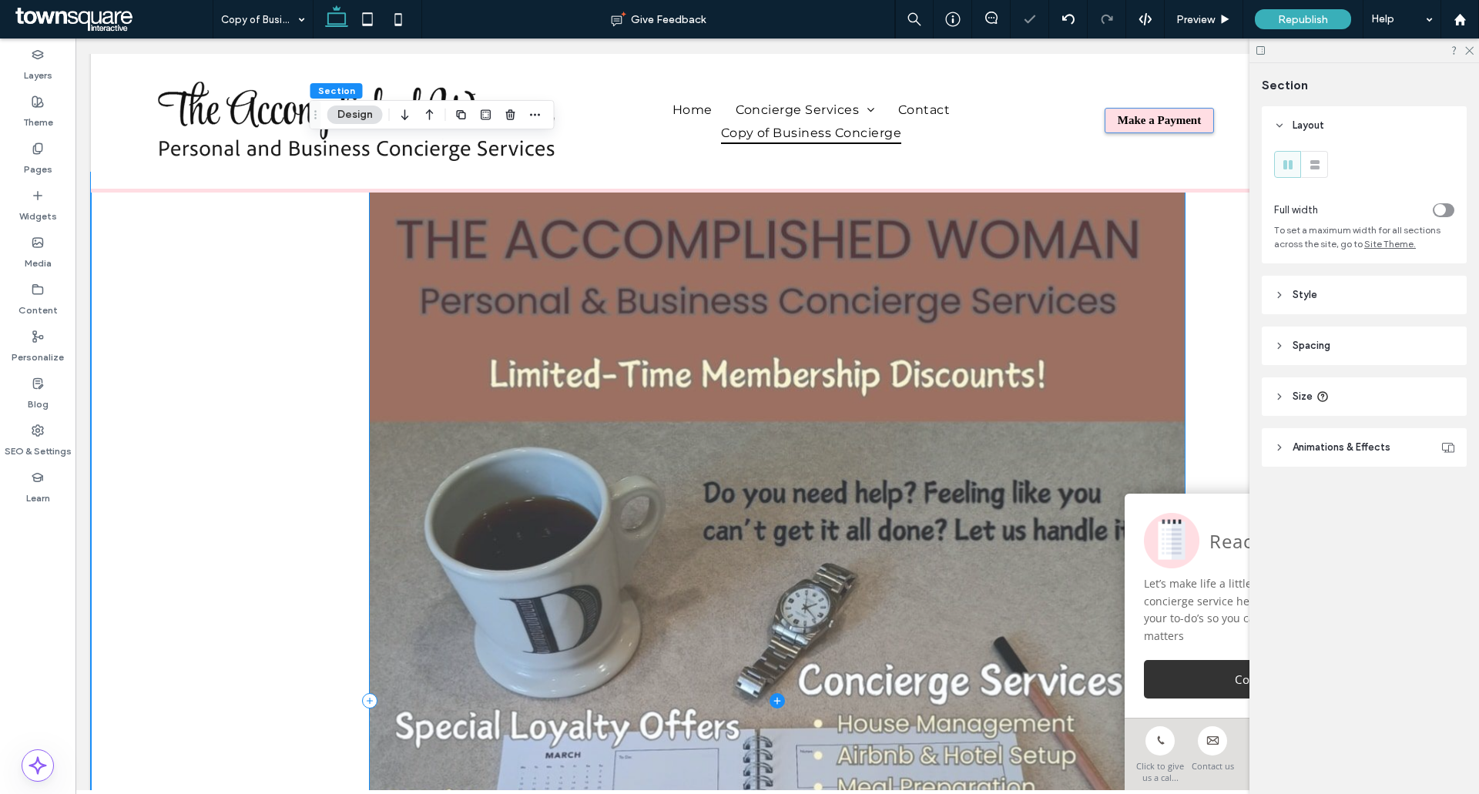
scroll to position [0, 0]
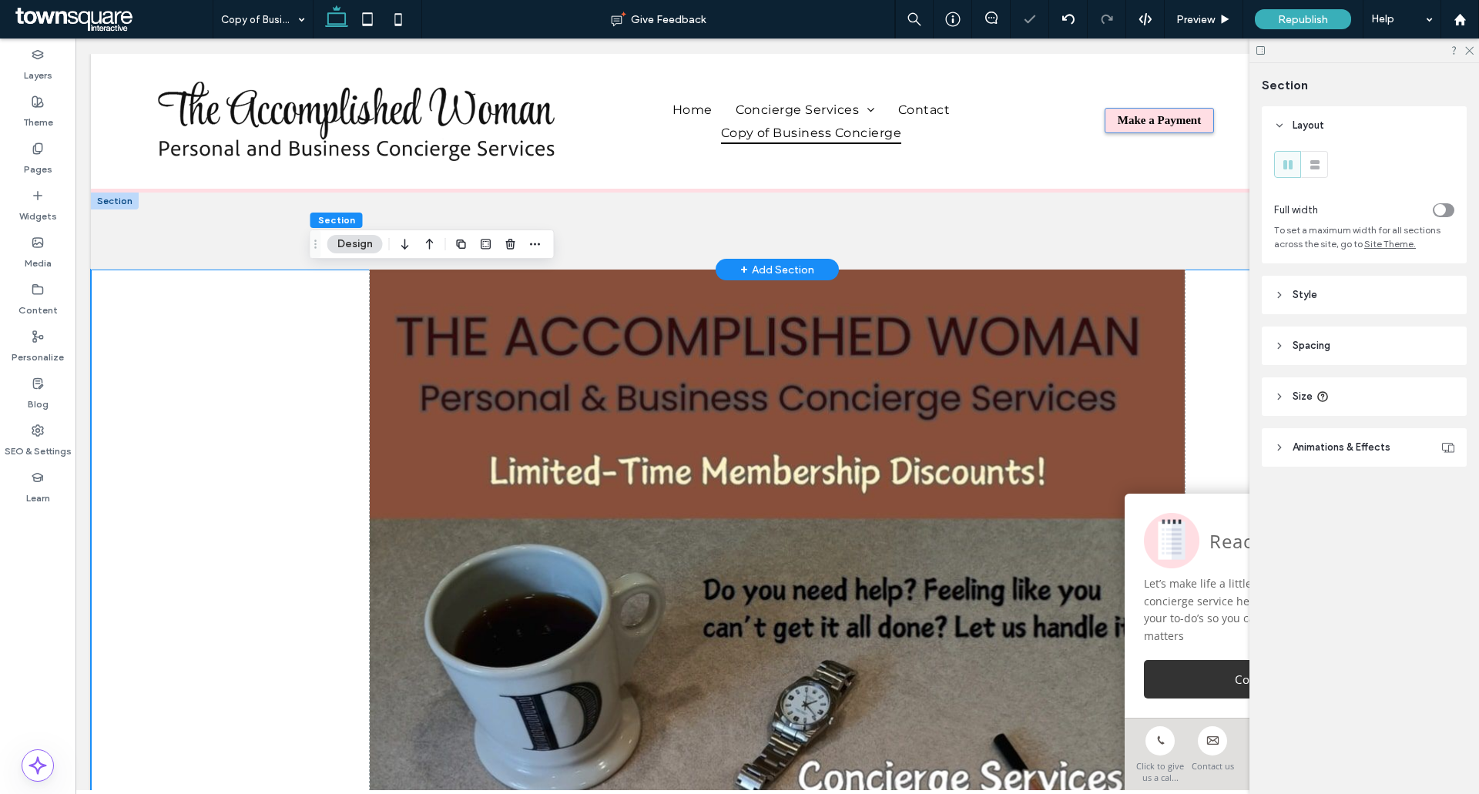
click at [1463, 47] on div at bounding box center [1365, 51] width 230 height 24
click at [1471, 47] on icon at bounding box center [1469, 50] width 10 height 10
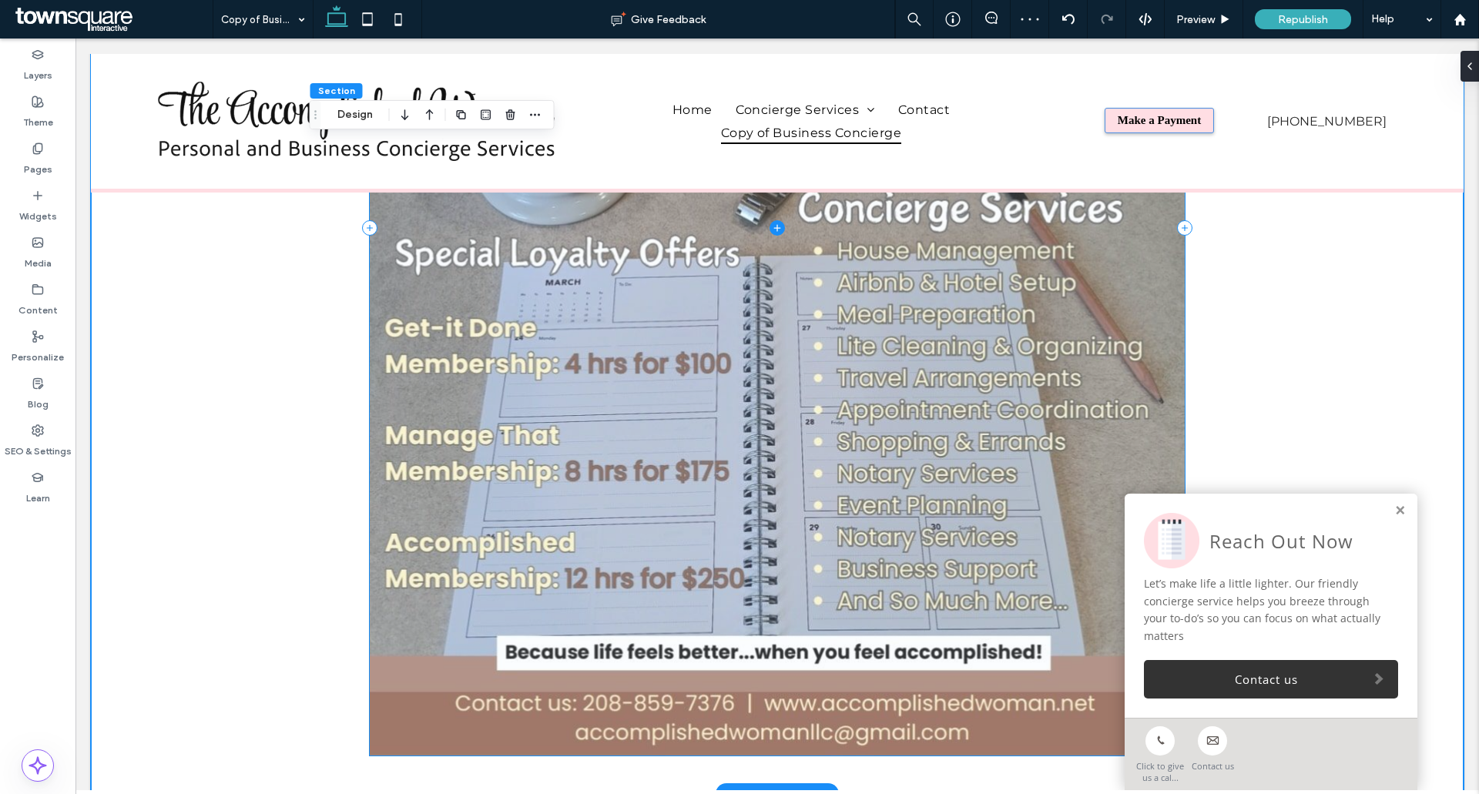
scroll to position [693, 0]
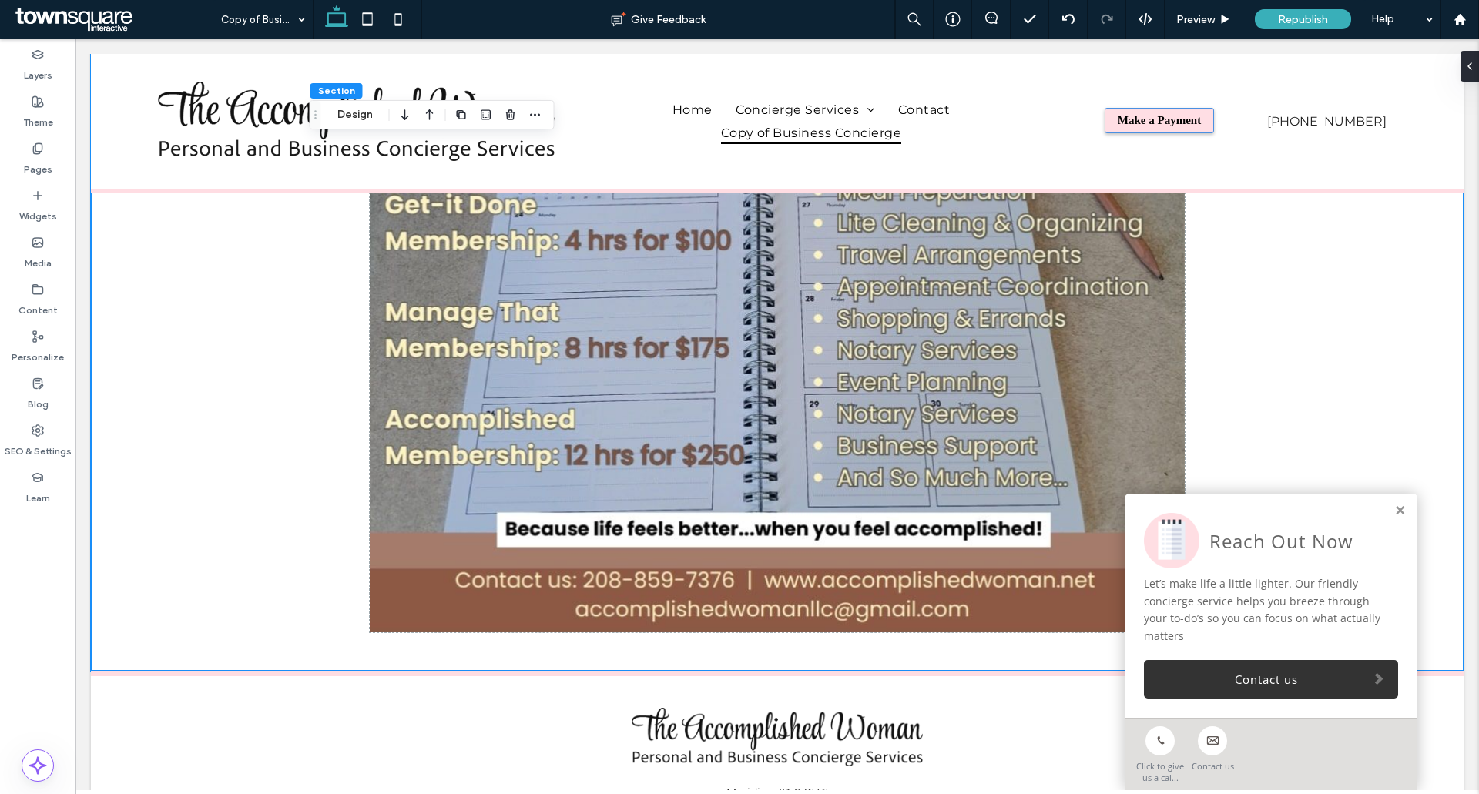
click at [1382, 510] on div "Reach Out Now Let’s make life a little lighter. Our friendly concierge service …" at bounding box center [1271, 606] width 293 height 224
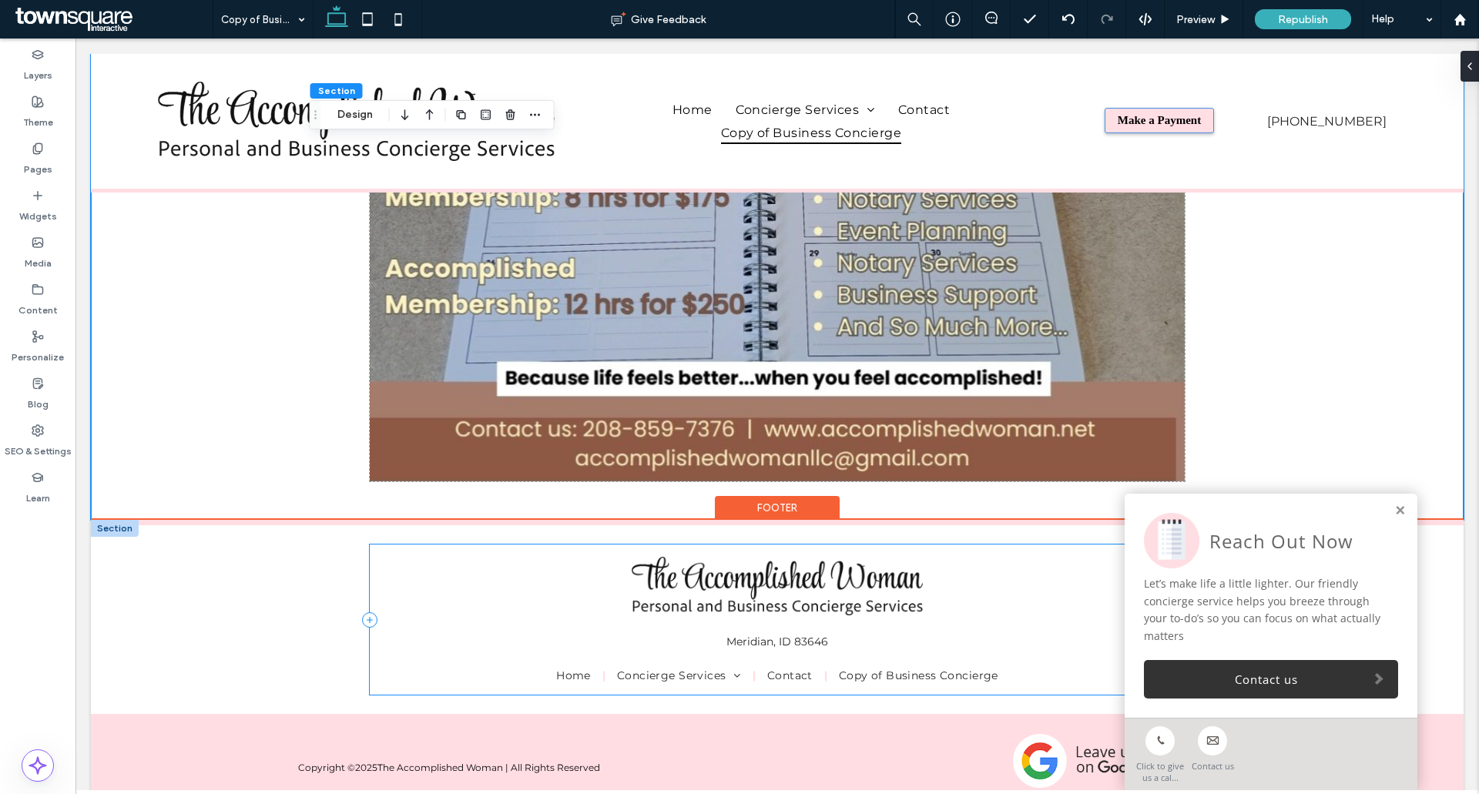
scroll to position [921, 0]
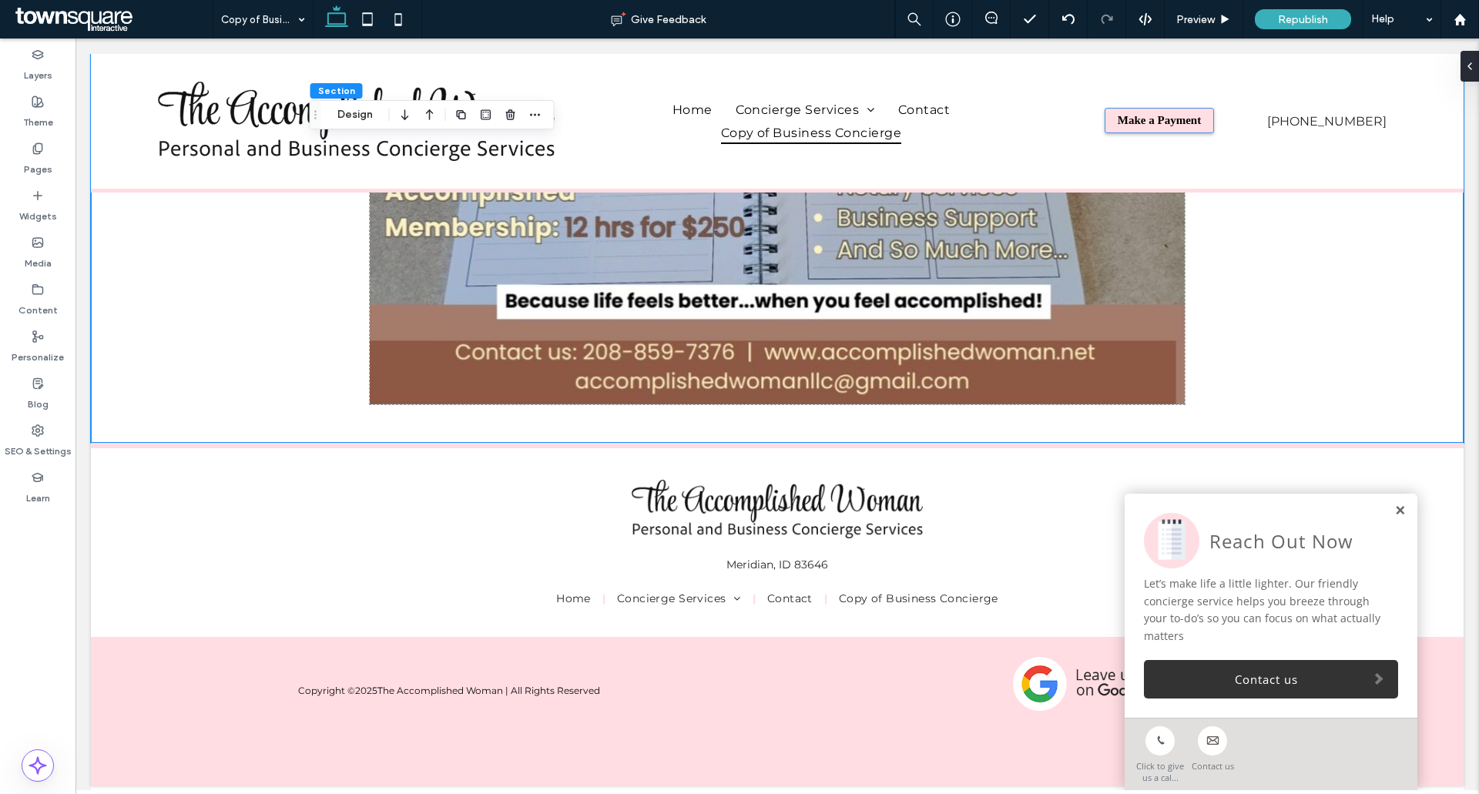
click at [1394, 509] on link at bounding box center [1400, 511] width 12 height 13
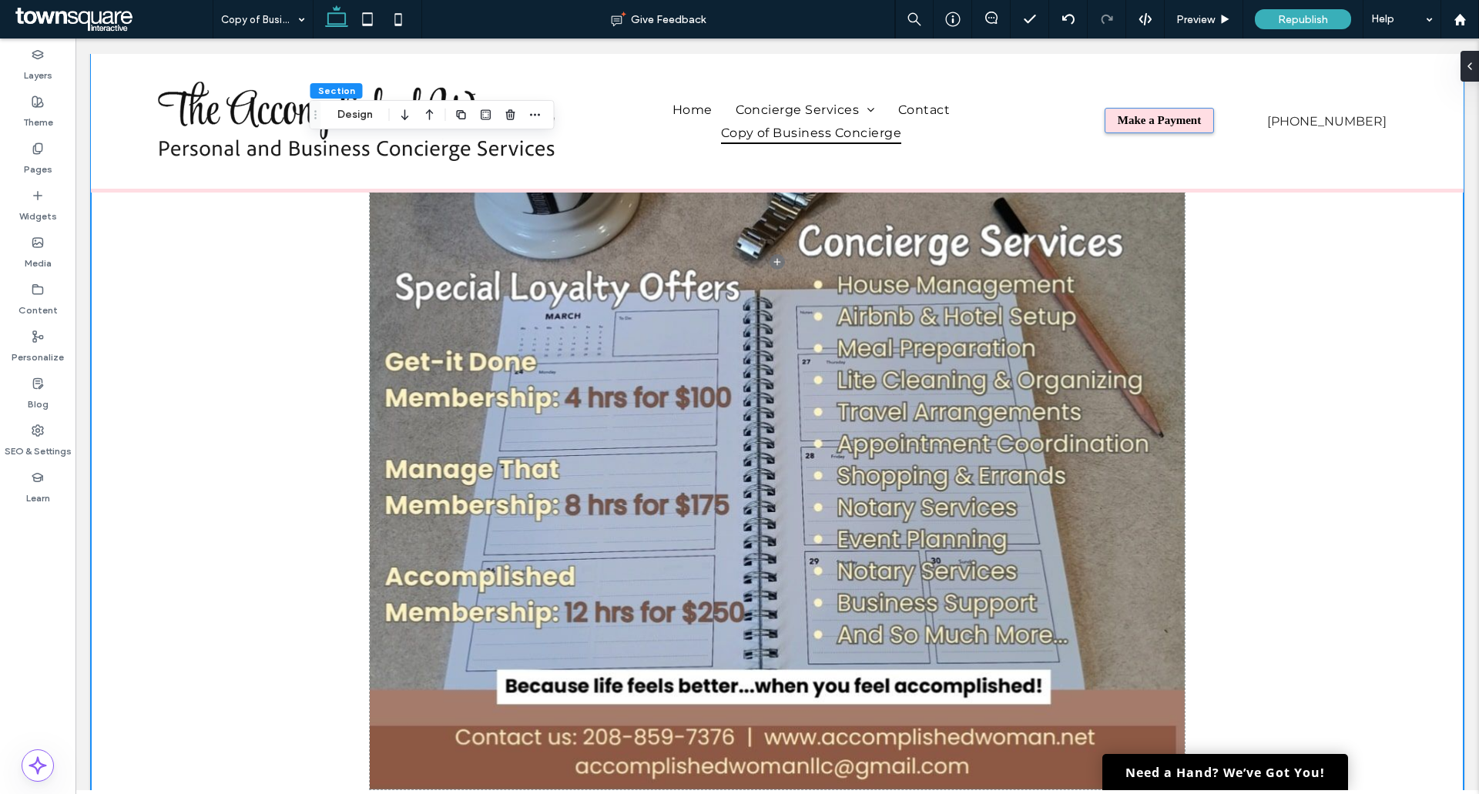
scroll to position [0, 0]
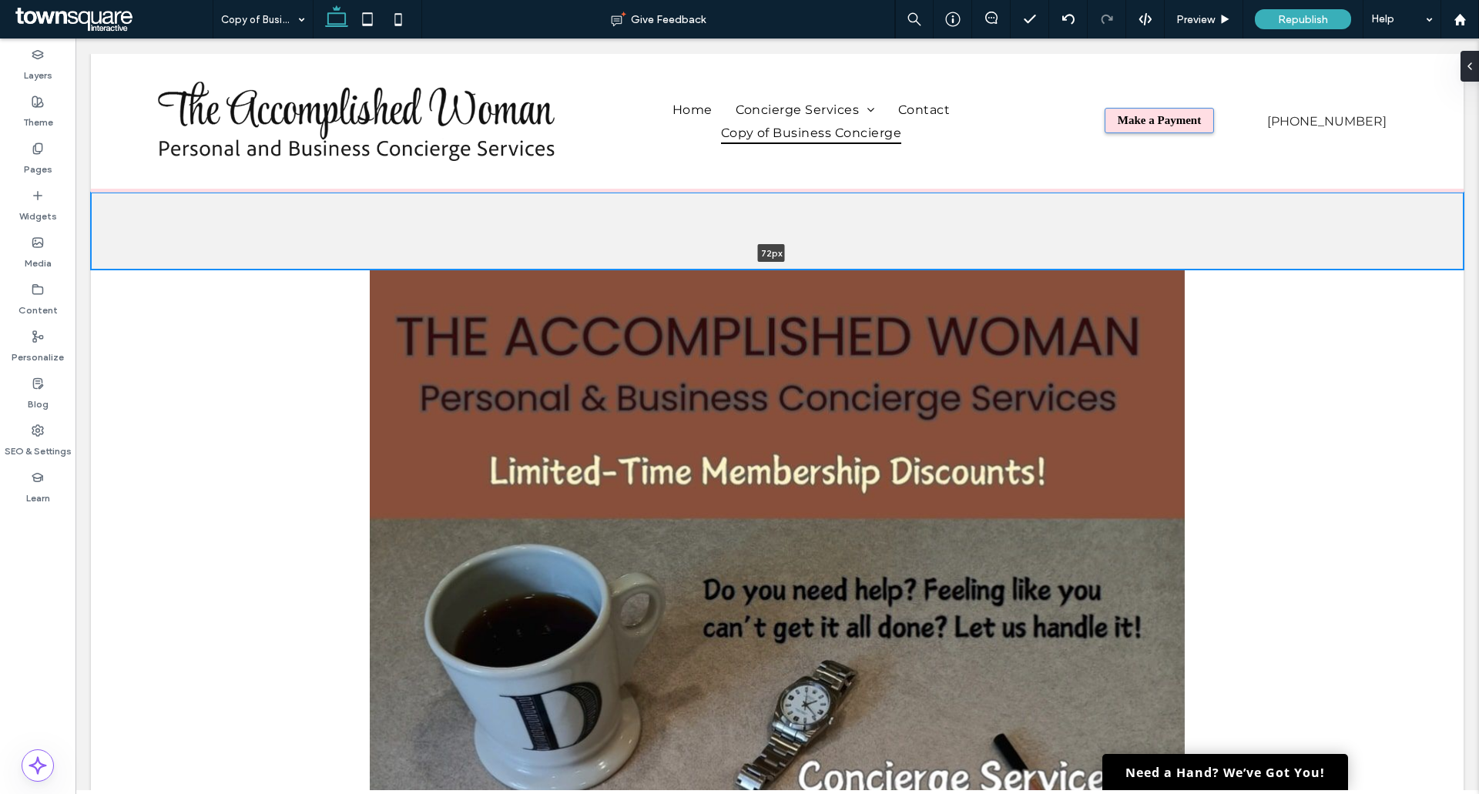
drag, startPoint x: 622, startPoint y: 269, endPoint x: 621, endPoint y: 243, distance: 25.4
click at [621, 243] on div "Efficient Solutions to Optimize Your Business Operations In a fast-paced enviro…" at bounding box center [777, 231] width 1373 height 77
type input "**"
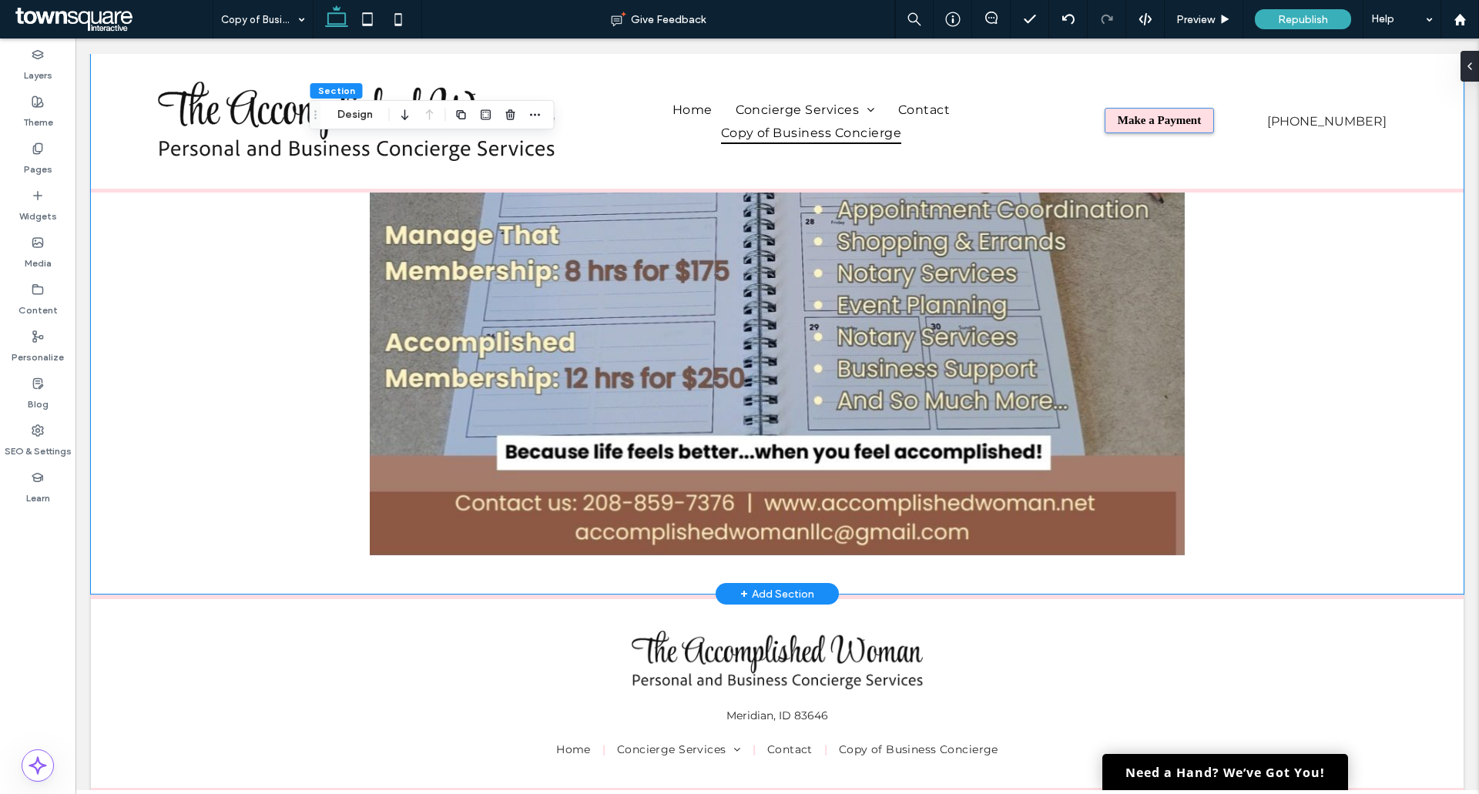
scroll to position [539, 0]
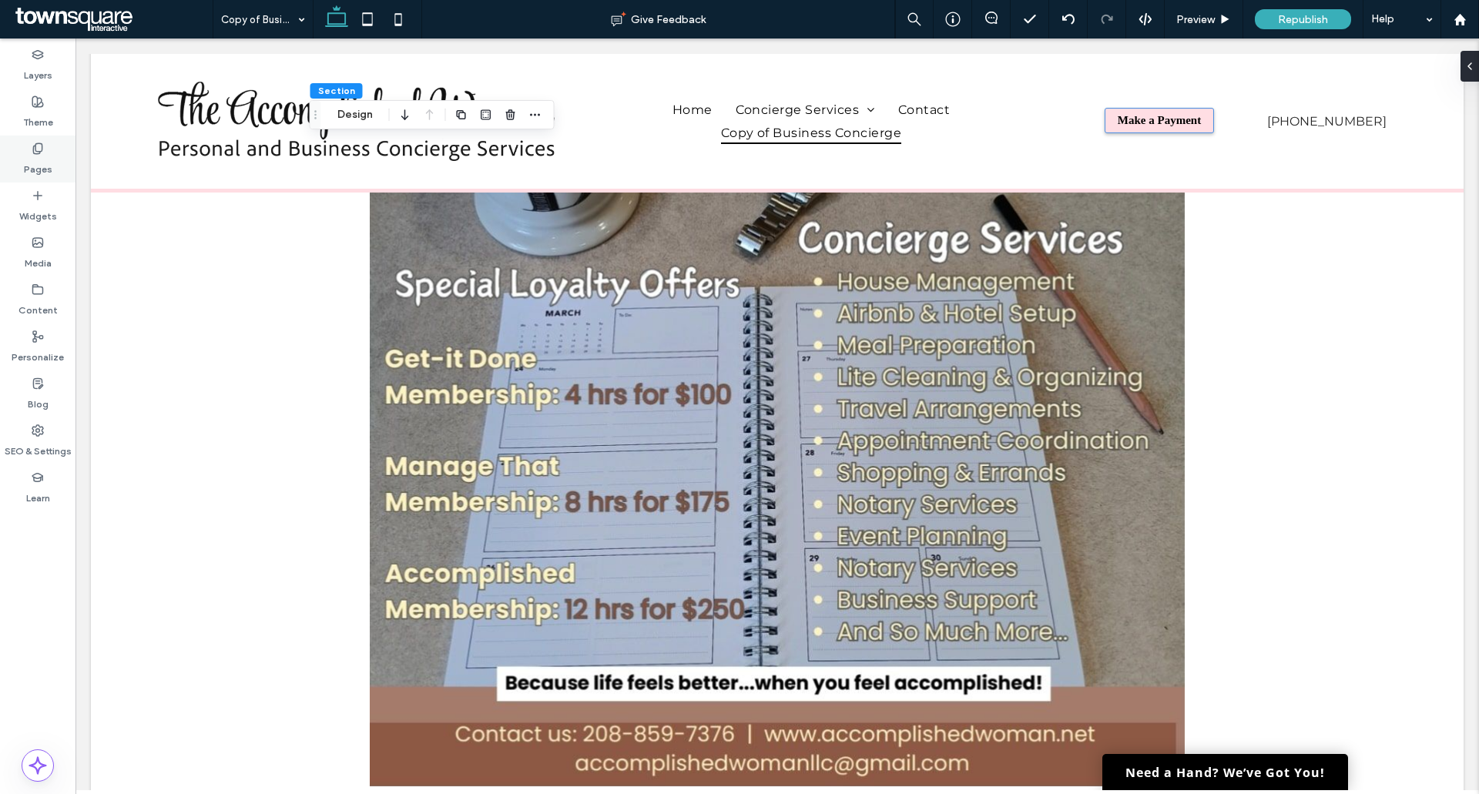
click at [52, 160] on div "Pages" at bounding box center [37, 159] width 75 height 47
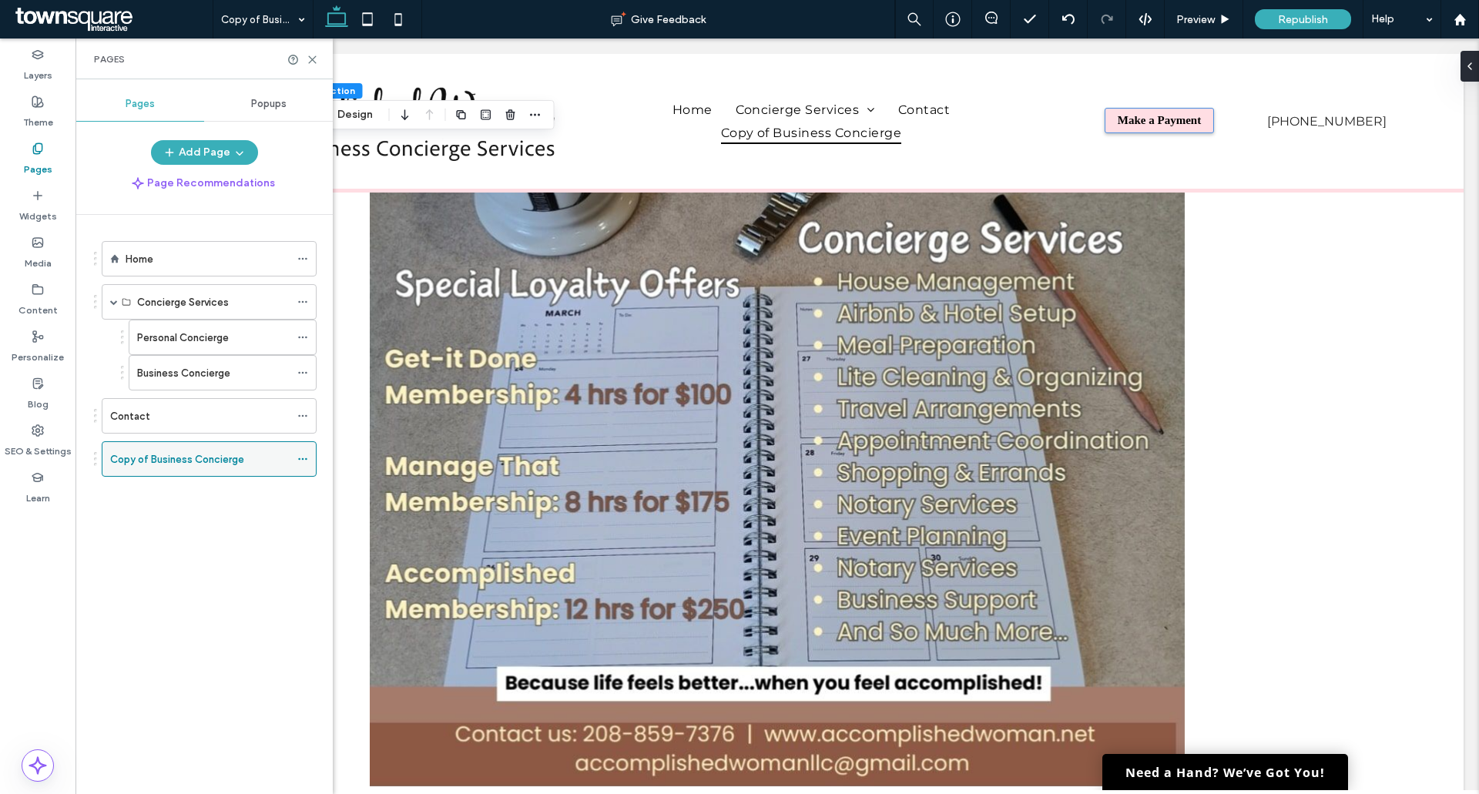
click at [300, 458] on icon at bounding box center [302, 459] width 11 height 11
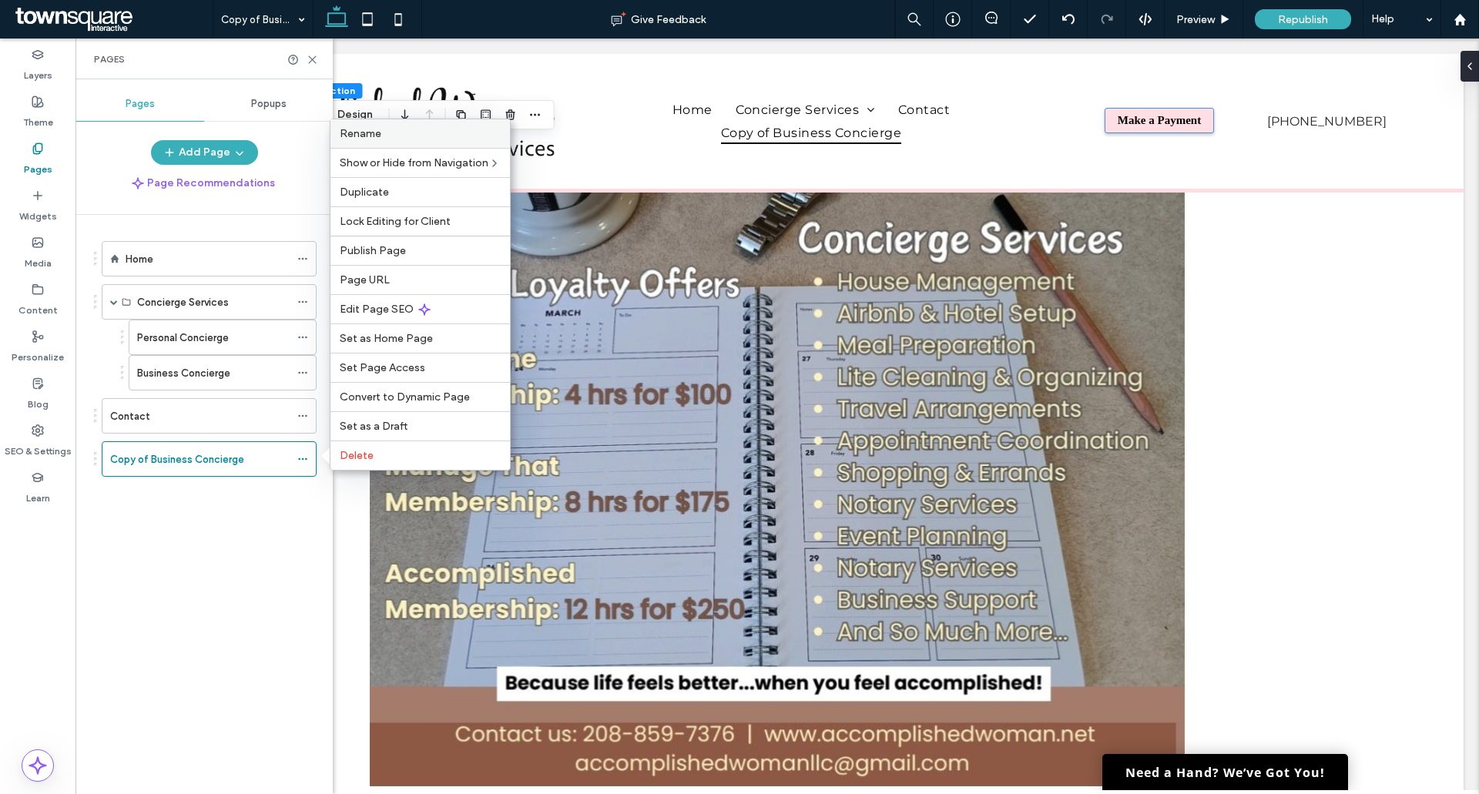
click at [413, 140] on div "Rename" at bounding box center [420, 133] width 180 height 29
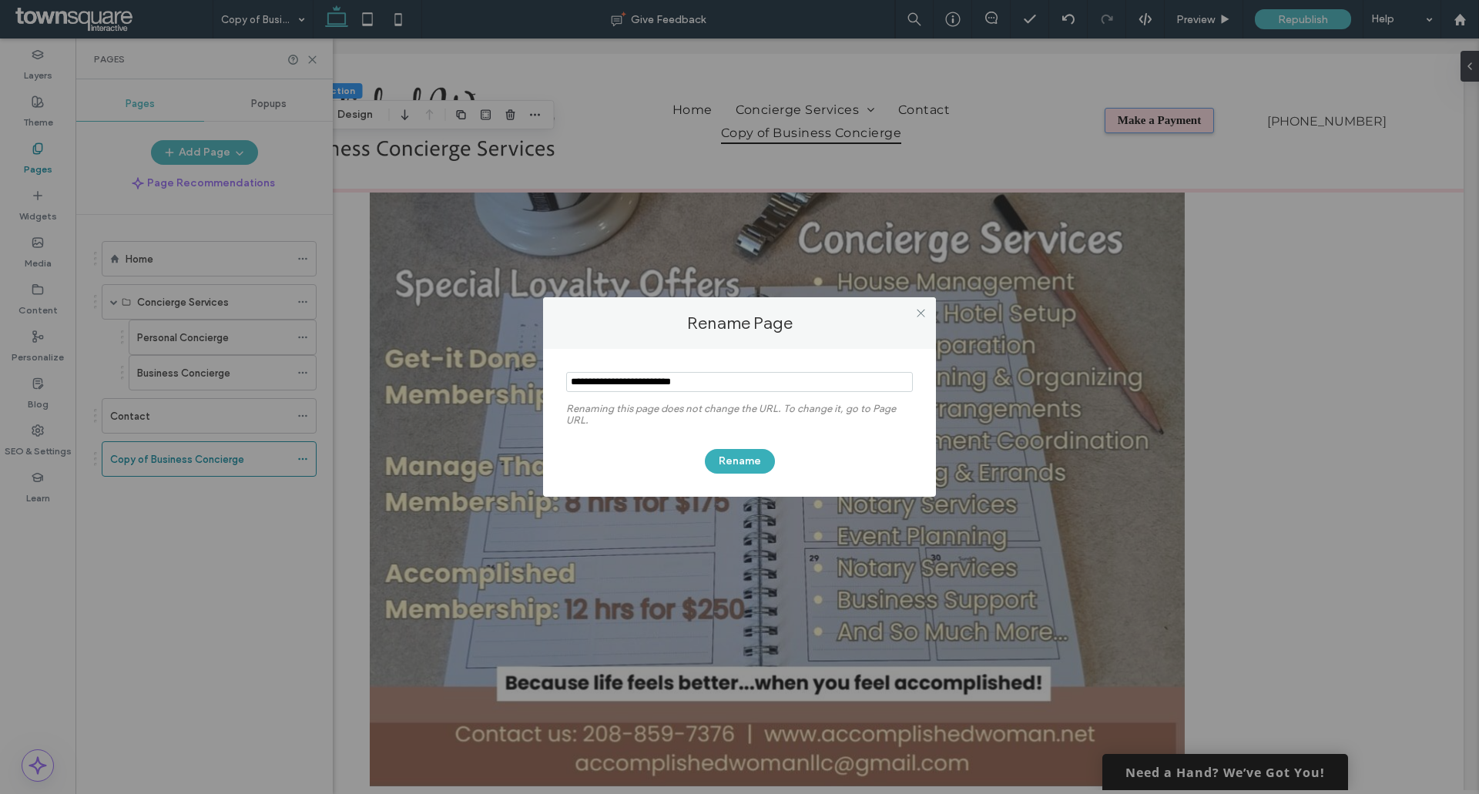
click at [744, 385] on input "notEmpty" at bounding box center [739, 382] width 347 height 20
type input "**********"
click at [743, 460] on button "Rename" at bounding box center [740, 461] width 70 height 25
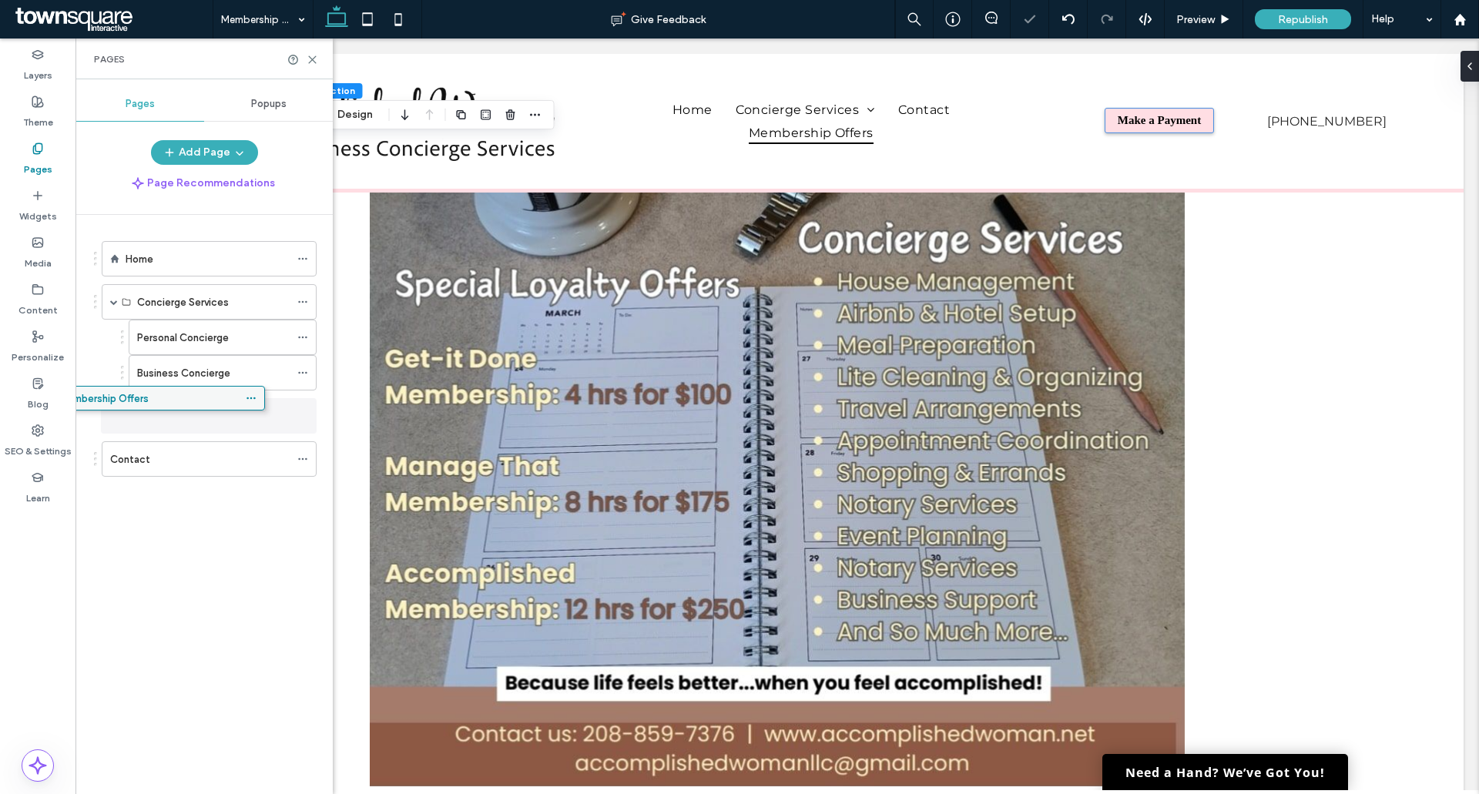
drag, startPoint x: 200, startPoint y: 465, endPoint x: 148, endPoint y: 409, distance: 75.8
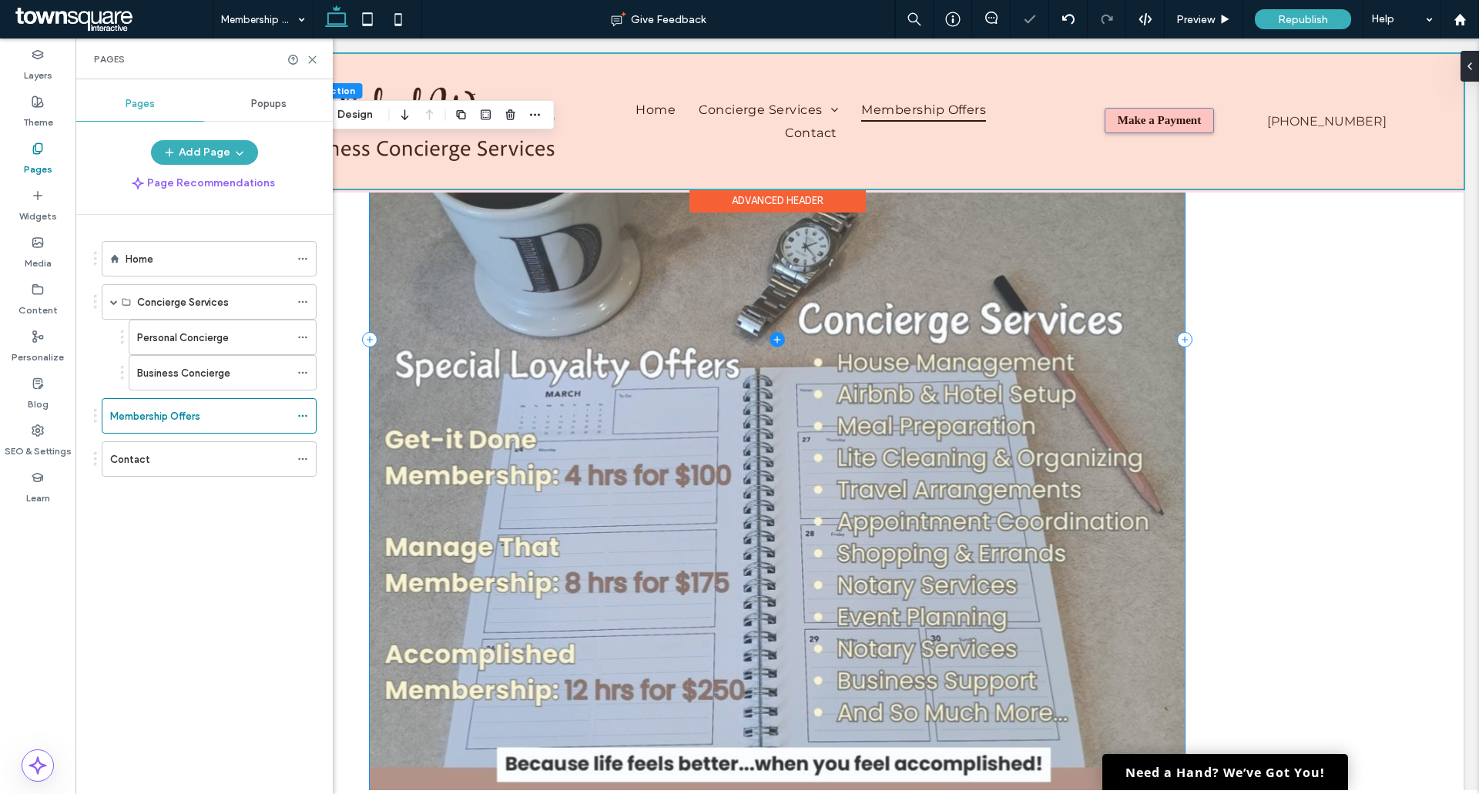
scroll to position [385, 0]
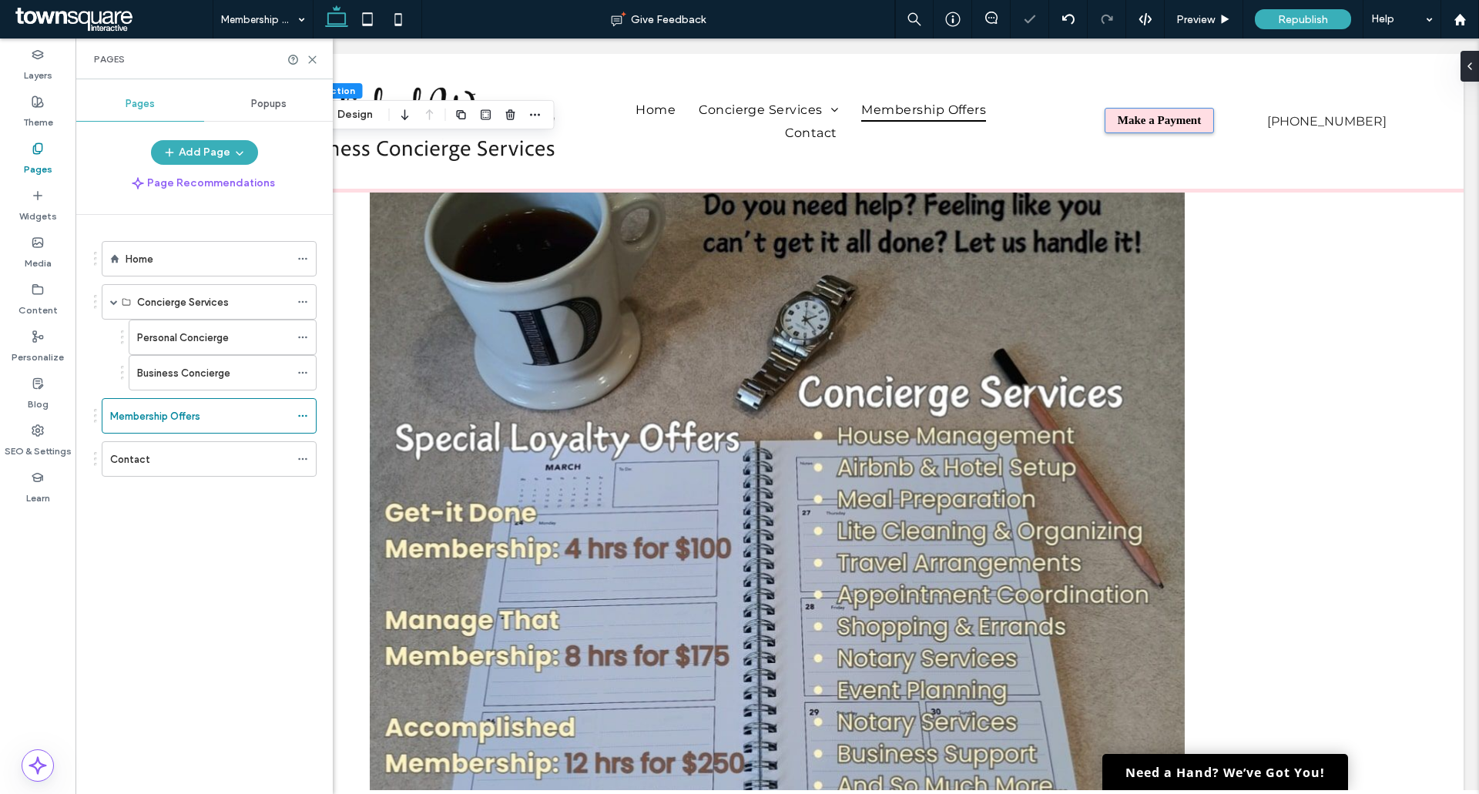
click at [304, 56] on div at bounding box center [302, 60] width 31 height 12
click at [309, 59] on icon at bounding box center [313, 60] width 12 height 12
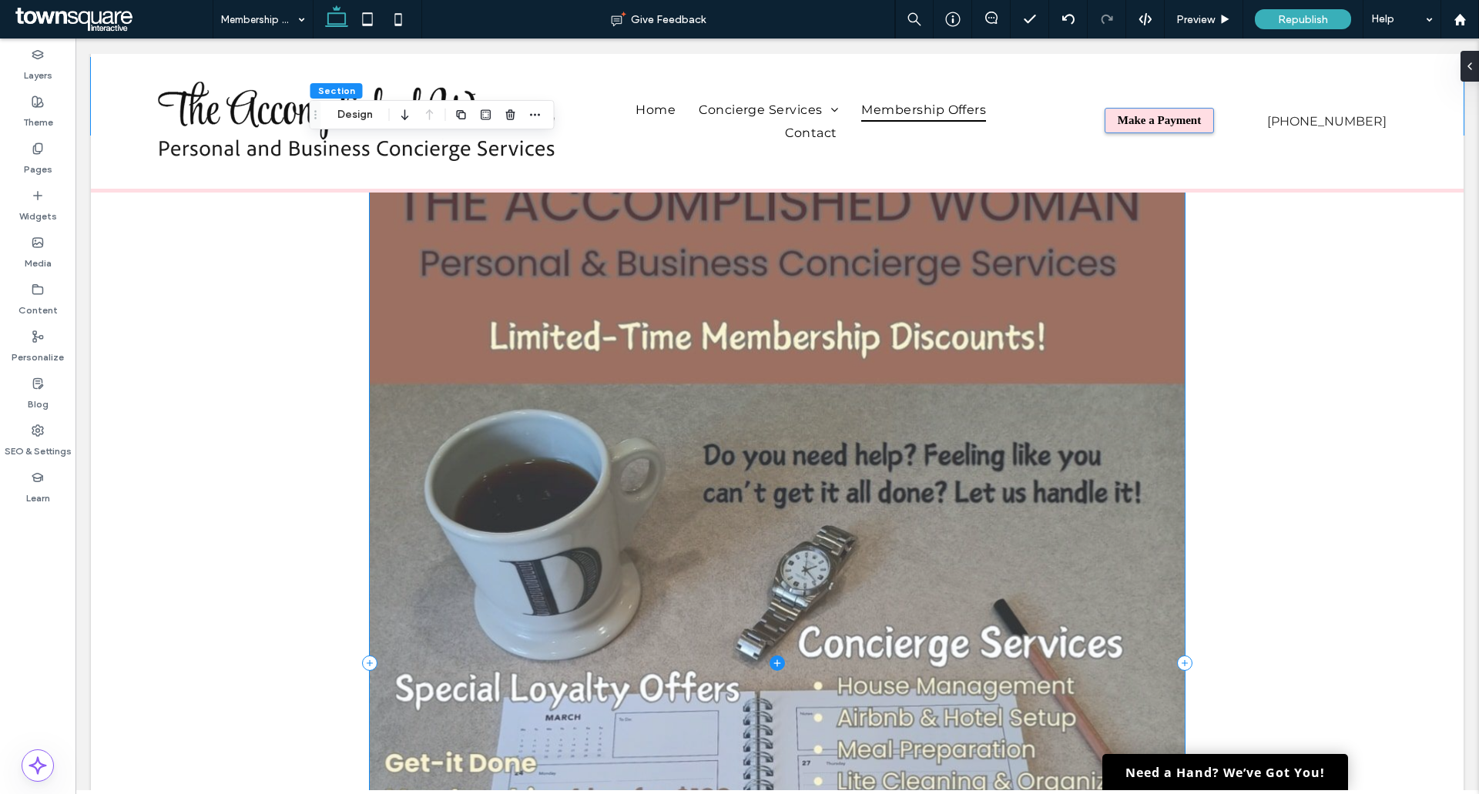
scroll to position [0, 0]
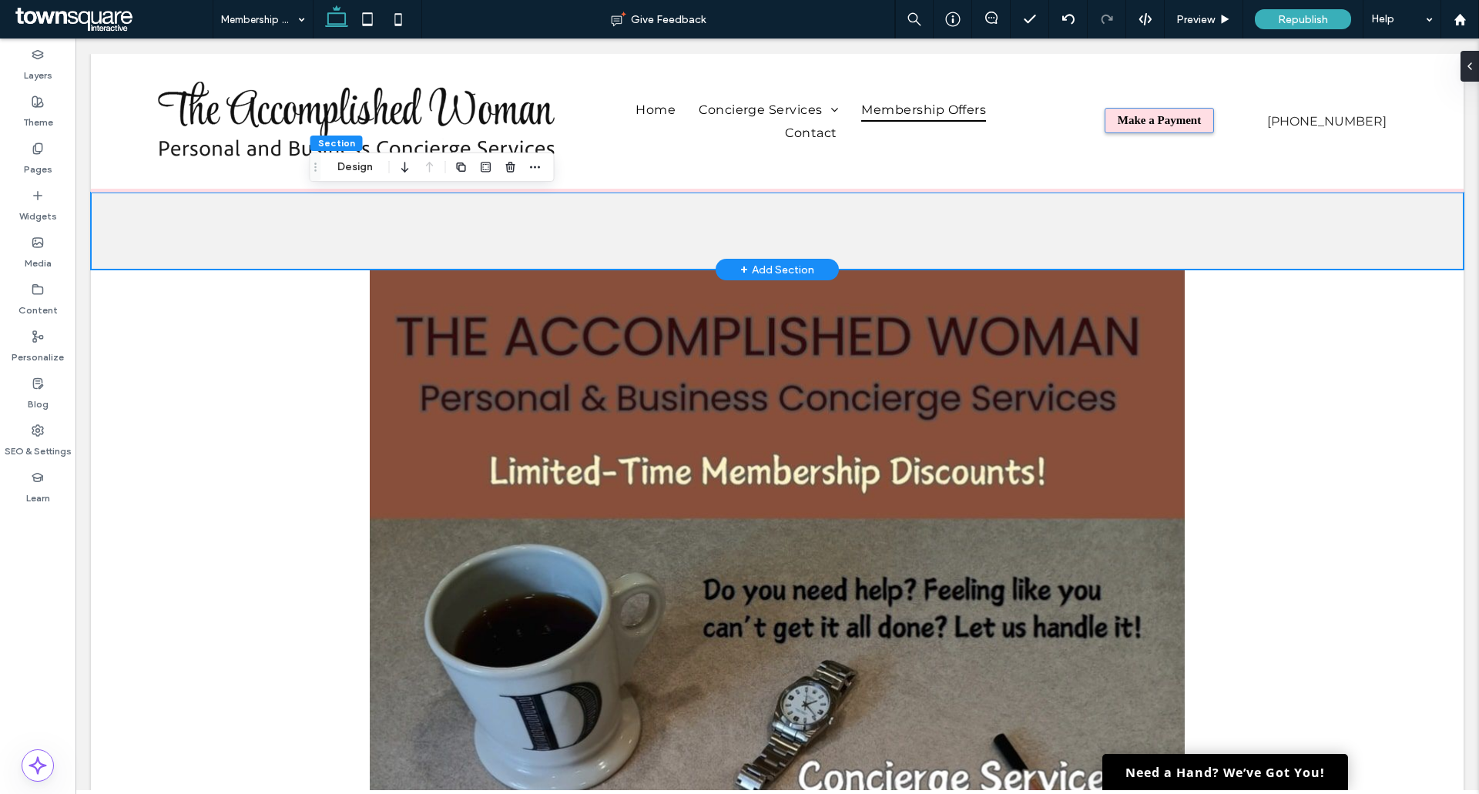
click at [398, 209] on div "Efficient Solutions to Optimize Your Business Operations In a fast-paced enviro…" at bounding box center [777, 231] width 924 height 77
click at [669, 227] on div "Efficient Solutions to Optimize Your Business Operations In a fast-paced enviro…" at bounding box center [777, 231] width 924 height 77
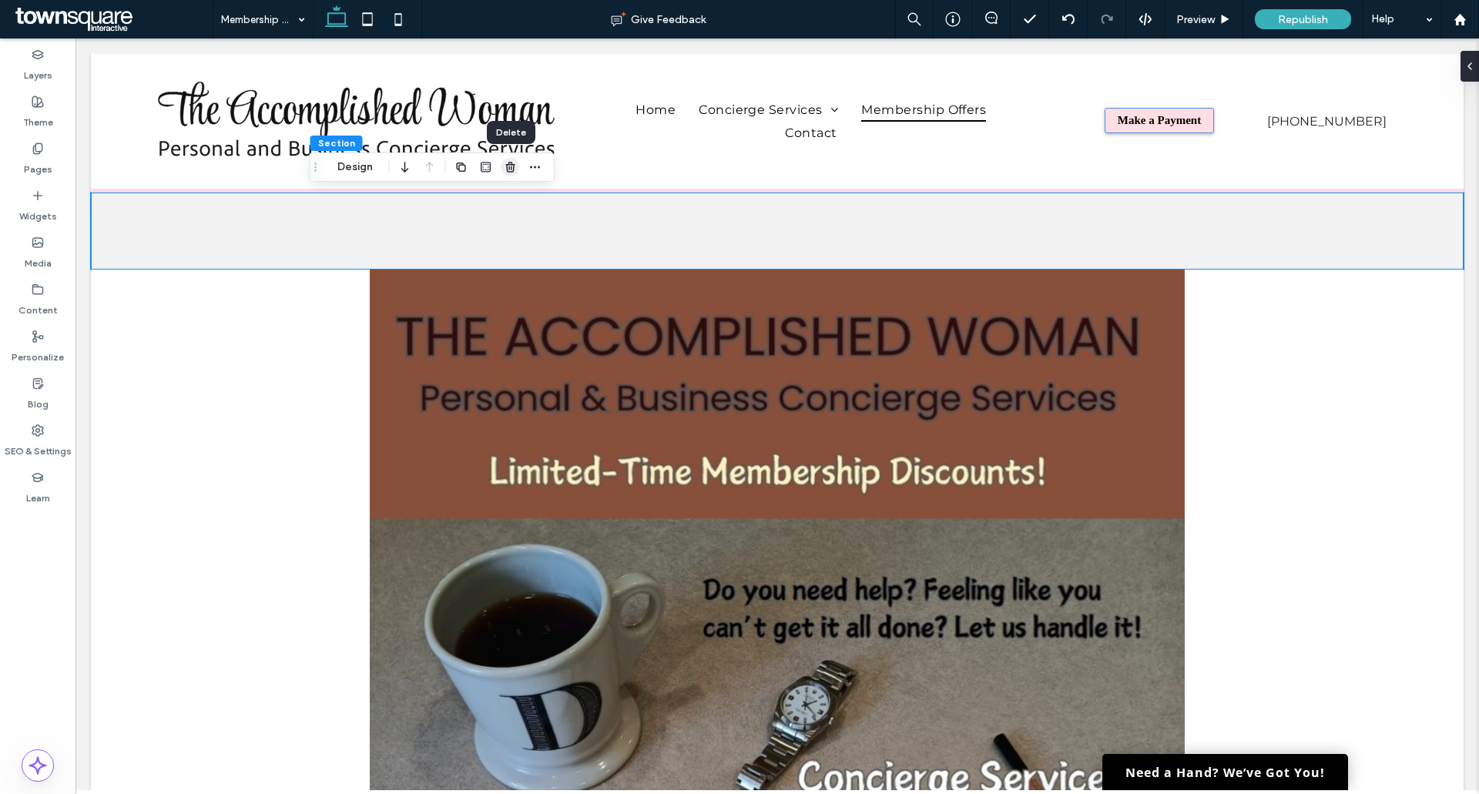
click at [509, 169] on use "button" at bounding box center [509, 167] width 9 height 10
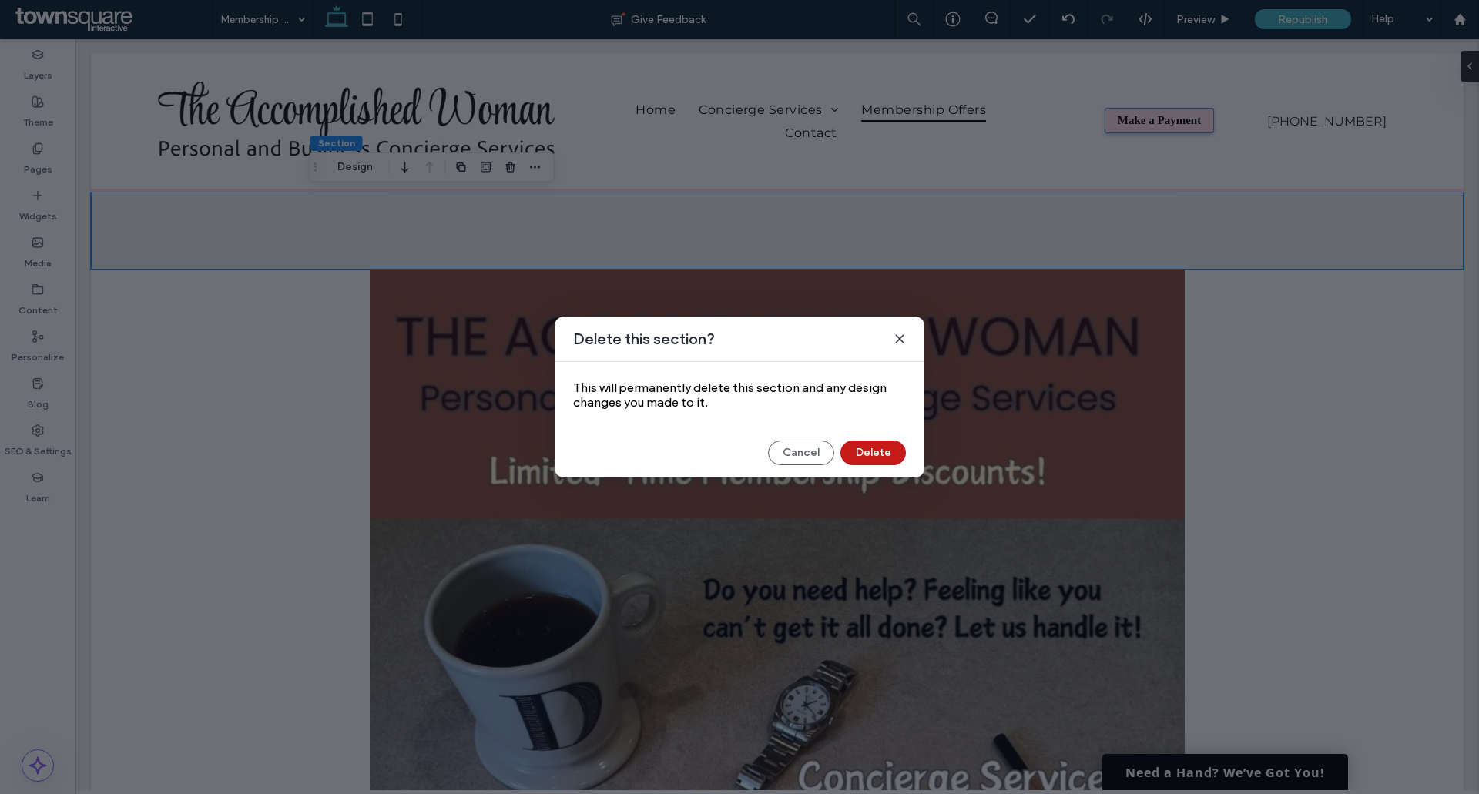
click at [878, 451] on button "Delete" at bounding box center [873, 453] width 65 height 25
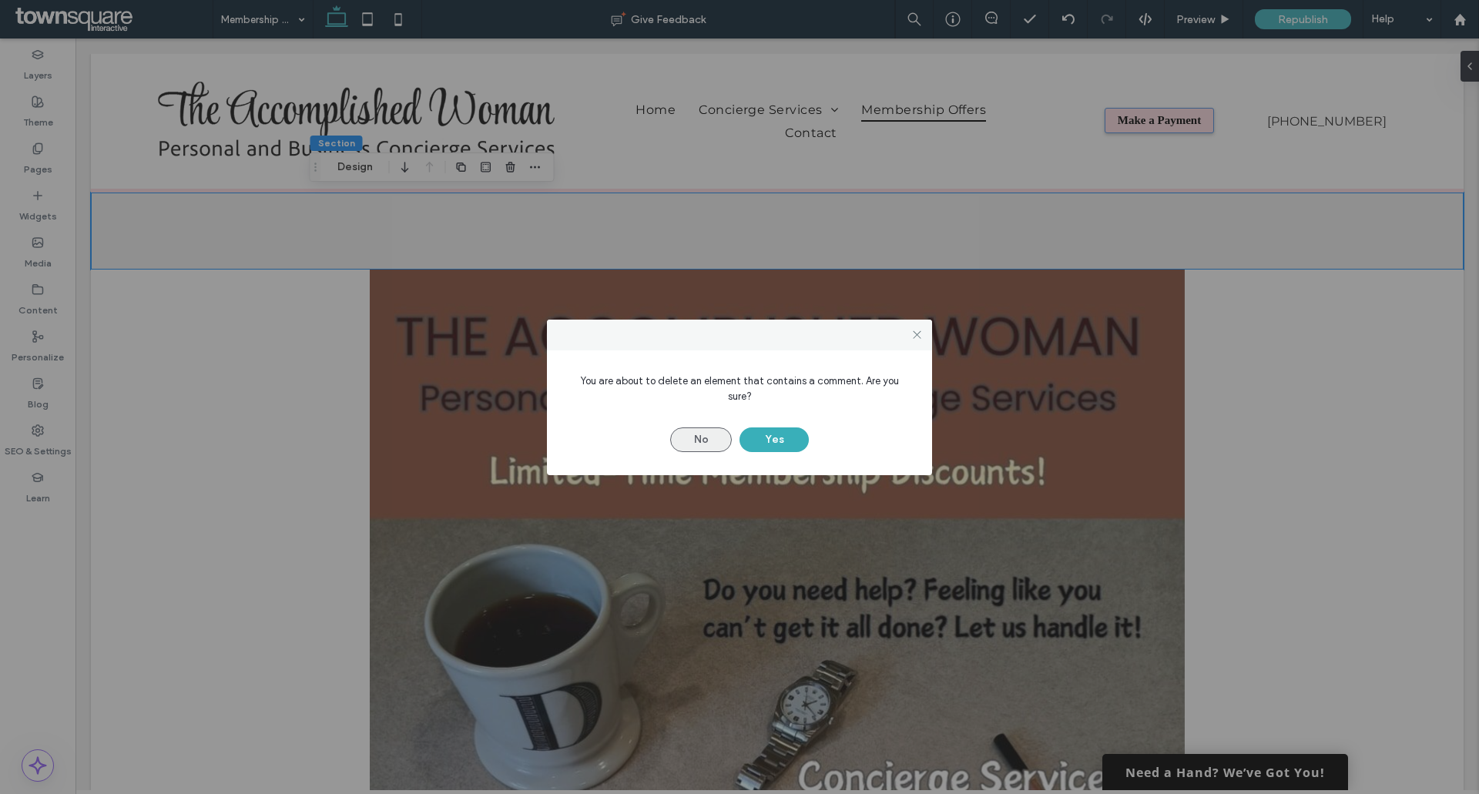
click at [713, 429] on button "No" at bounding box center [701, 440] width 62 height 25
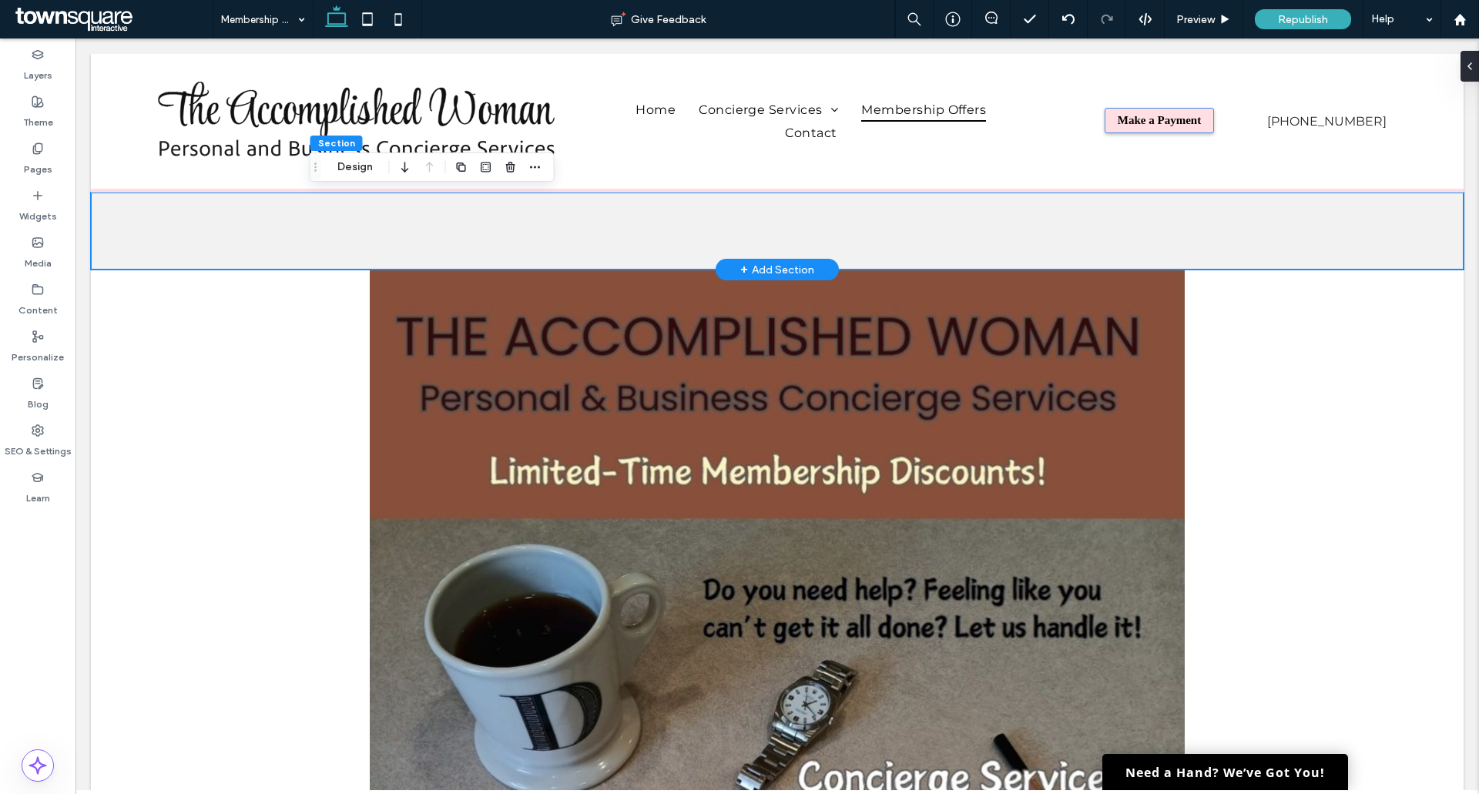
click at [626, 240] on div "Efficient Solutions to Optimize Your Business Operations In a fast-paced enviro…" at bounding box center [777, 231] width 924 height 77
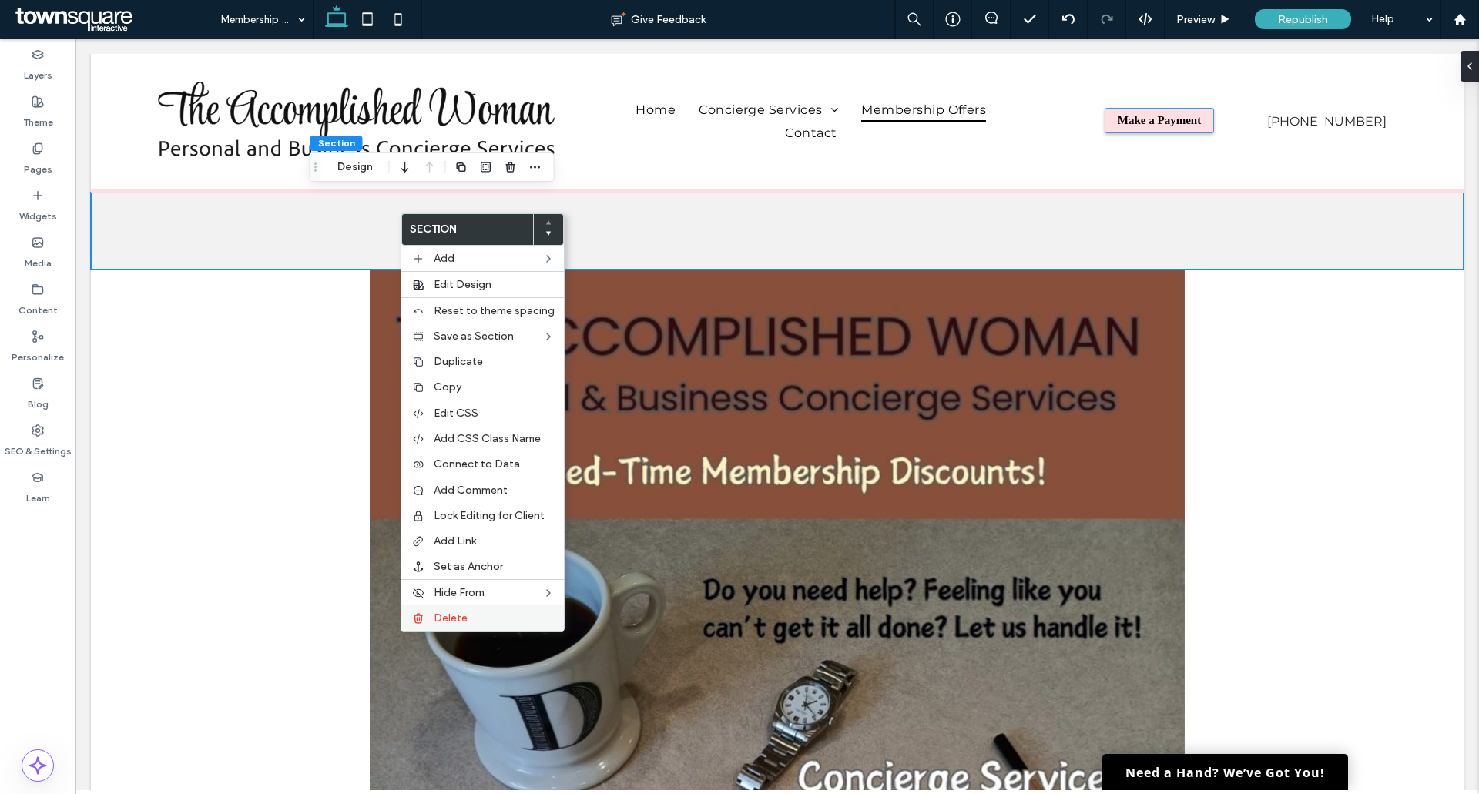
click at [462, 614] on span "Delete" at bounding box center [451, 618] width 34 height 13
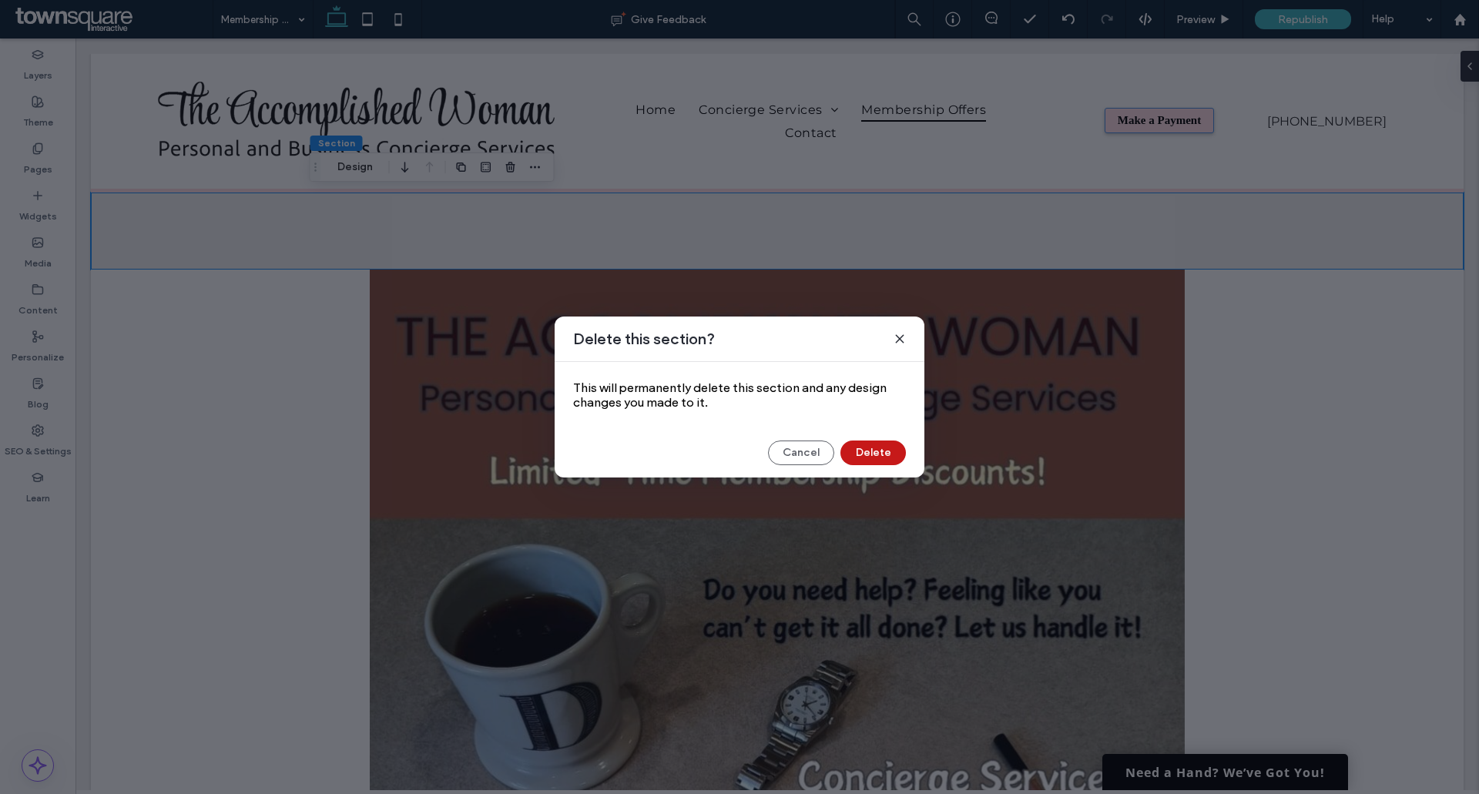
click at [882, 451] on button "Delete" at bounding box center [873, 453] width 65 height 25
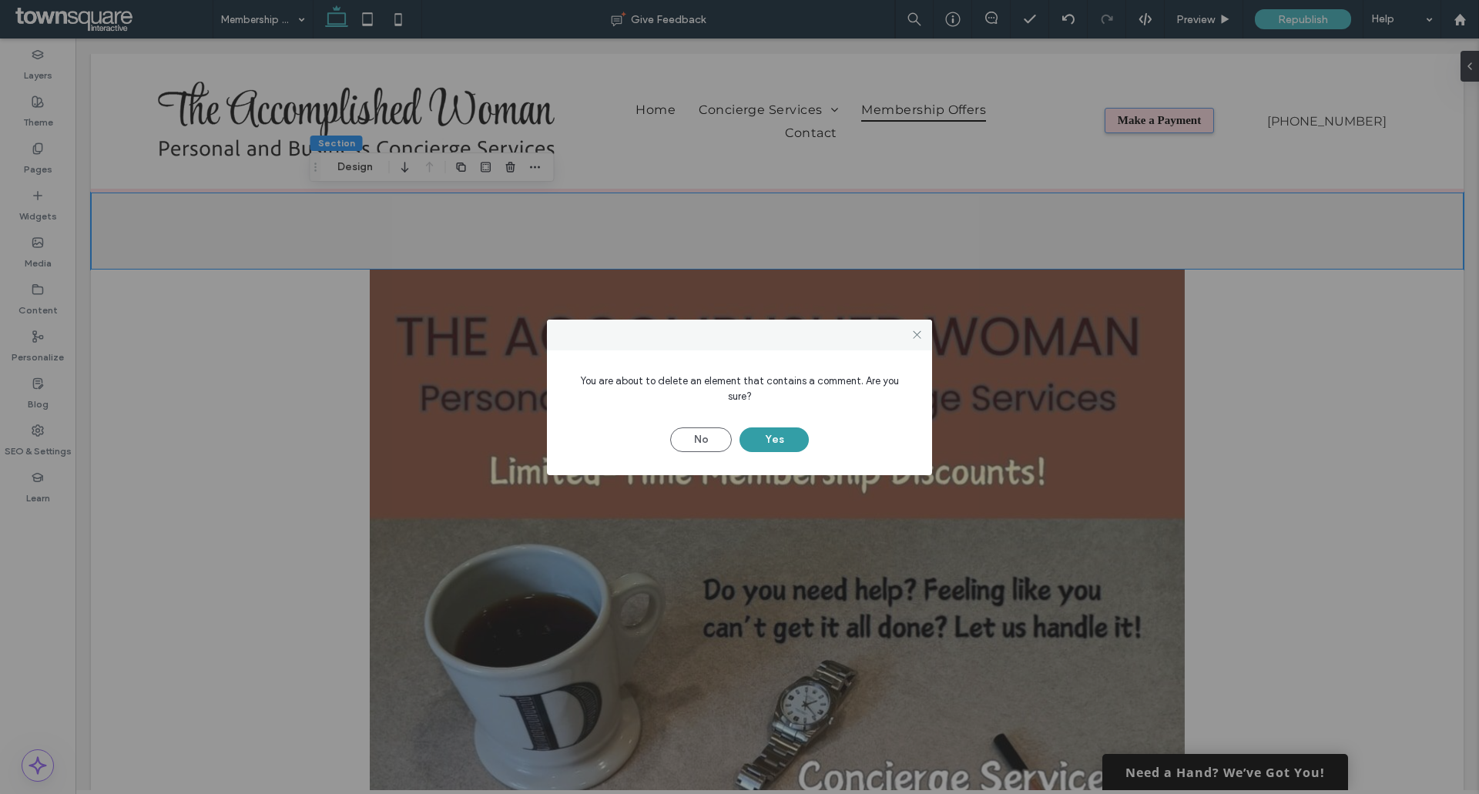
click at [793, 434] on button "Yes" at bounding box center [774, 440] width 69 height 25
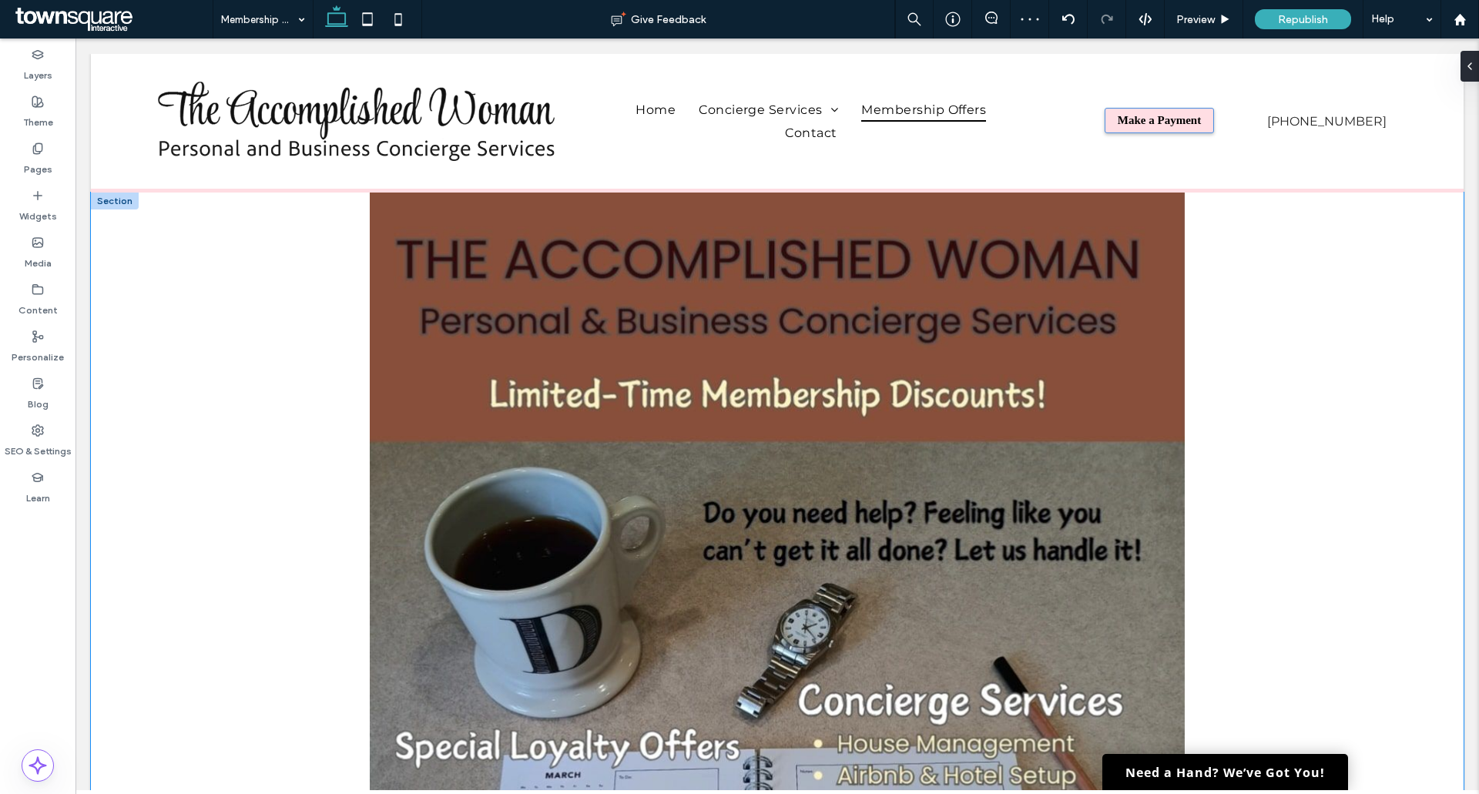
click at [1363, 411] on div at bounding box center [777, 740] width 1373 height 1095
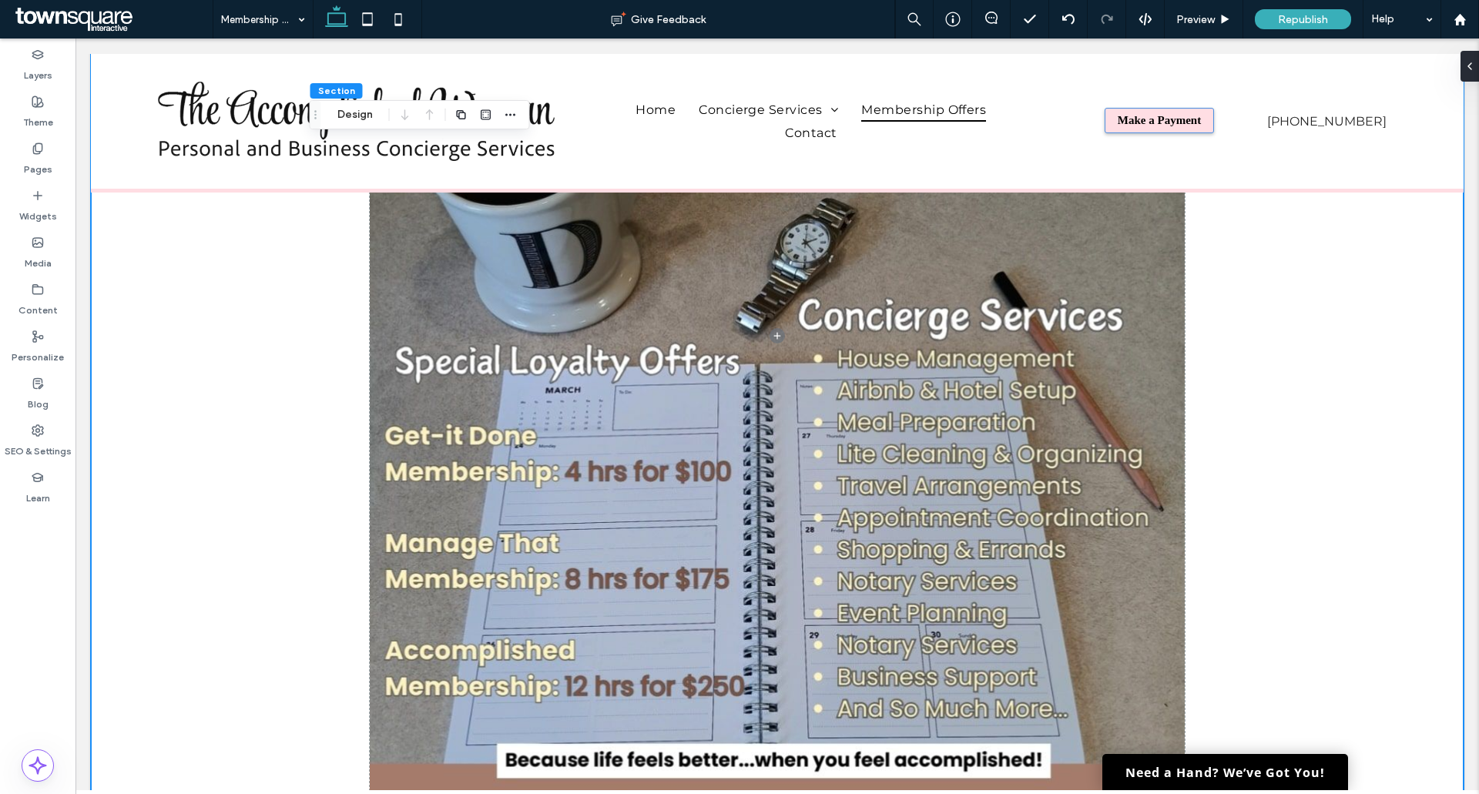
scroll to position [462, 0]
